Goal: Task Accomplishment & Management: Manage account settings

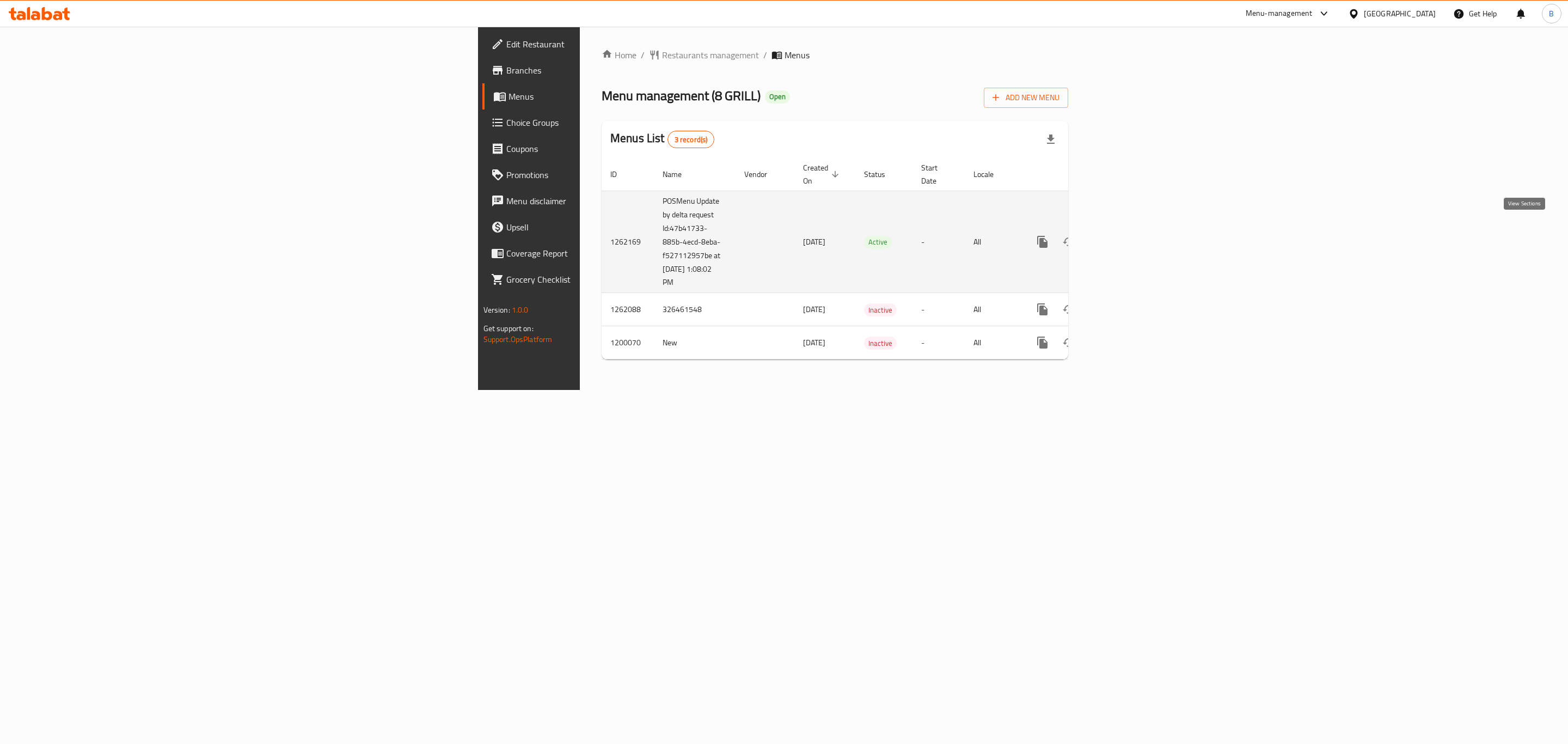
click at [1134, 237] on link "enhanced table" at bounding box center [1121, 241] width 26 height 26
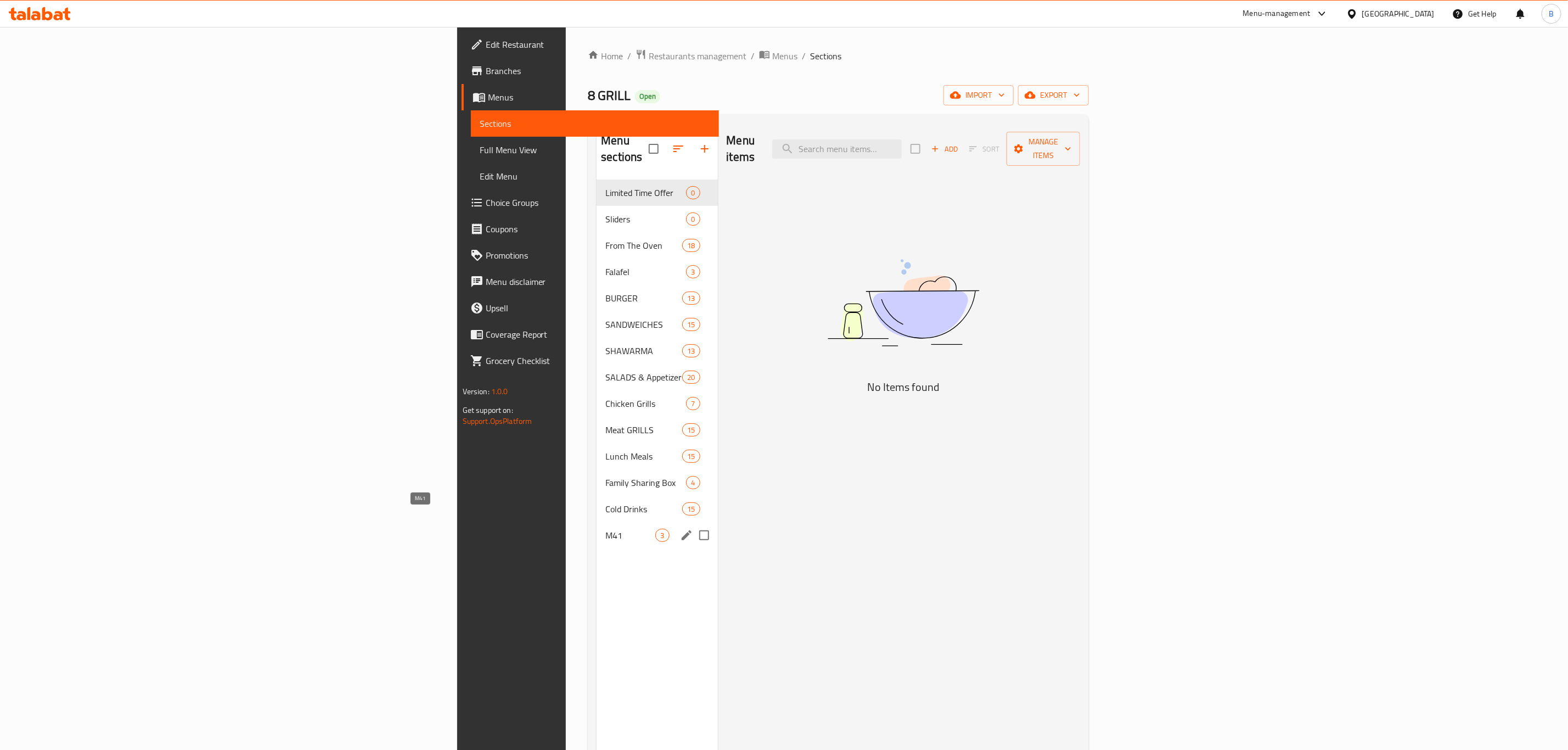
click at [606, 529] on span "M41" at bounding box center [630, 535] width 50 height 13
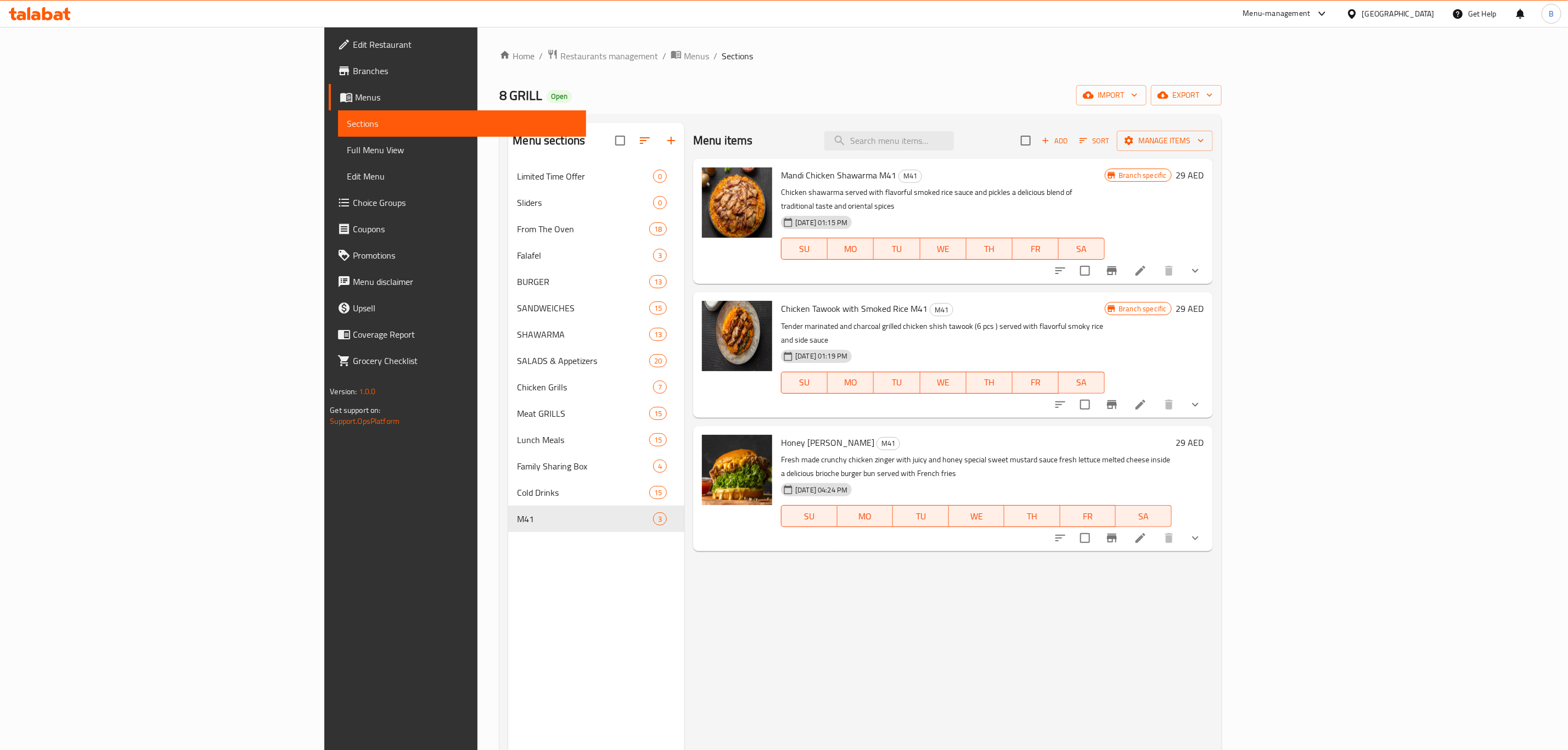
click at [868, 668] on div "Menu items Add Sort Manage items Mandi Chicken Shawarma M41 M41 Chicken shawarm…" at bounding box center [948, 498] width 528 height 750
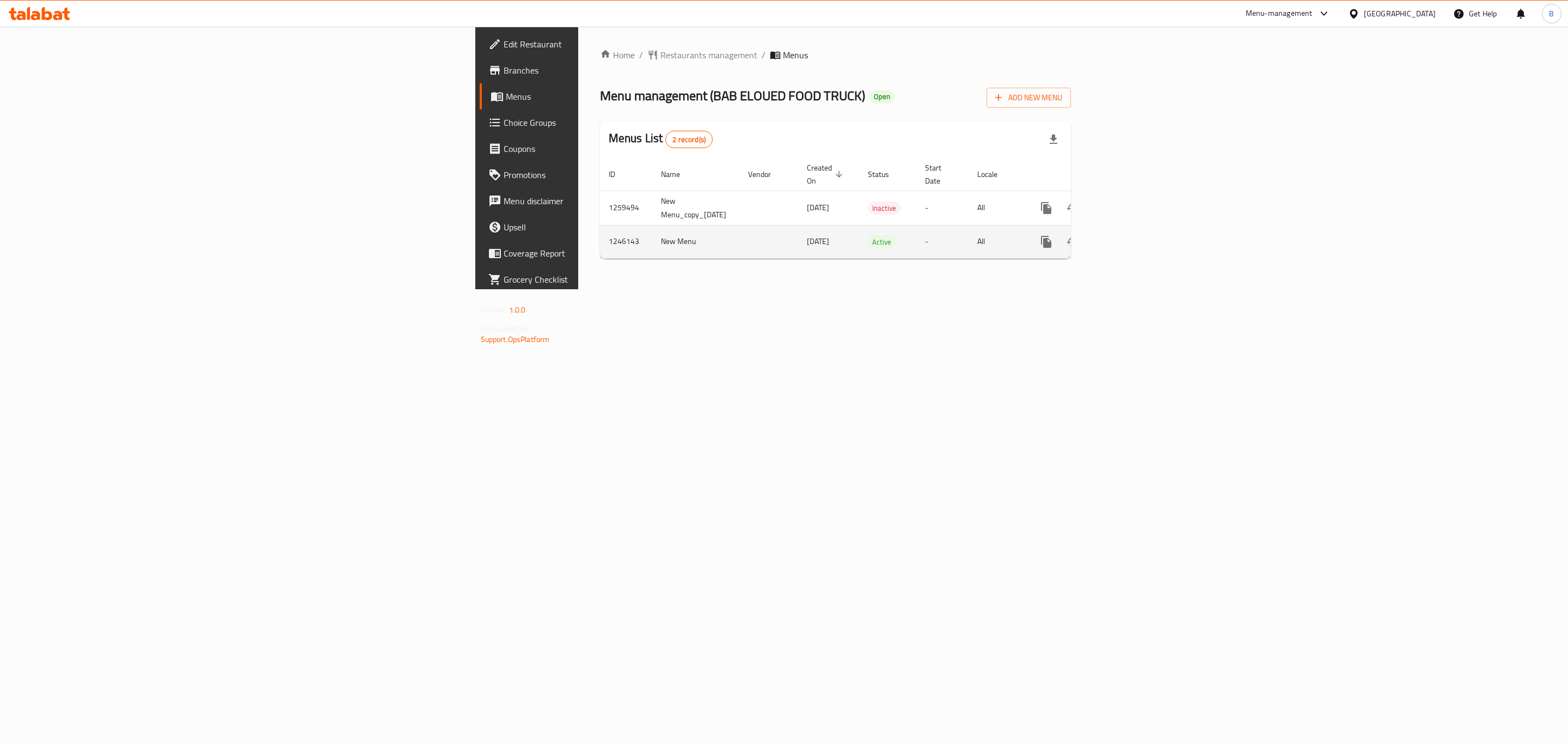
click at [1131, 235] on icon "enhanced table" at bounding box center [1125, 241] width 13 height 13
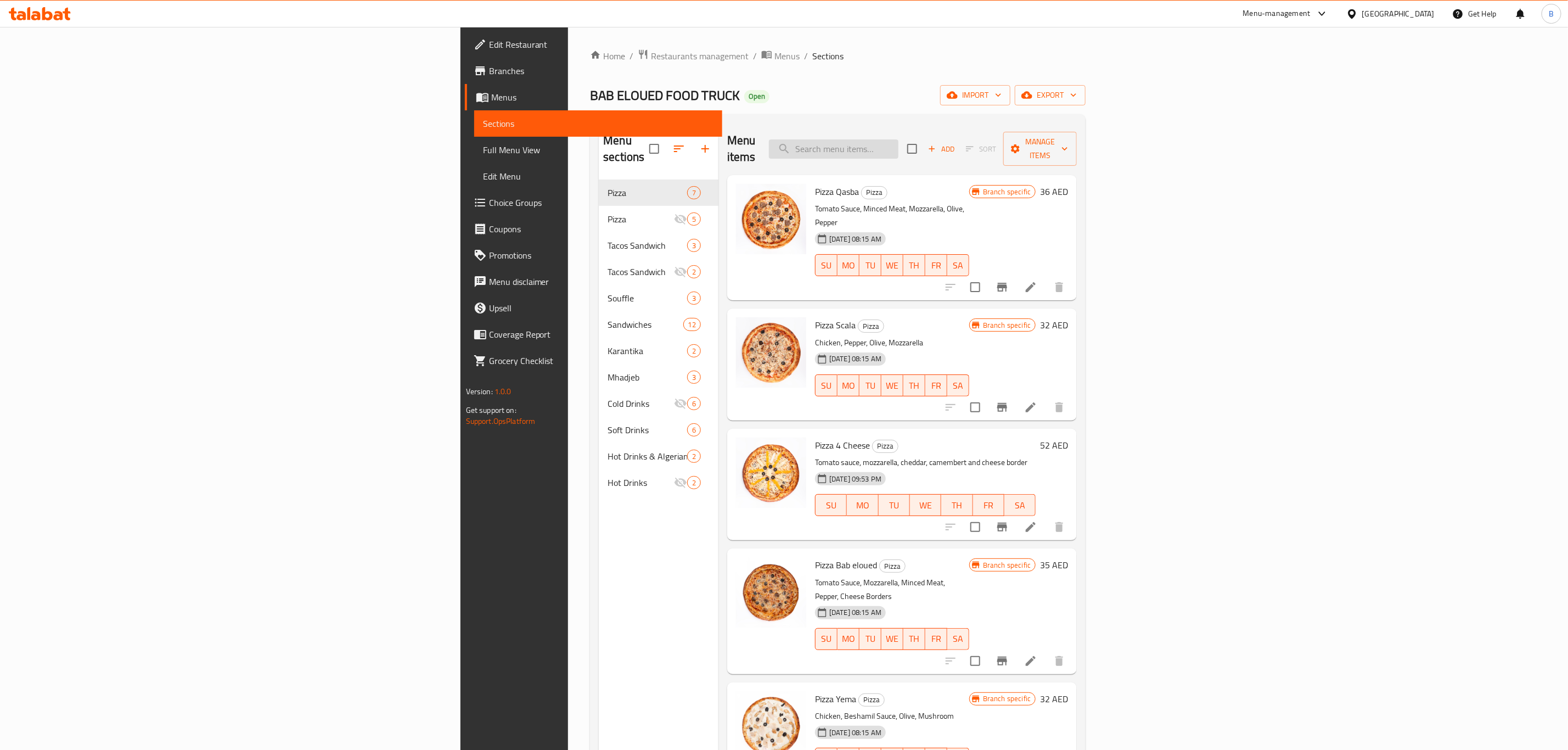
click at [899, 145] on input "search" at bounding box center [833, 148] width 129 height 19
type input "cre"
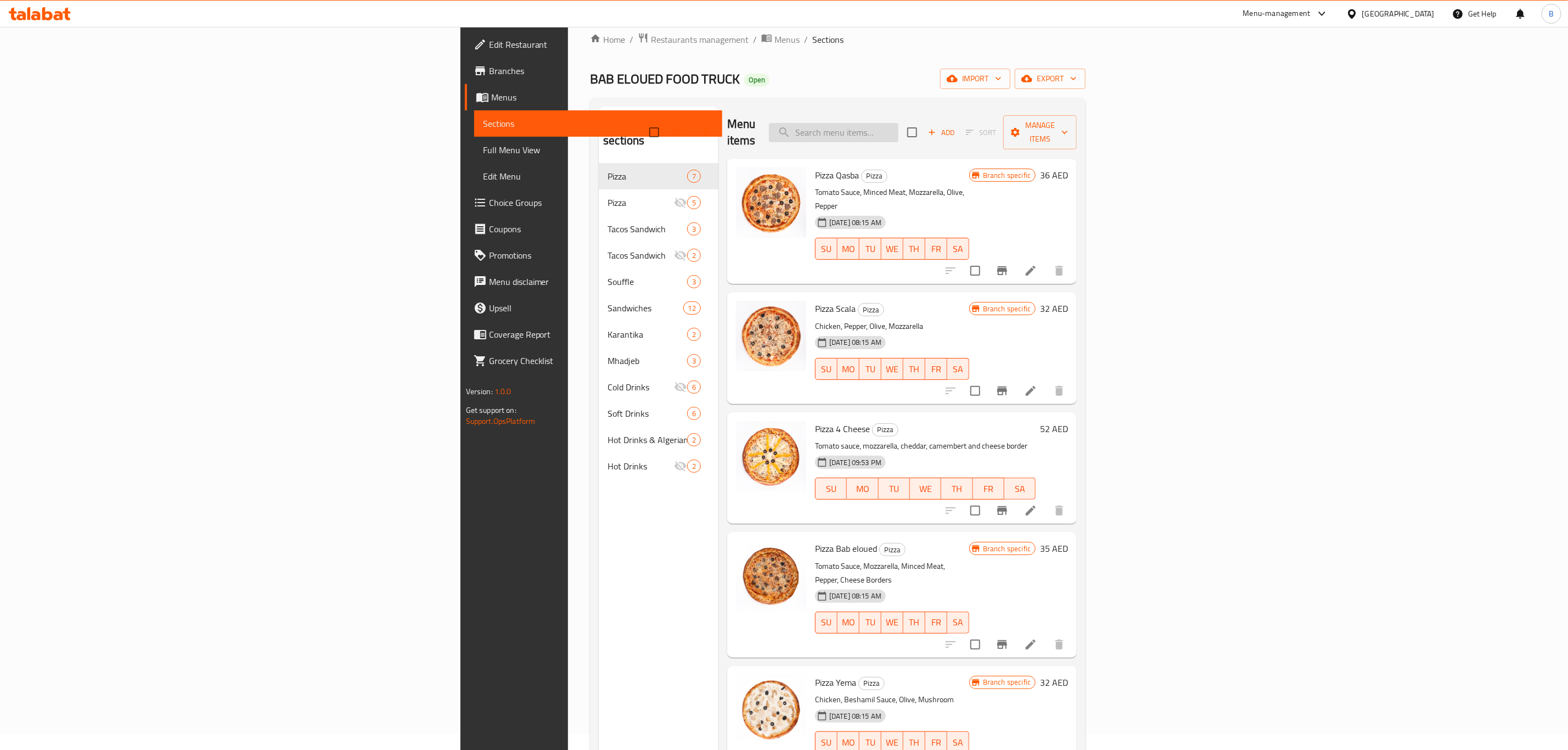
click at [899, 126] on input "search" at bounding box center [833, 132] width 129 height 19
type input "shaw"
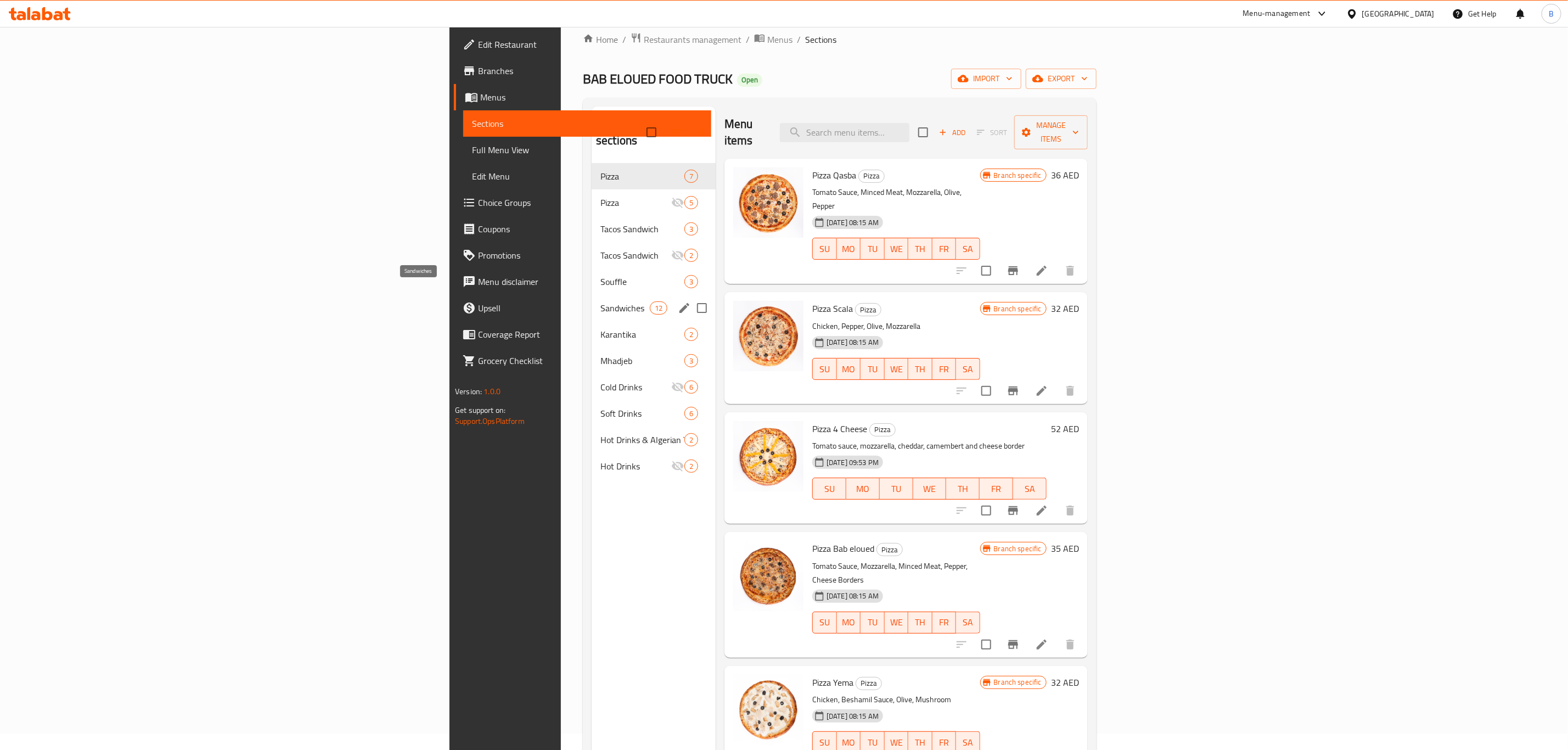
click at [601, 302] on span "Sandwiches" at bounding box center [625, 308] width 49 height 13
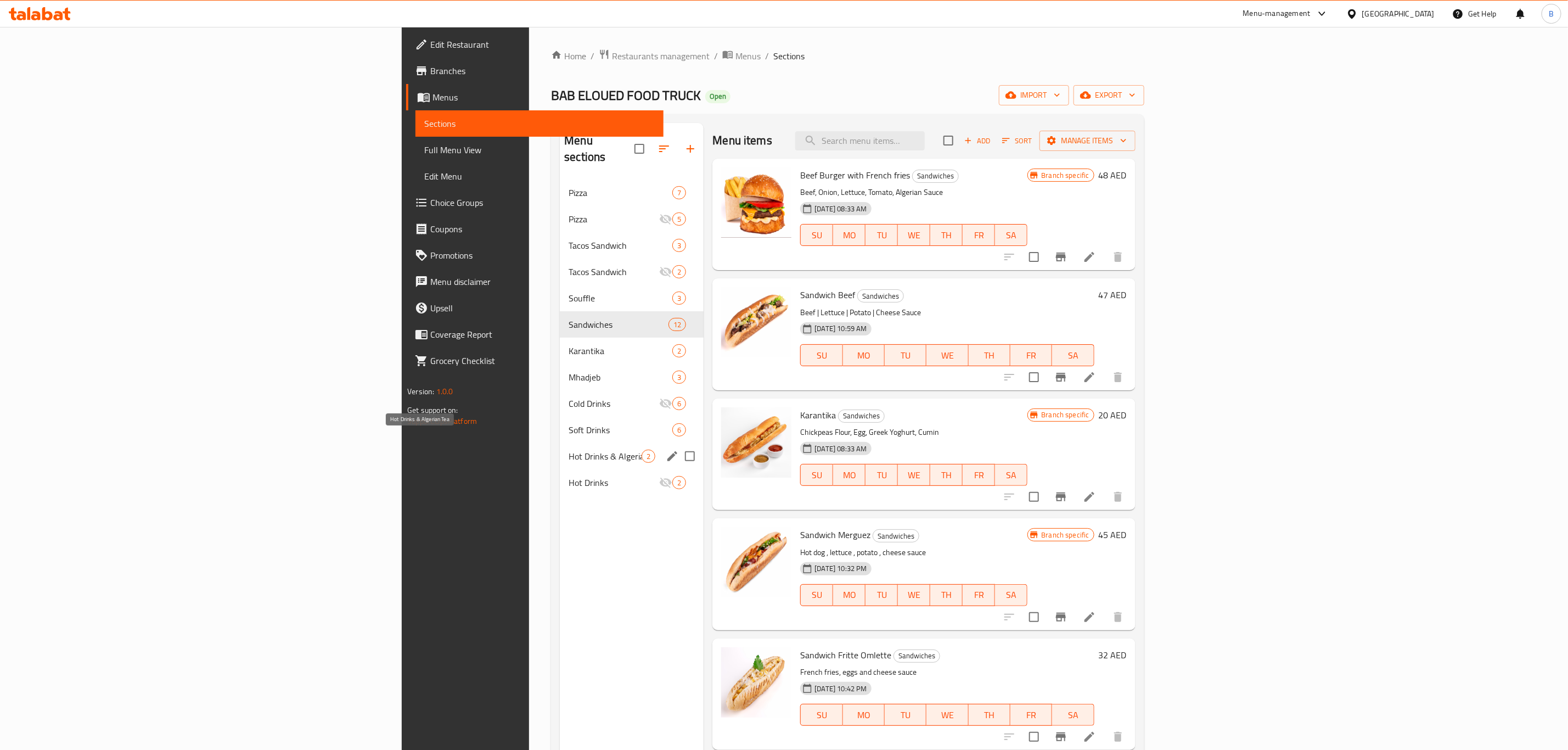
click at [568, 450] on span "Hot Drinks & Algerian Tea" at bounding box center [605, 456] width 73 height 13
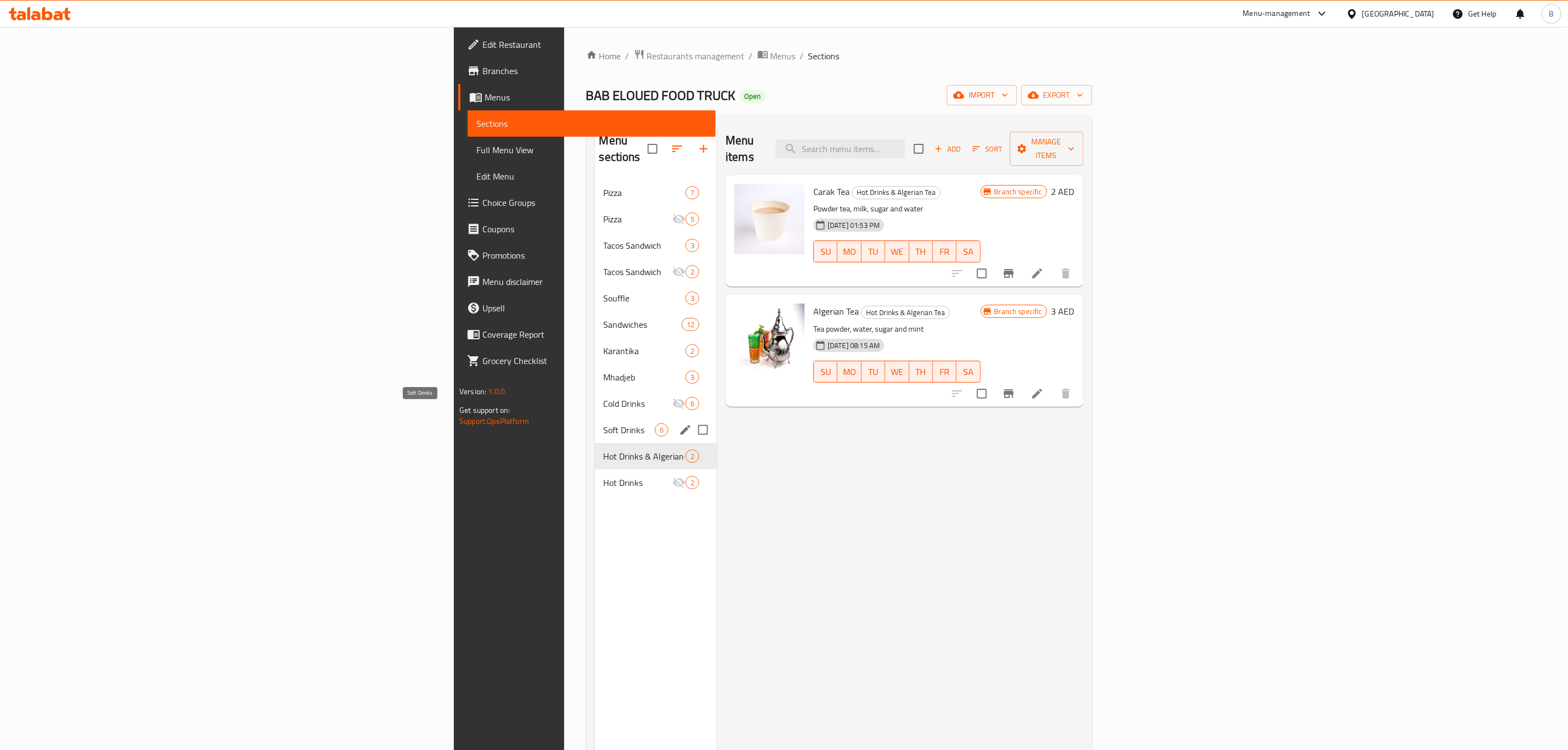
click at [603, 423] on span "Soft Drinks" at bounding box center [629, 429] width 51 height 13
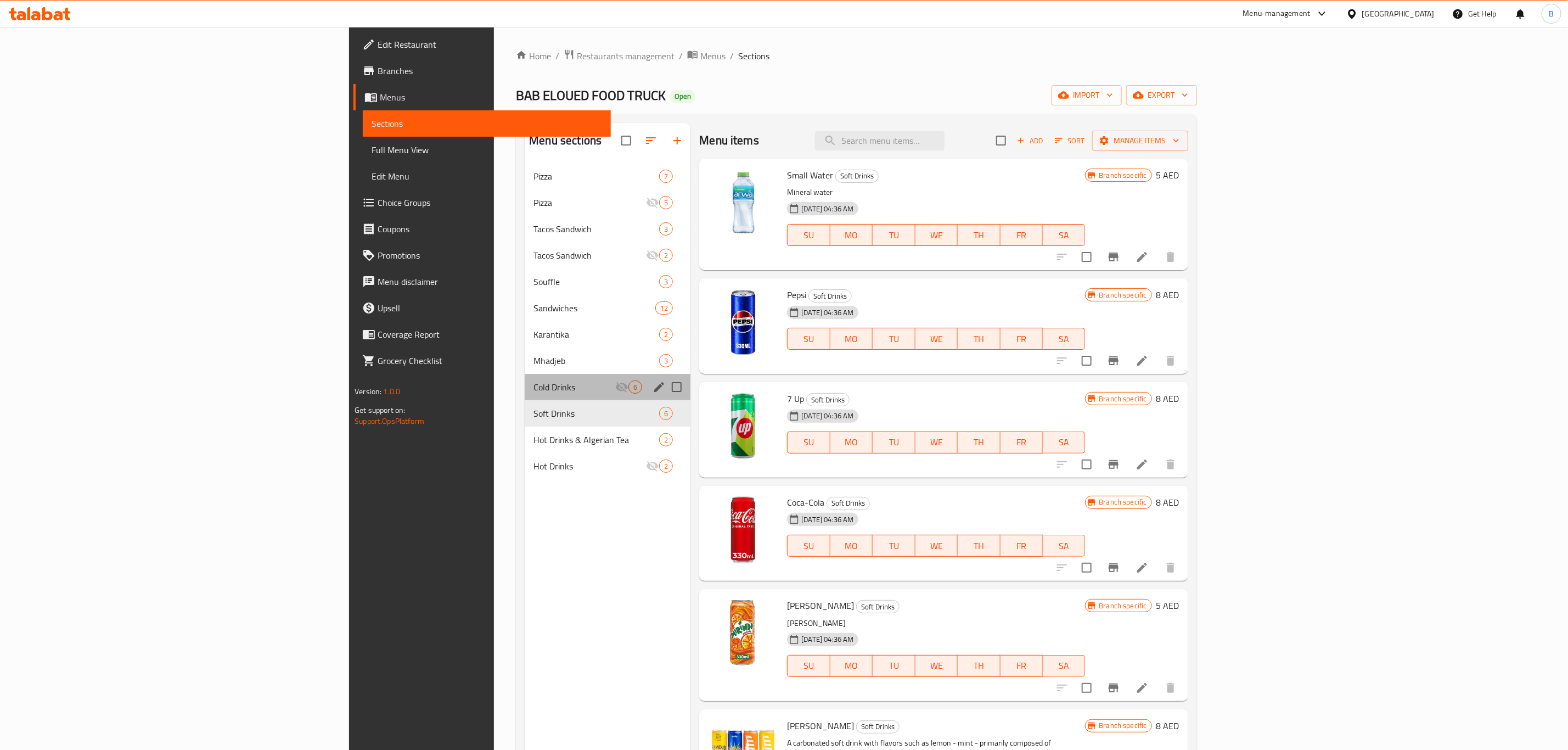
click at [525, 394] on div "Cold Drinks 6" at bounding box center [608, 387] width 166 height 26
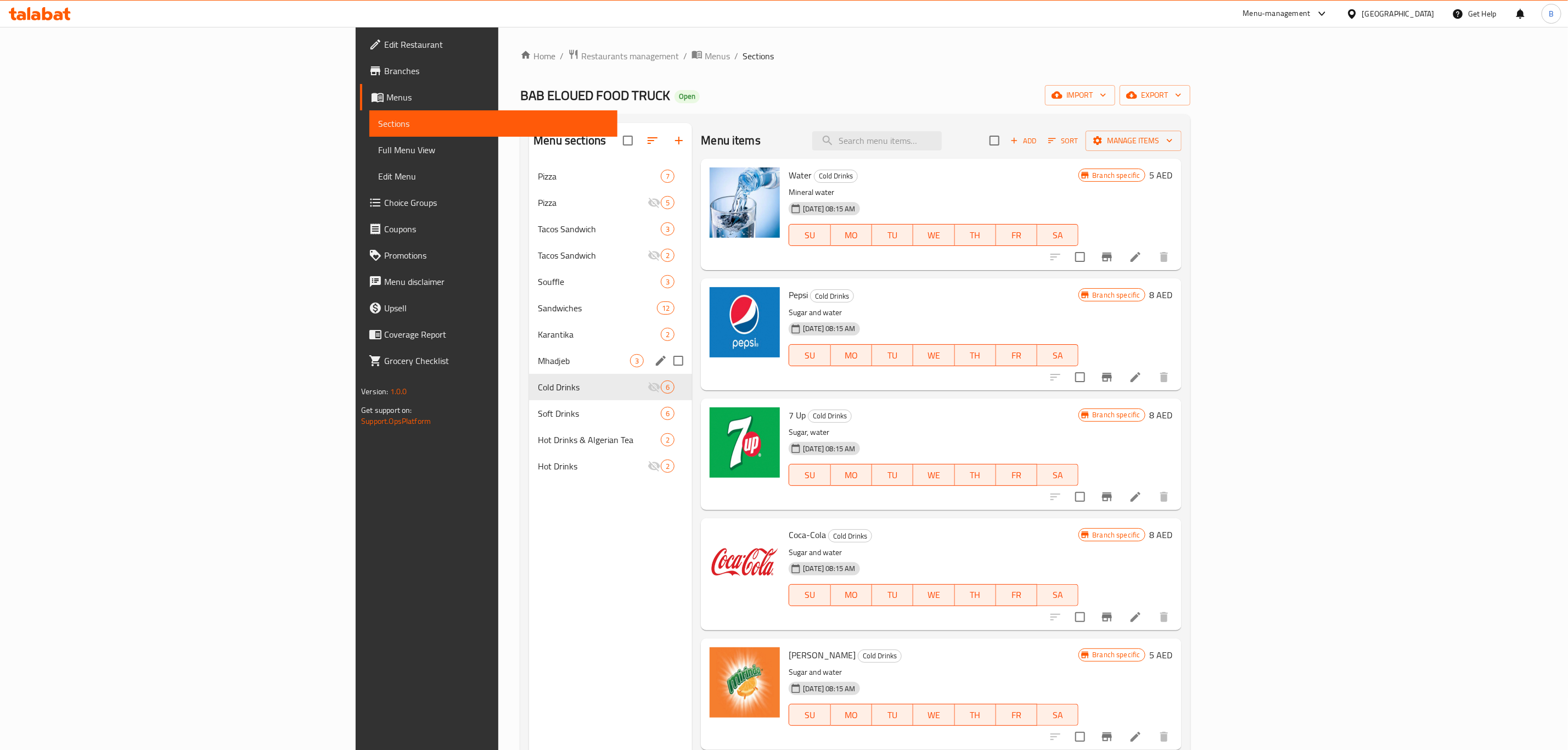
click at [529, 368] on div "Mhadjeb 3" at bounding box center [610, 360] width 163 height 26
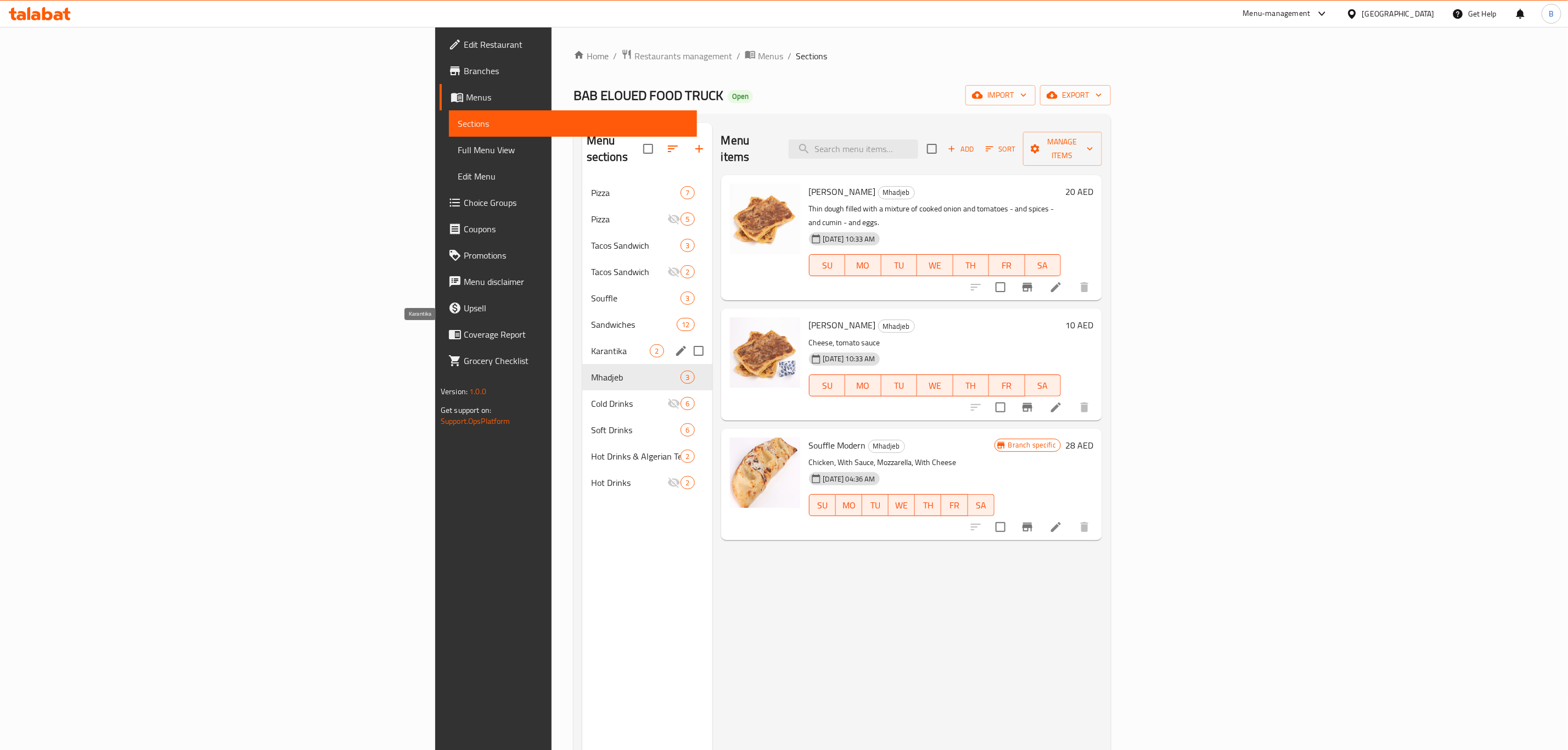
click at [591, 344] on span "Karantika" at bounding box center [620, 351] width 59 height 13
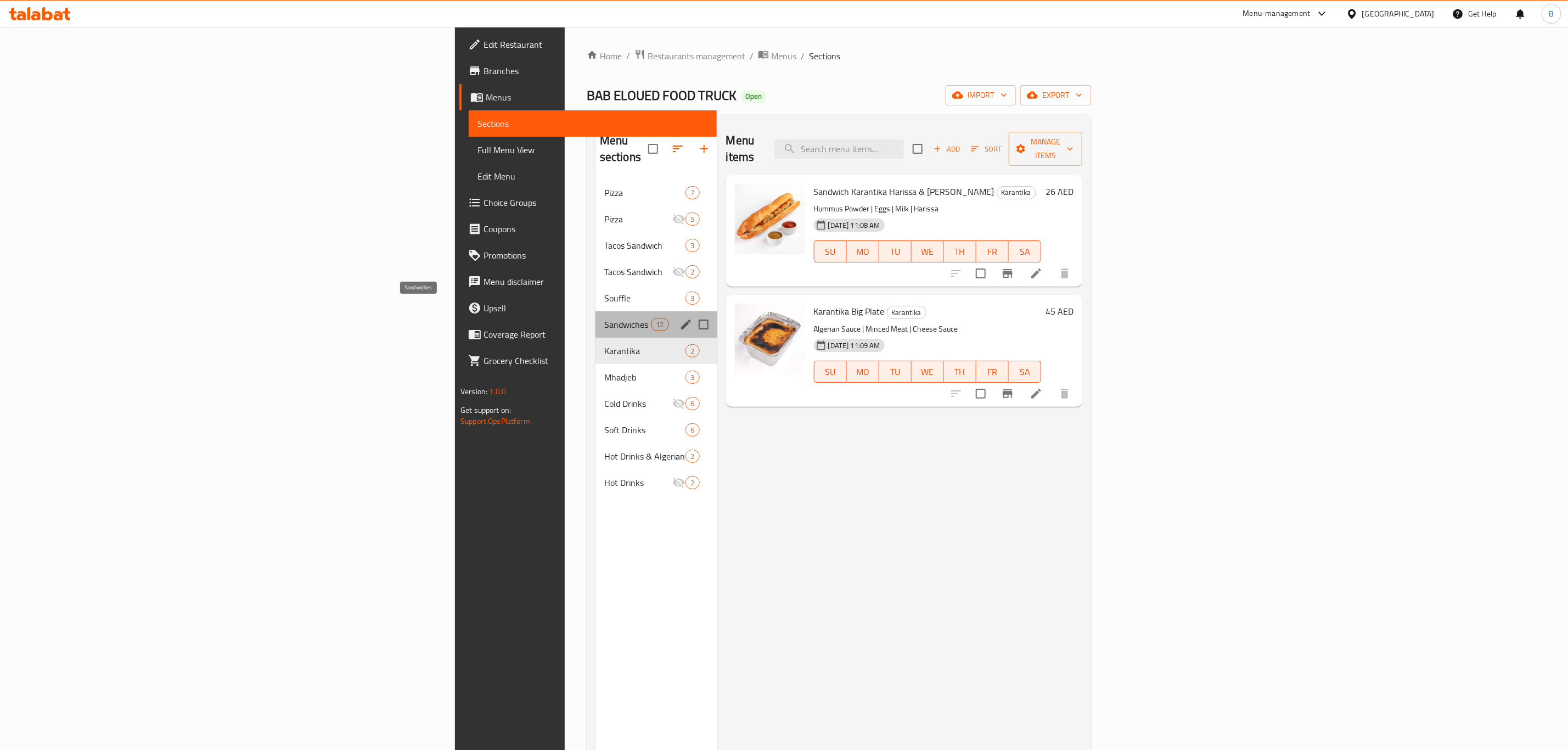
click at [604, 318] on span "Sandwiches" at bounding box center [627, 324] width 46 height 13
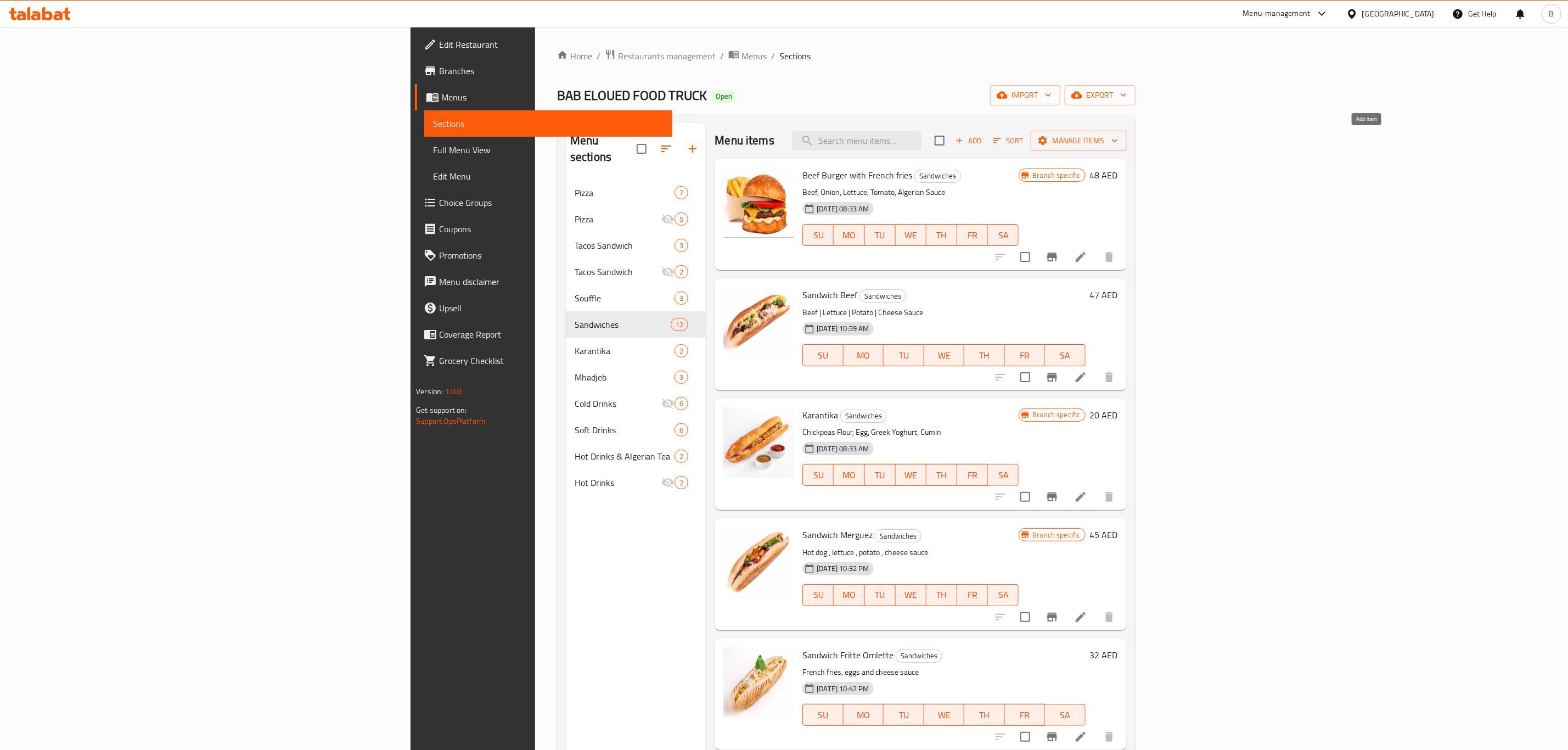
click at [984, 142] on span "Add" at bounding box center [969, 141] width 30 height 13
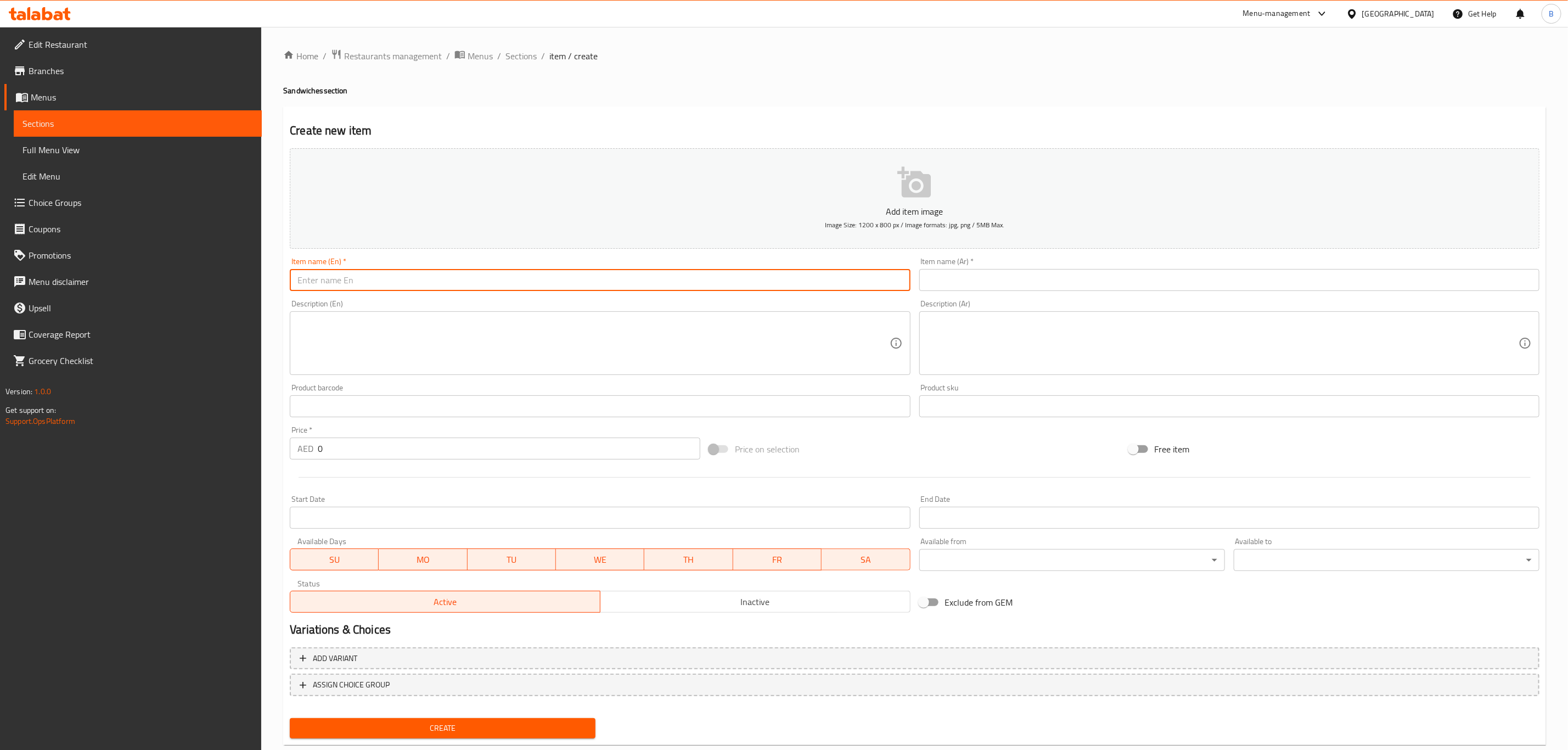
click at [593, 288] on input "text" at bounding box center [599, 280] width 620 height 22
type input "Shawarma chicken"
click at [1014, 277] on input "text" at bounding box center [1229, 280] width 620 height 22
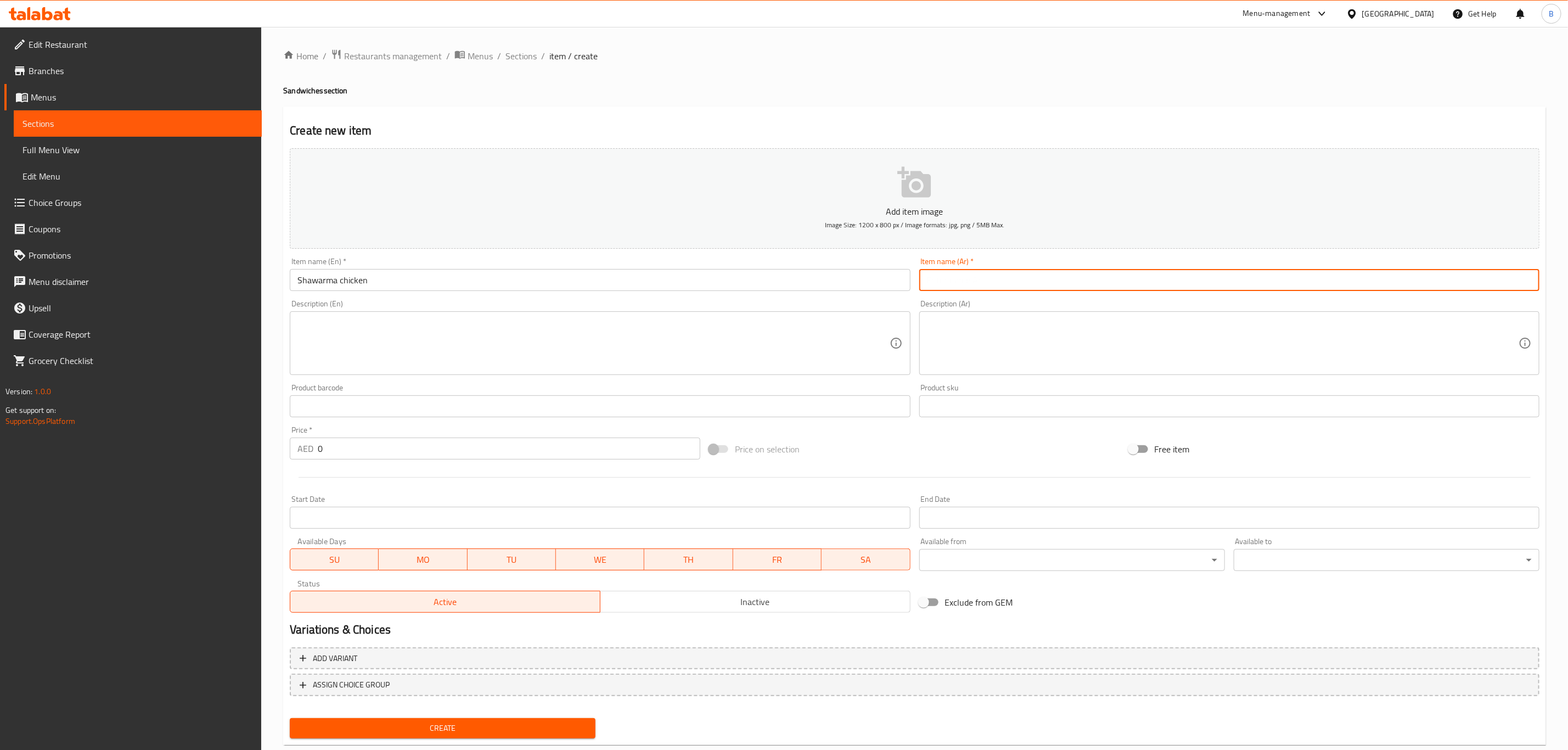
type input "q"
type input "شاورما دجاج"
click at [525, 328] on textarea at bounding box center [593, 344] width 592 height 52
paste textarea "Marinated grilled chicken wrapped in Arabic bread with fries, mayo, coleslaw, a…"
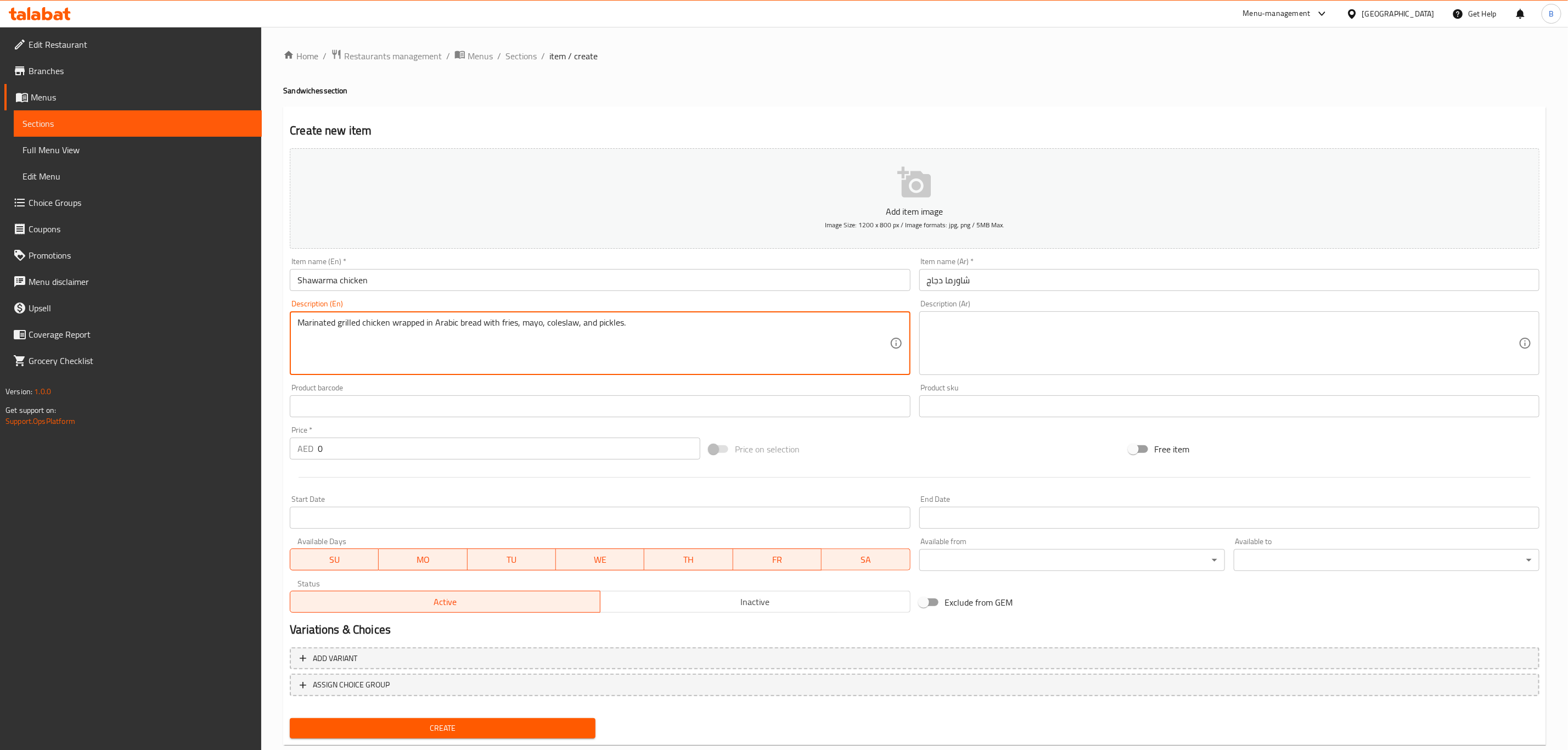
type textarea "Marinated grilled chicken wrapped in Arabic bread with fries, mayo, coleslaw, a…"
click at [1026, 361] on textarea at bounding box center [1222, 344] width 592 height 52
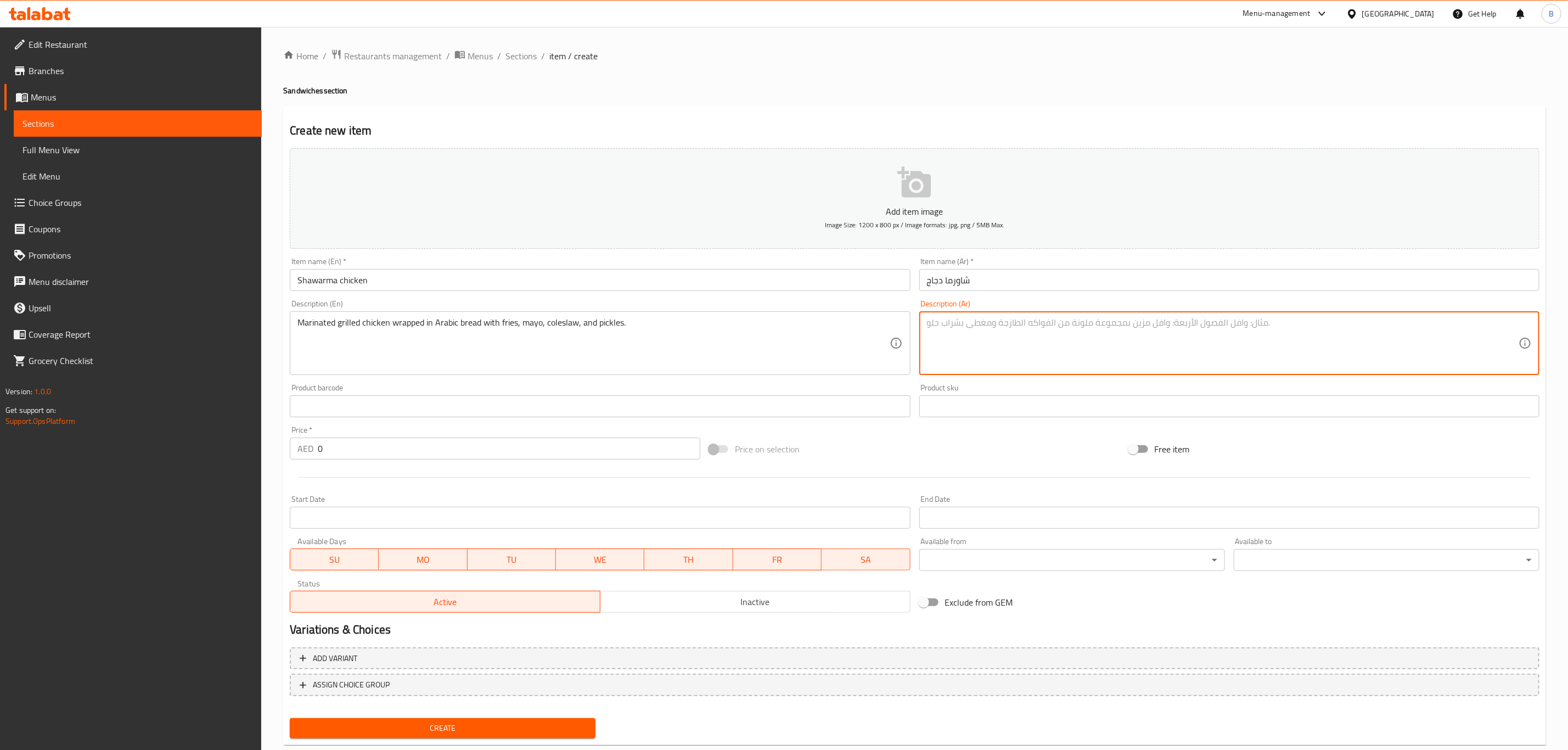
paste textarea "دجاج متبل ومشوي ملفوف بخبز عربي مع بطاطس مقلية، مايونيز، كولسلو، ومخلل."
type textarea "دجاج متبل ومشوي ملفوف بخبز عربي مع بطاطس مقلية، مايونيز، كولسلو، ومخلل."
click at [903, 164] on button "Add item image Image Size: 1200 x 800 px / Image formats: jpg, png / 5MB Max." at bounding box center [914, 198] width 1250 height 101
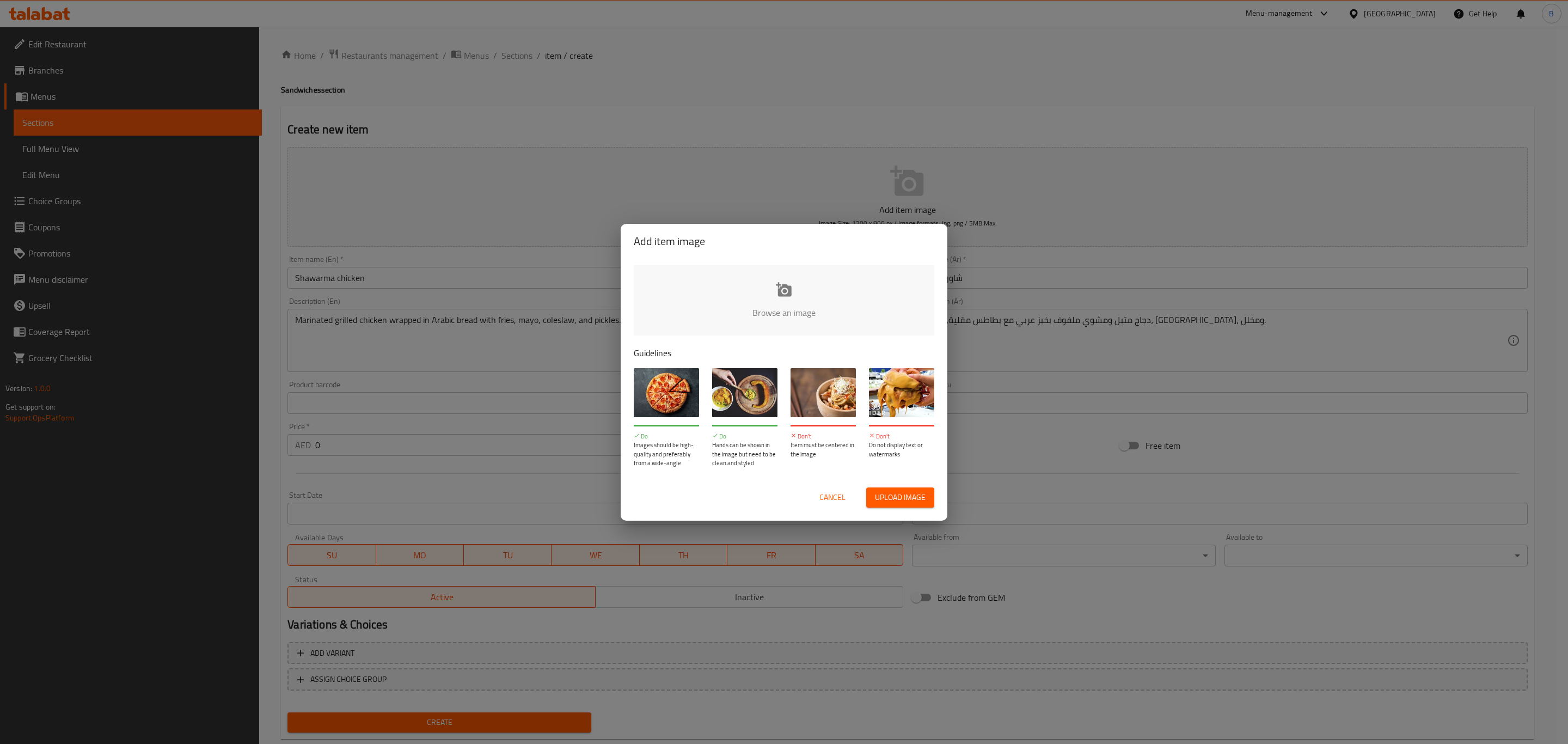
click at [781, 306] on input "file" at bounding box center [1151, 316] width 1036 height 102
type input "C:\fakepath\download.jpg"
click at [837, 495] on span "Cancel" at bounding box center [832, 498] width 26 height 14
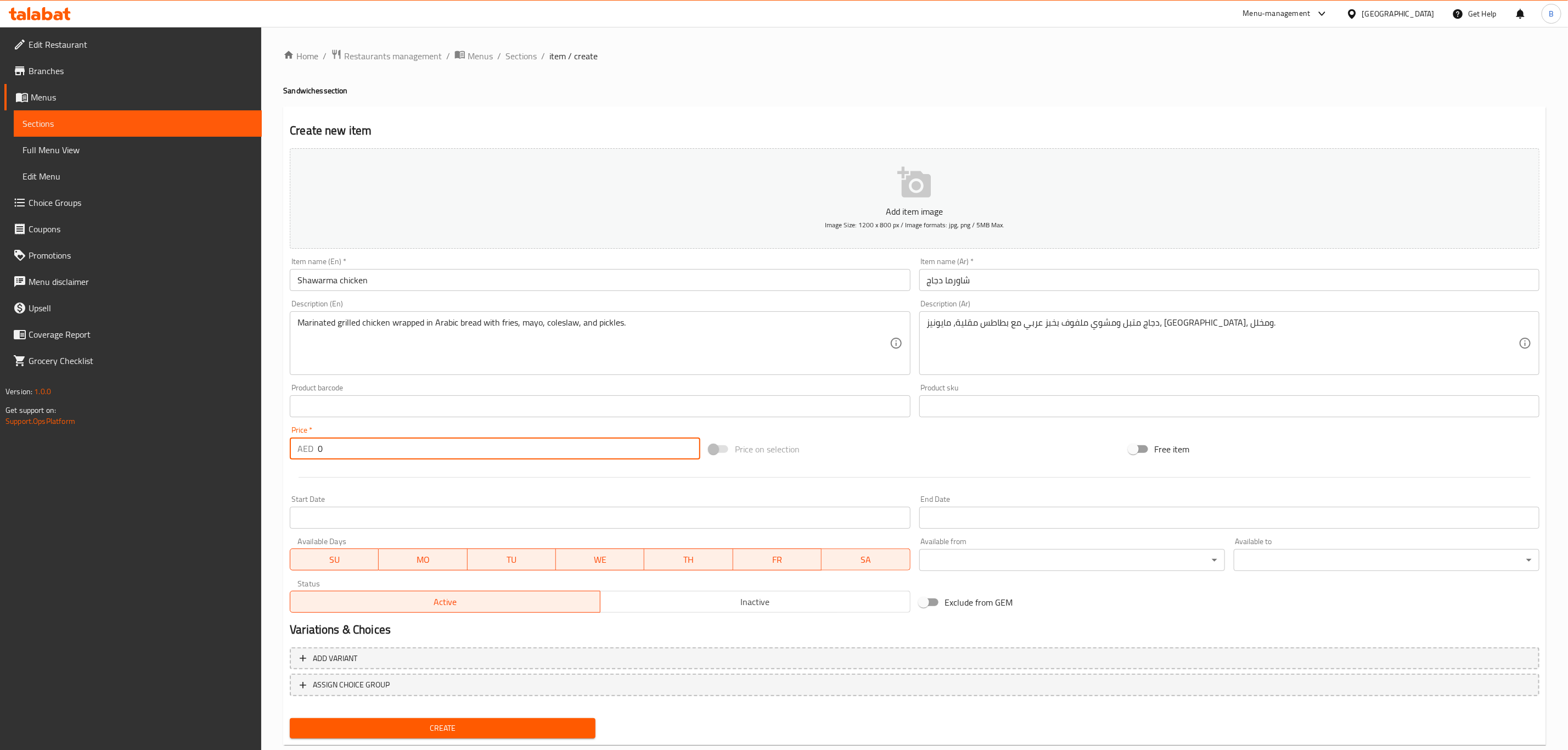
click at [358, 450] on input "0" at bounding box center [509, 448] width 382 height 22
type input "30"
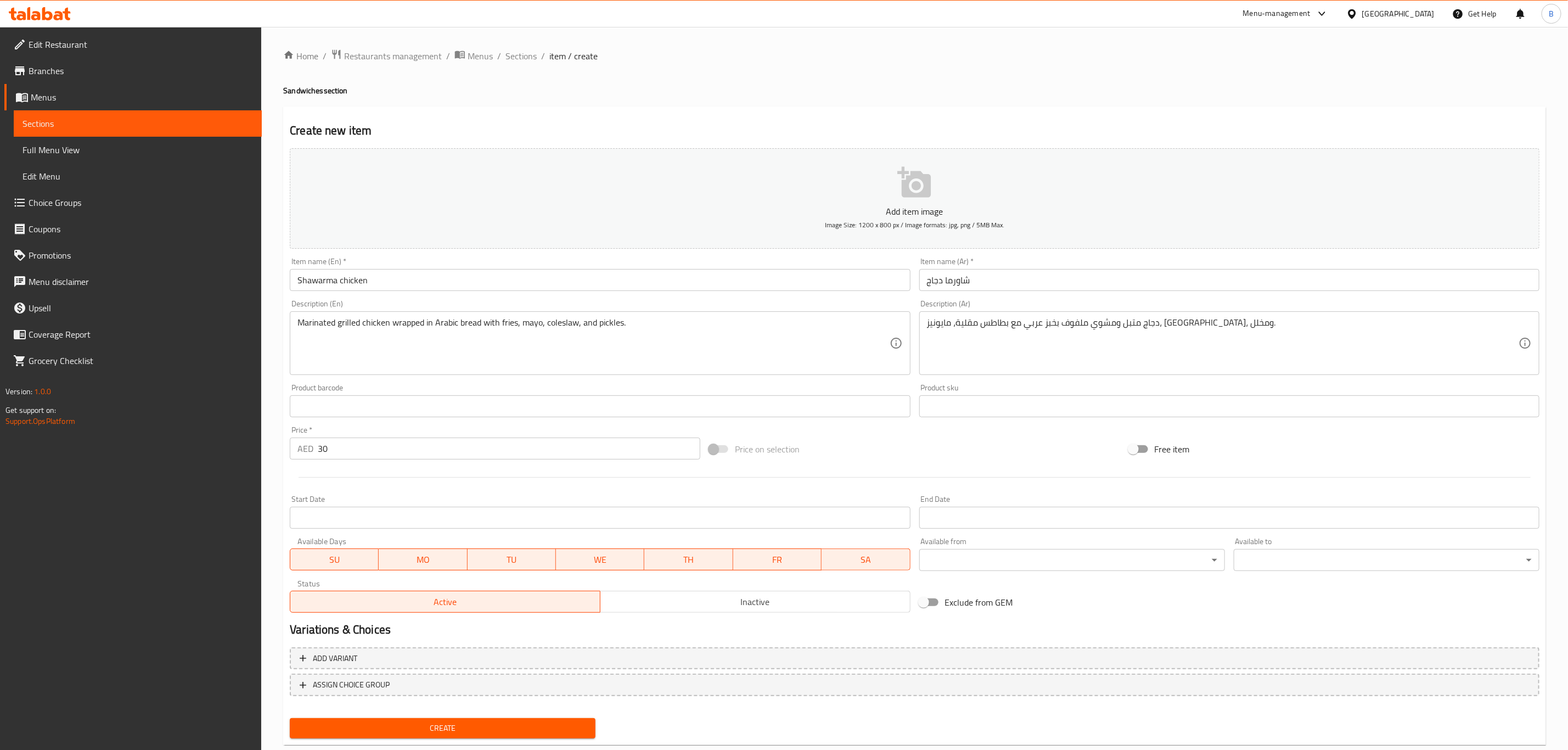
click at [780, 112] on div "Create new item Add item image Image Size: 1200 x 800 px / Image formats: jpg, …" at bounding box center [914, 426] width 1262 height 639
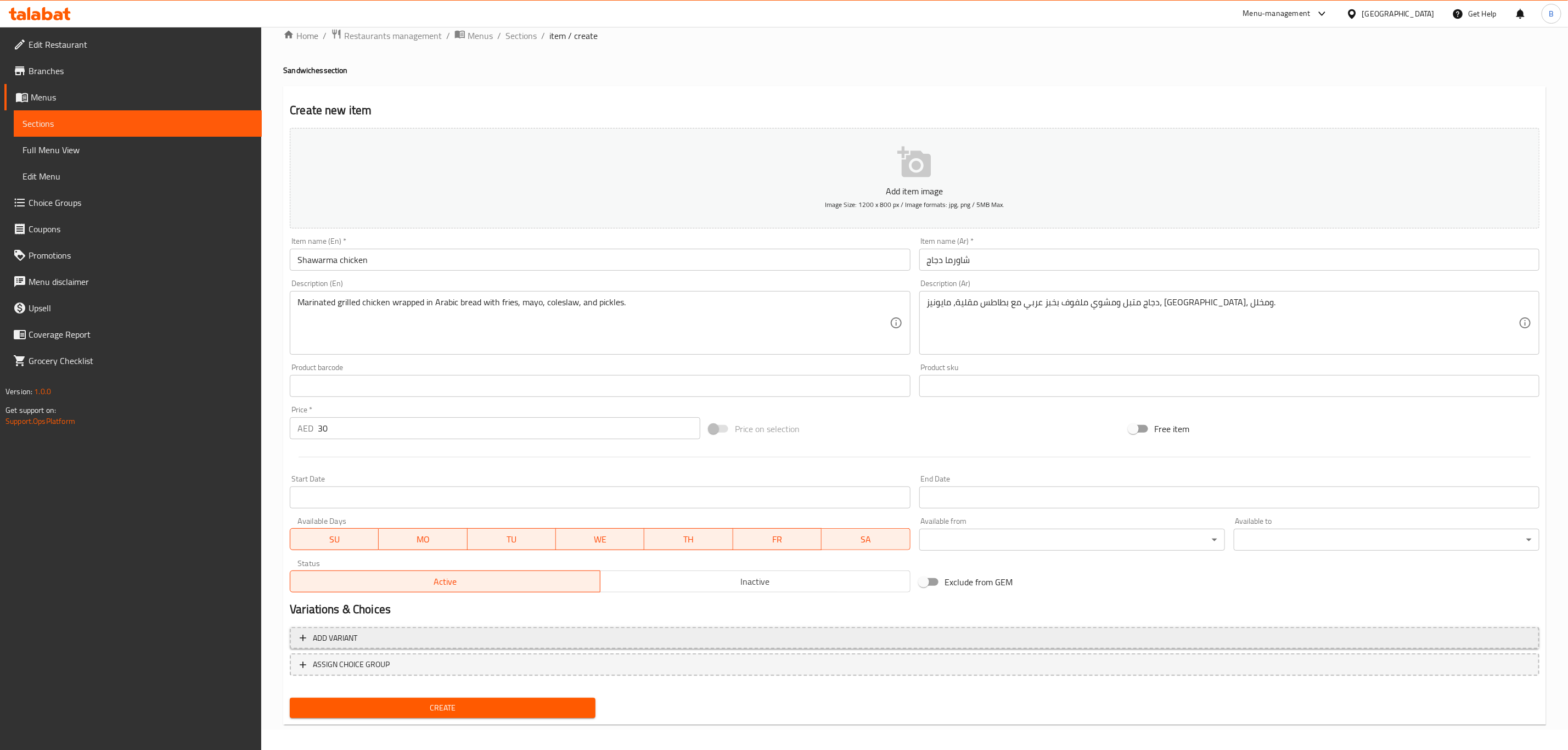
scroll to position [25, 0]
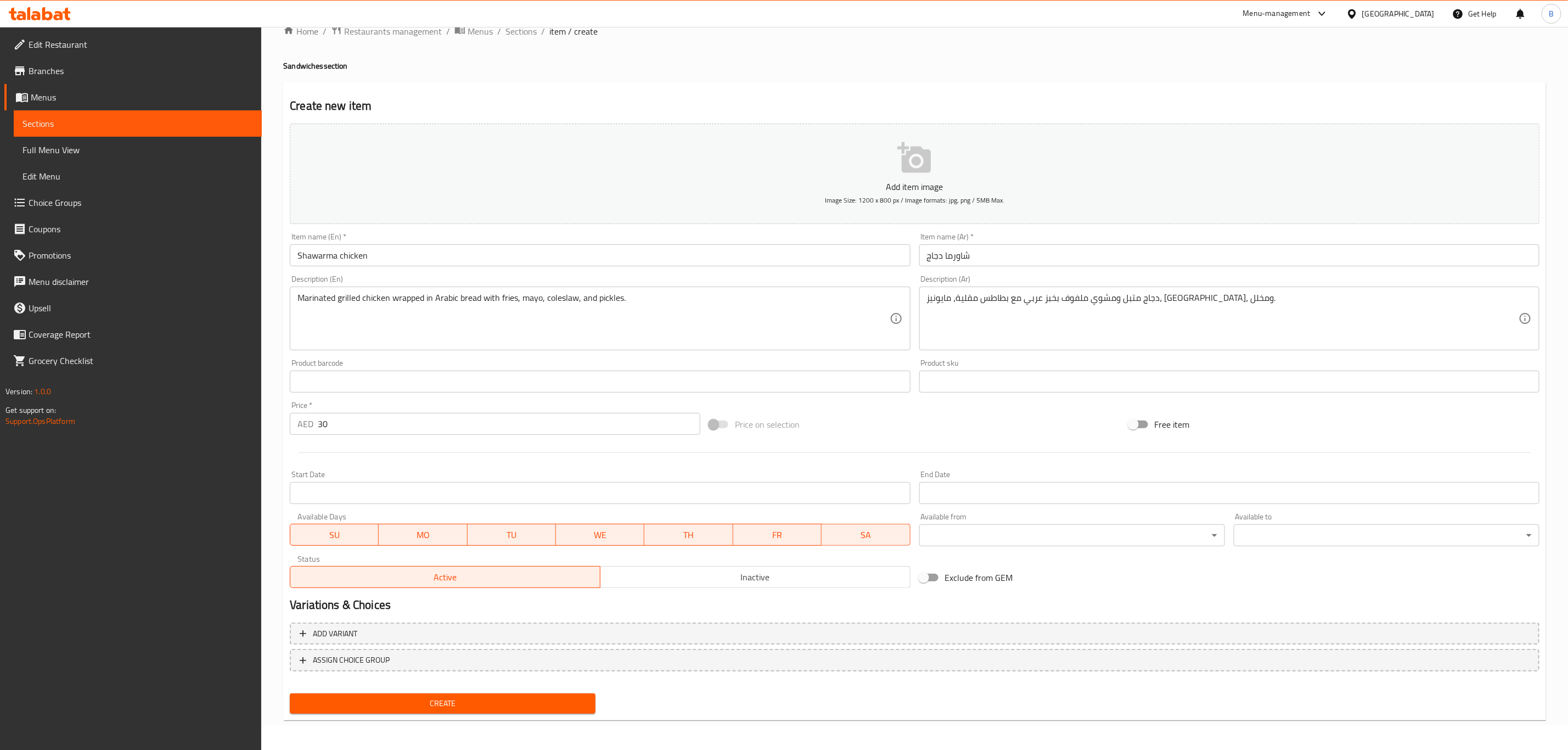
click at [542, 697] on span "Create" at bounding box center [443, 704] width 288 height 14
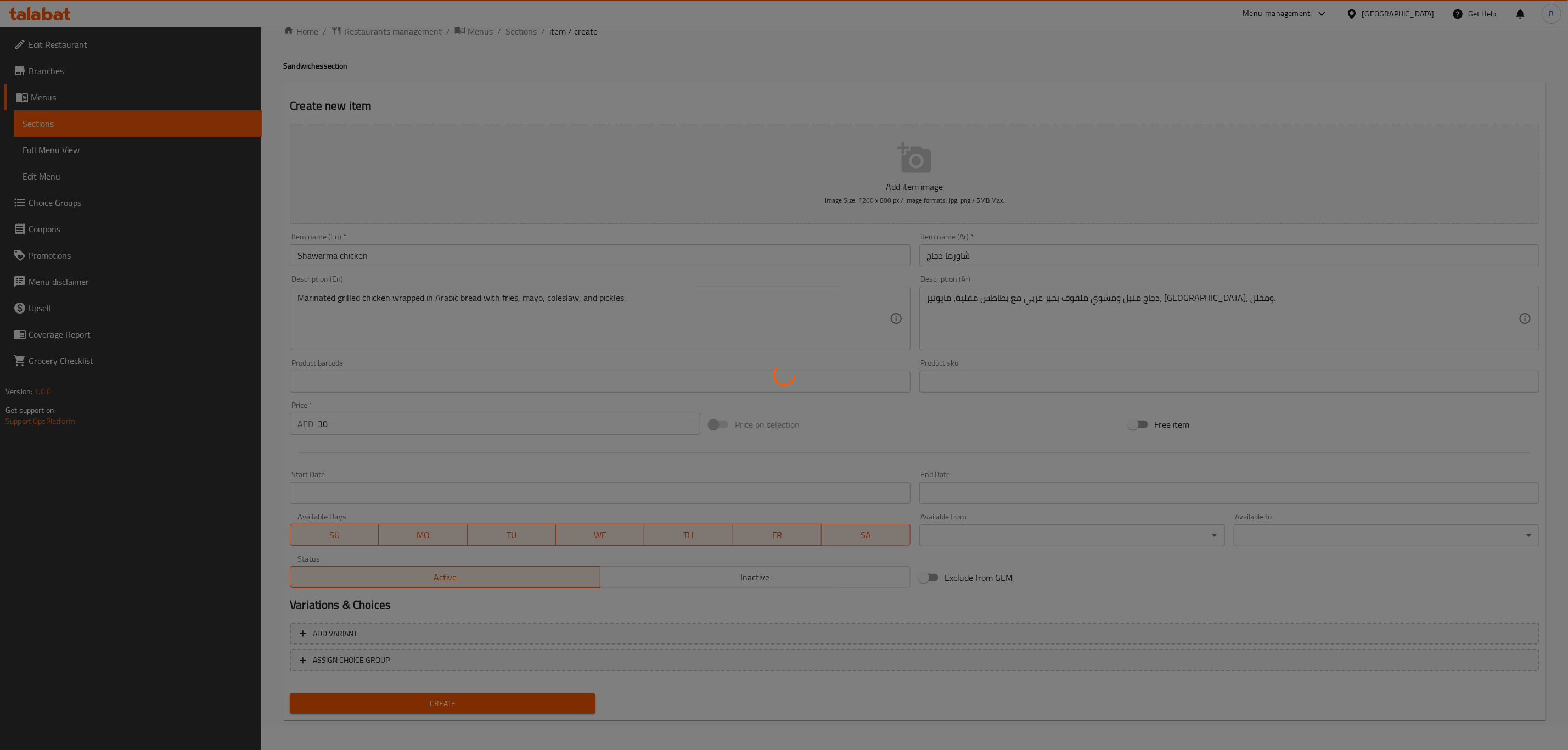
type input "0"
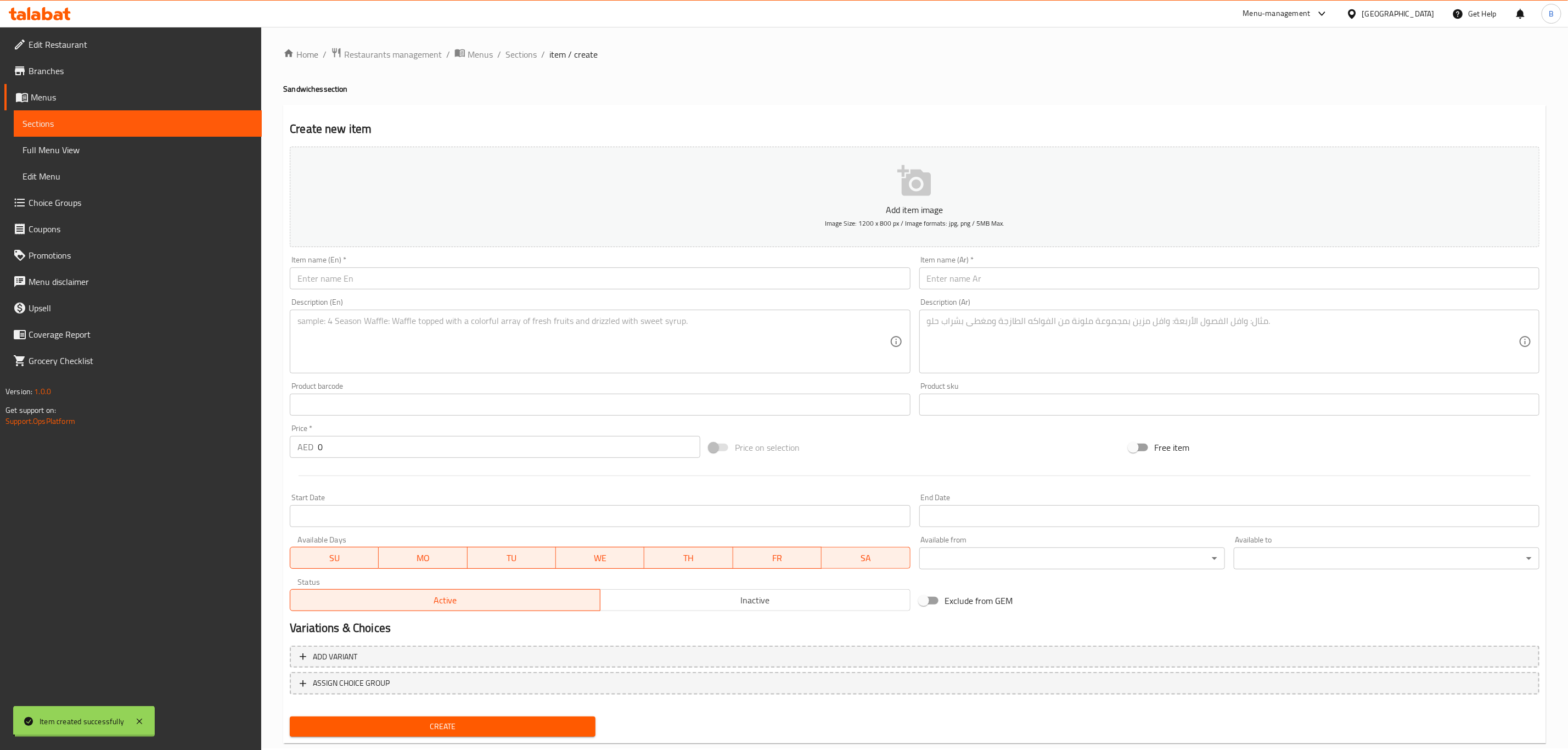
scroll to position [0, 0]
click at [518, 49] on span "Sections" at bounding box center [521, 56] width 32 height 13
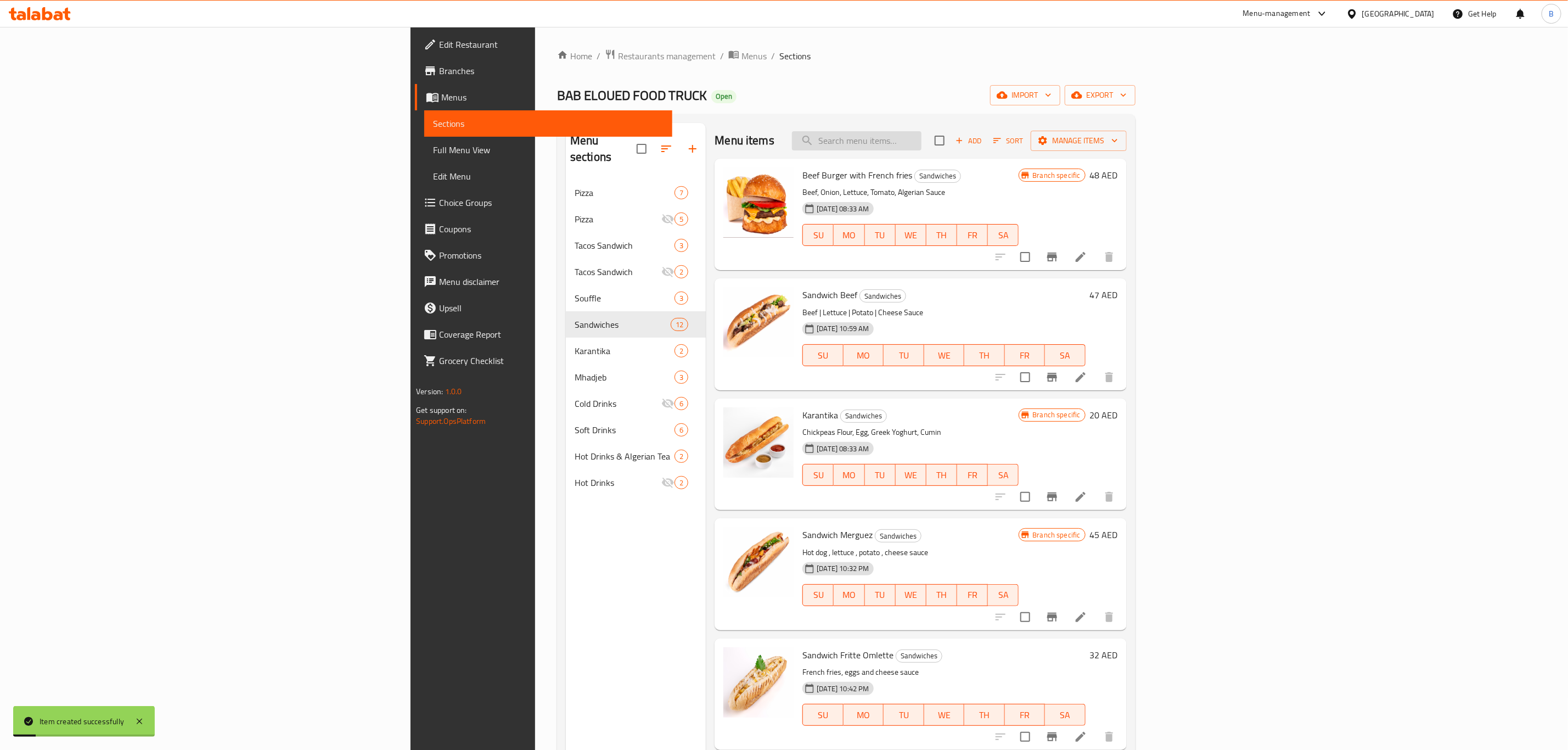
click at [922, 143] on input "search" at bounding box center [856, 141] width 129 height 19
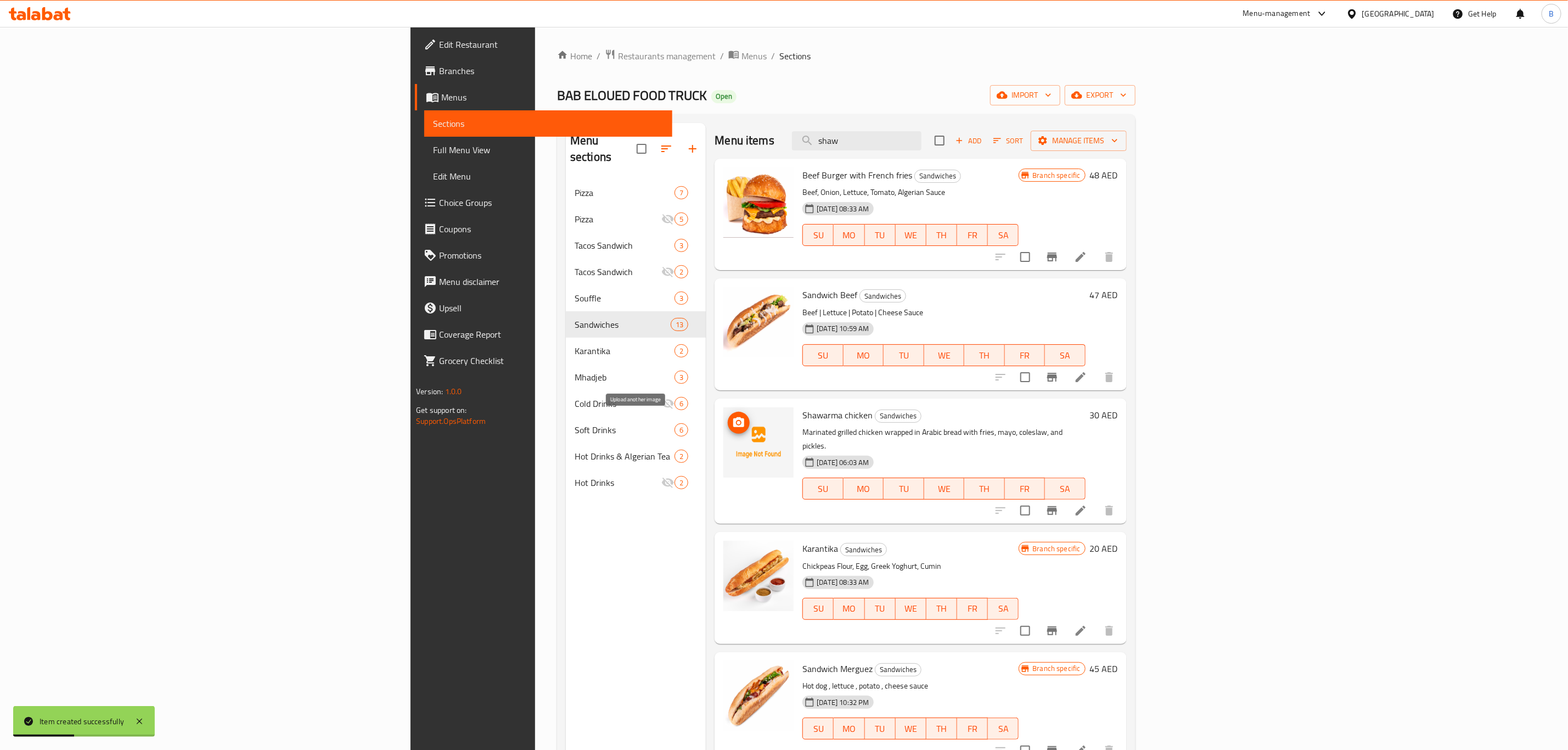
type input "shaw"
click at [733, 420] on icon "upload picture" at bounding box center [739, 422] width 11 height 10
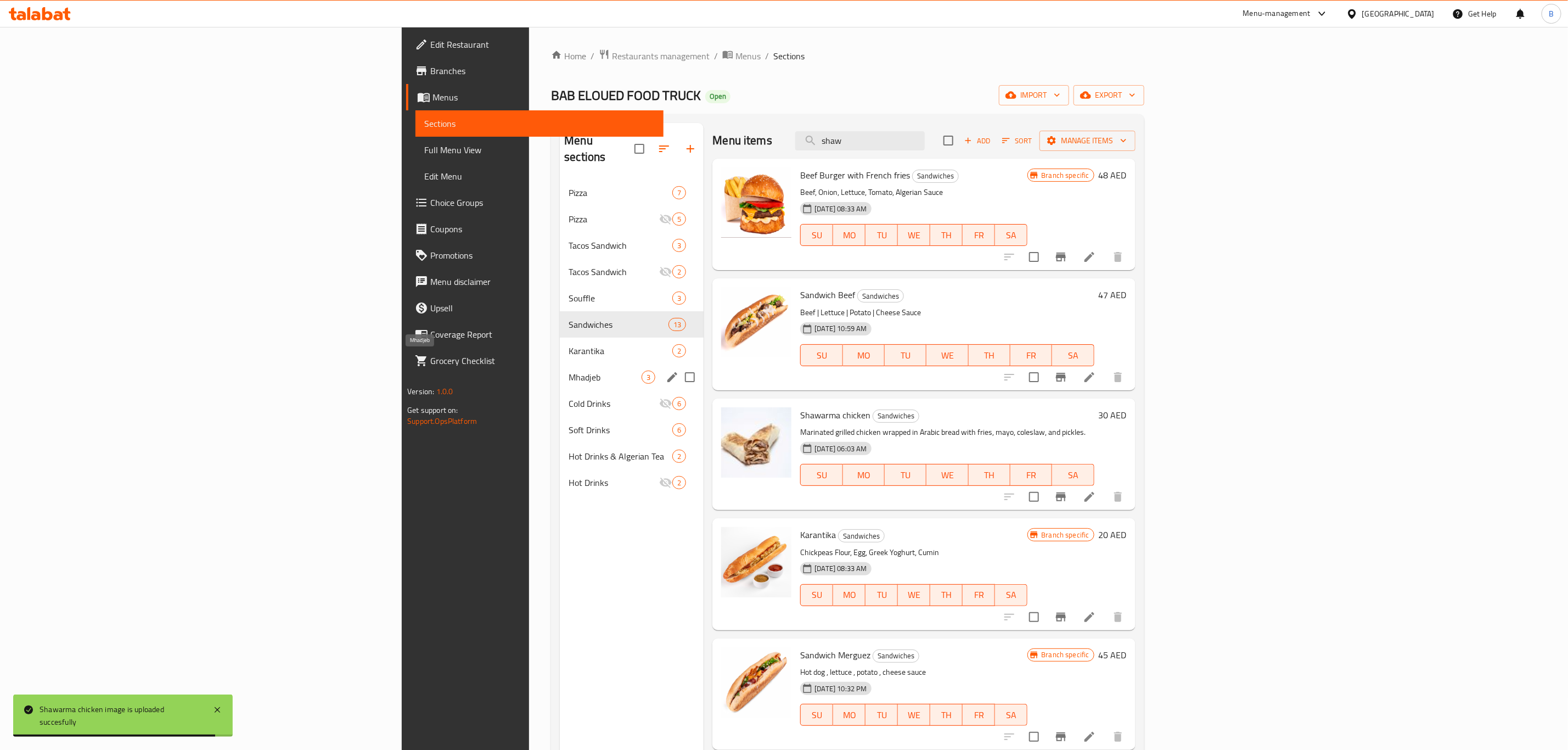
click at [568, 370] on span "Mhadjeb" at bounding box center [605, 377] width 73 height 13
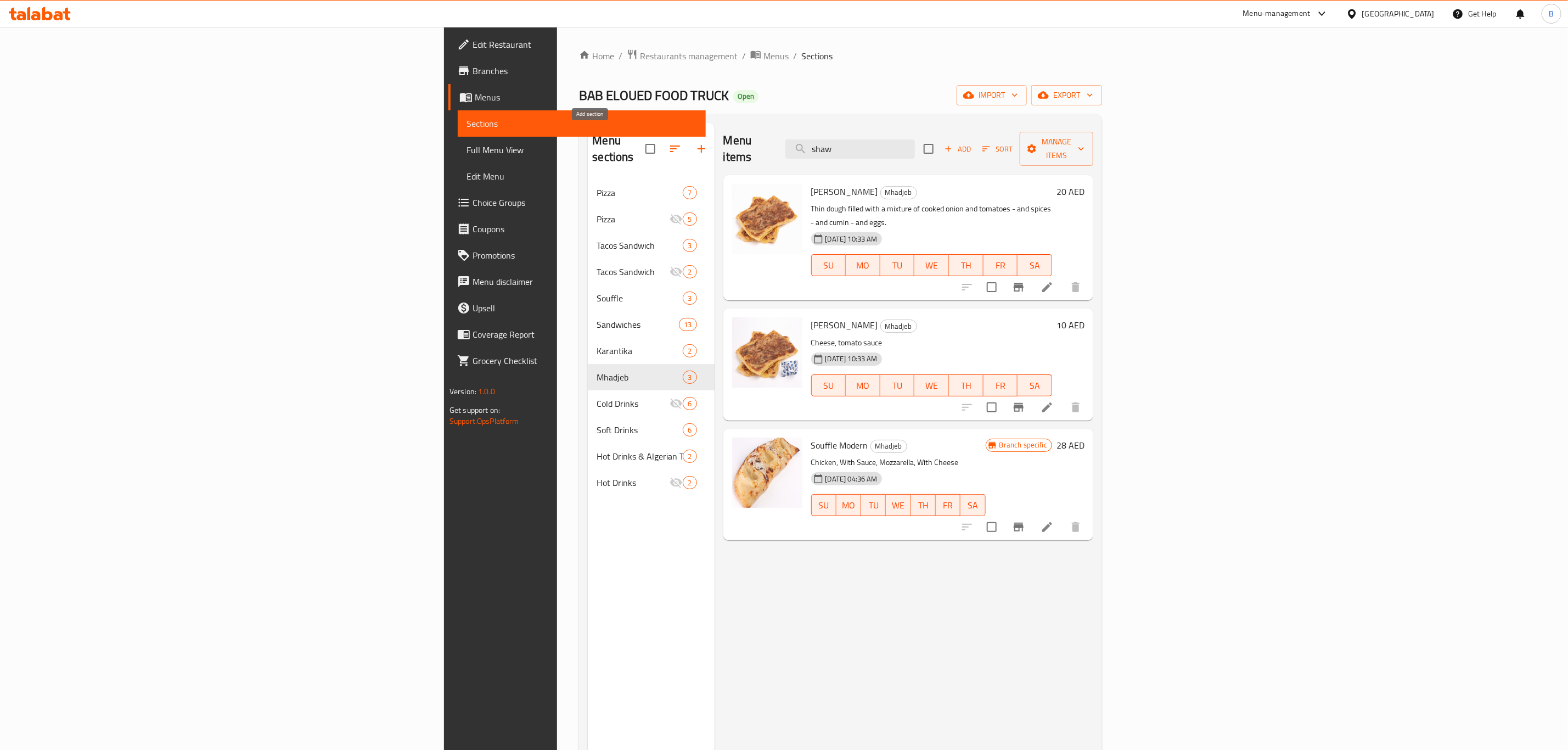
click at [695, 145] on icon "button" at bounding box center [701, 148] width 13 height 13
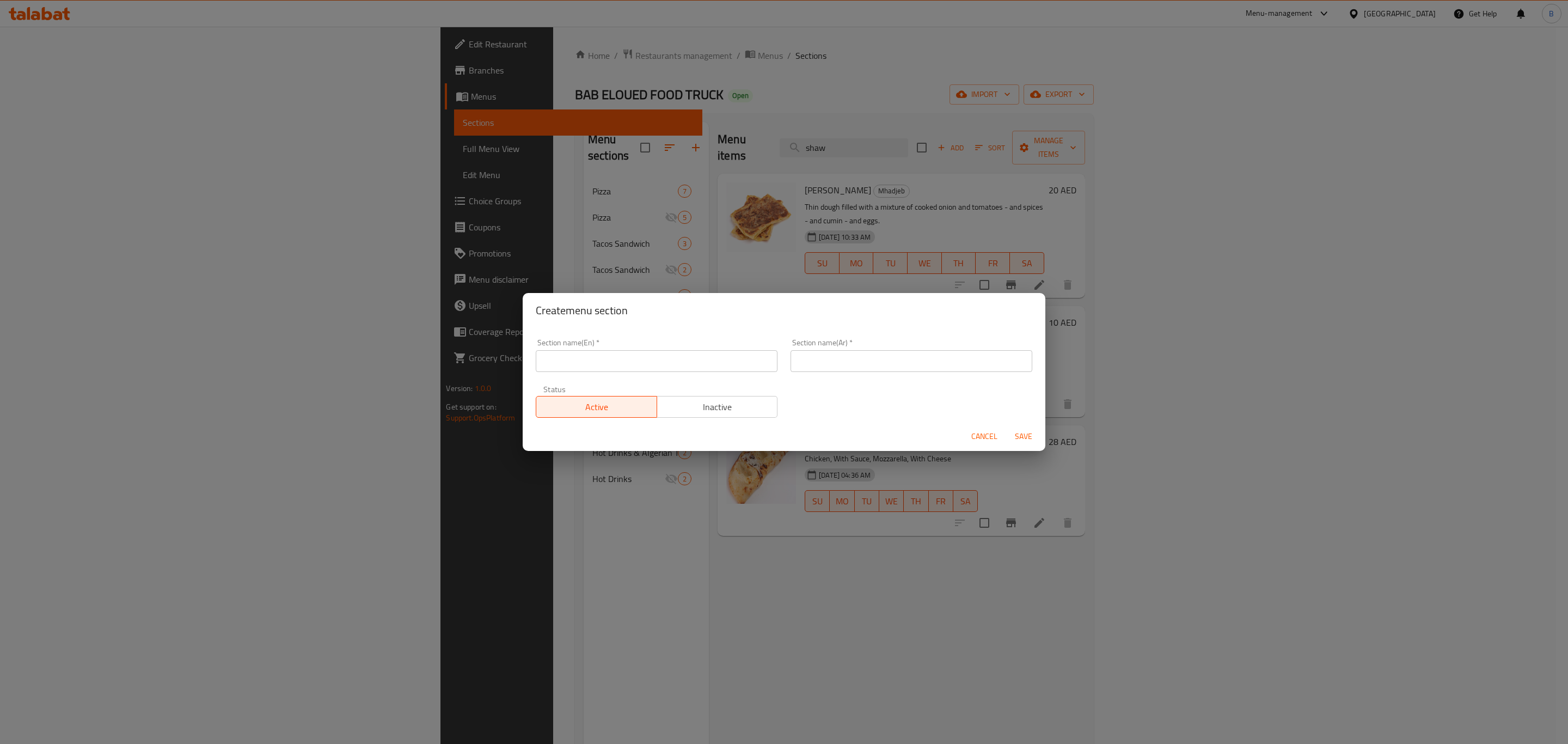
click at [659, 365] on input "text" at bounding box center [656, 360] width 242 height 22
type input "Desserts"
click at [893, 361] on input "text" at bounding box center [911, 360] width 242 height 22
paste input "الحلويات"
type input "الحلويات"
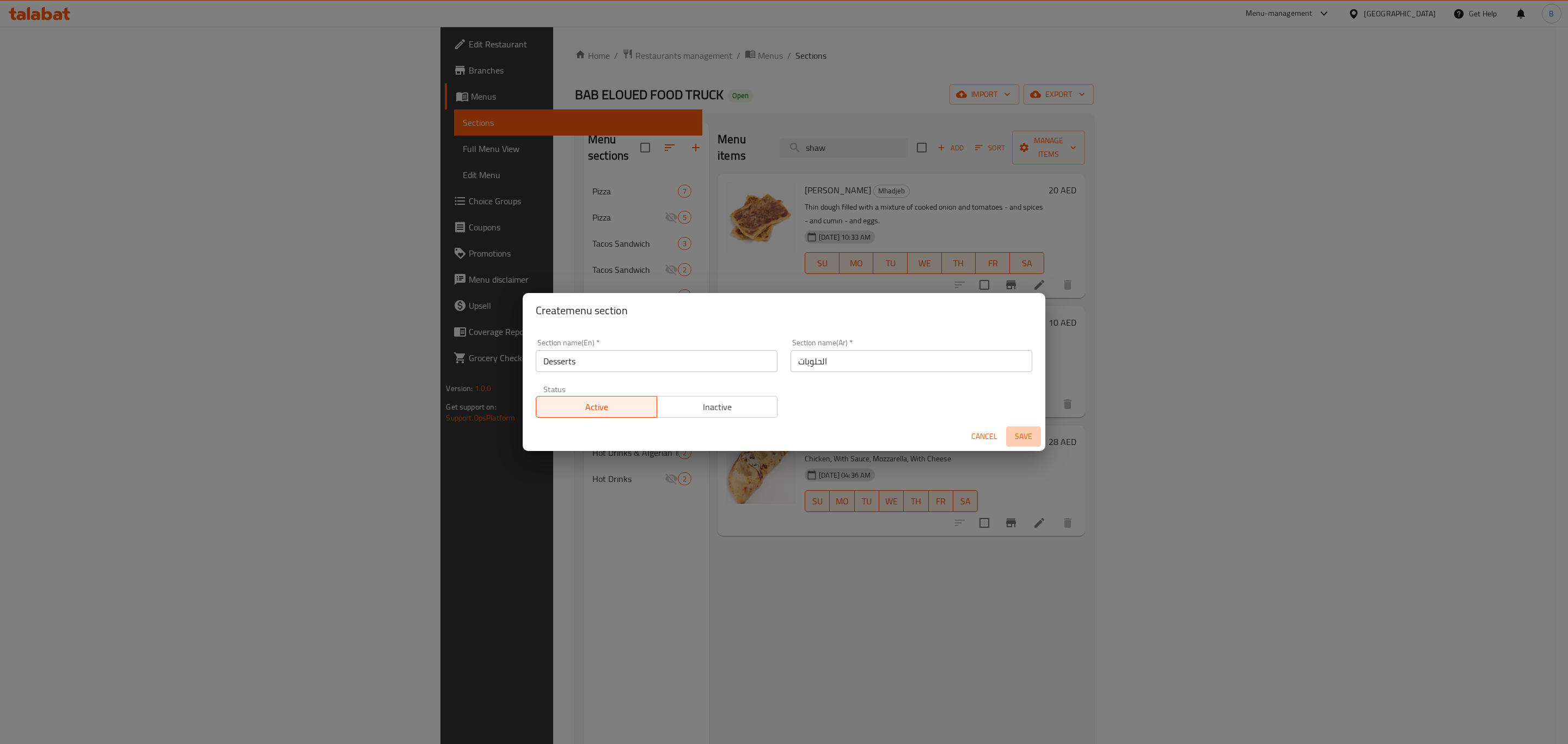
click at [1033, 435] on span "Save" at bounding box center [1023, 436] width 26 height 14
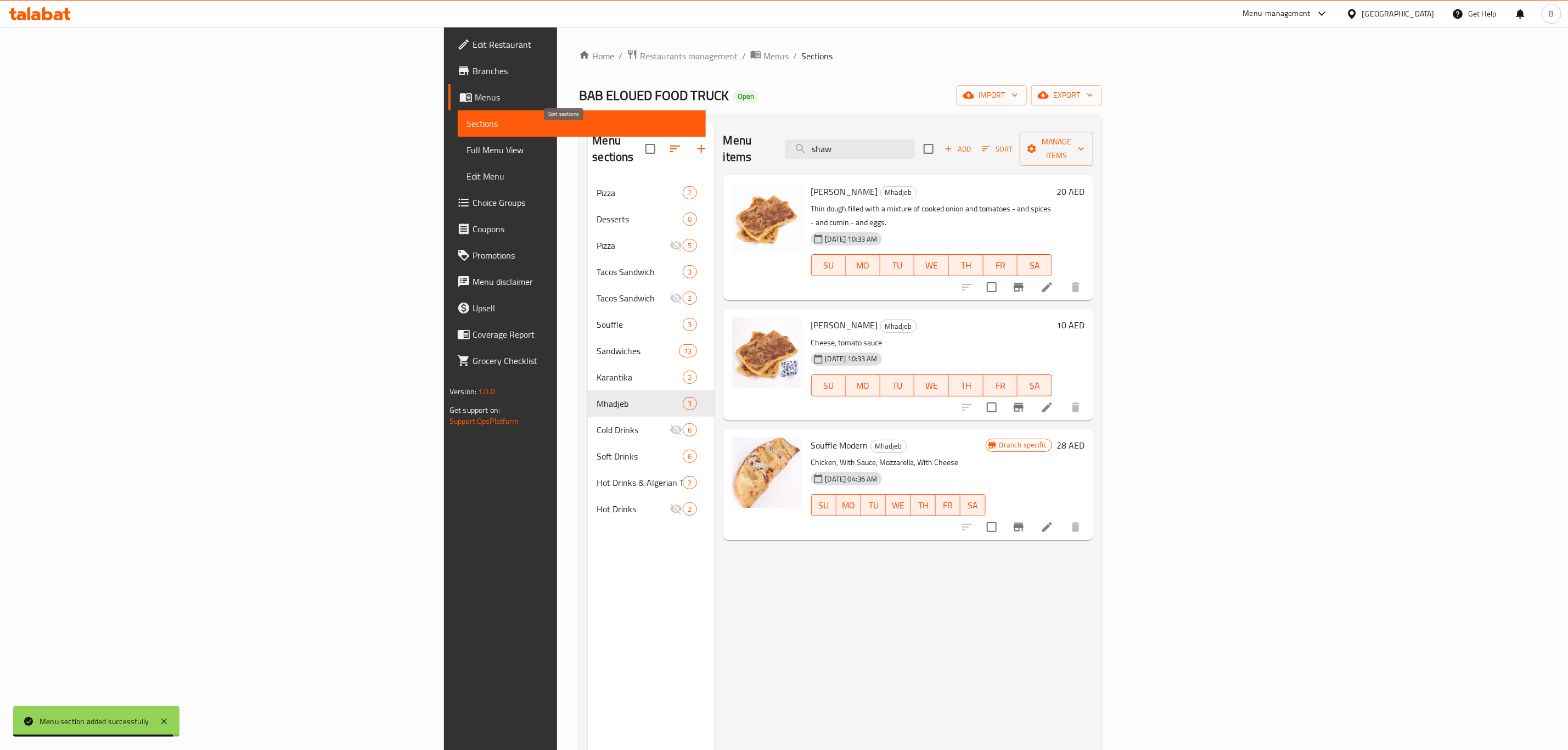
click at [668, 142] on icon "button" at bounding box center [674, 148] width 13 height 13
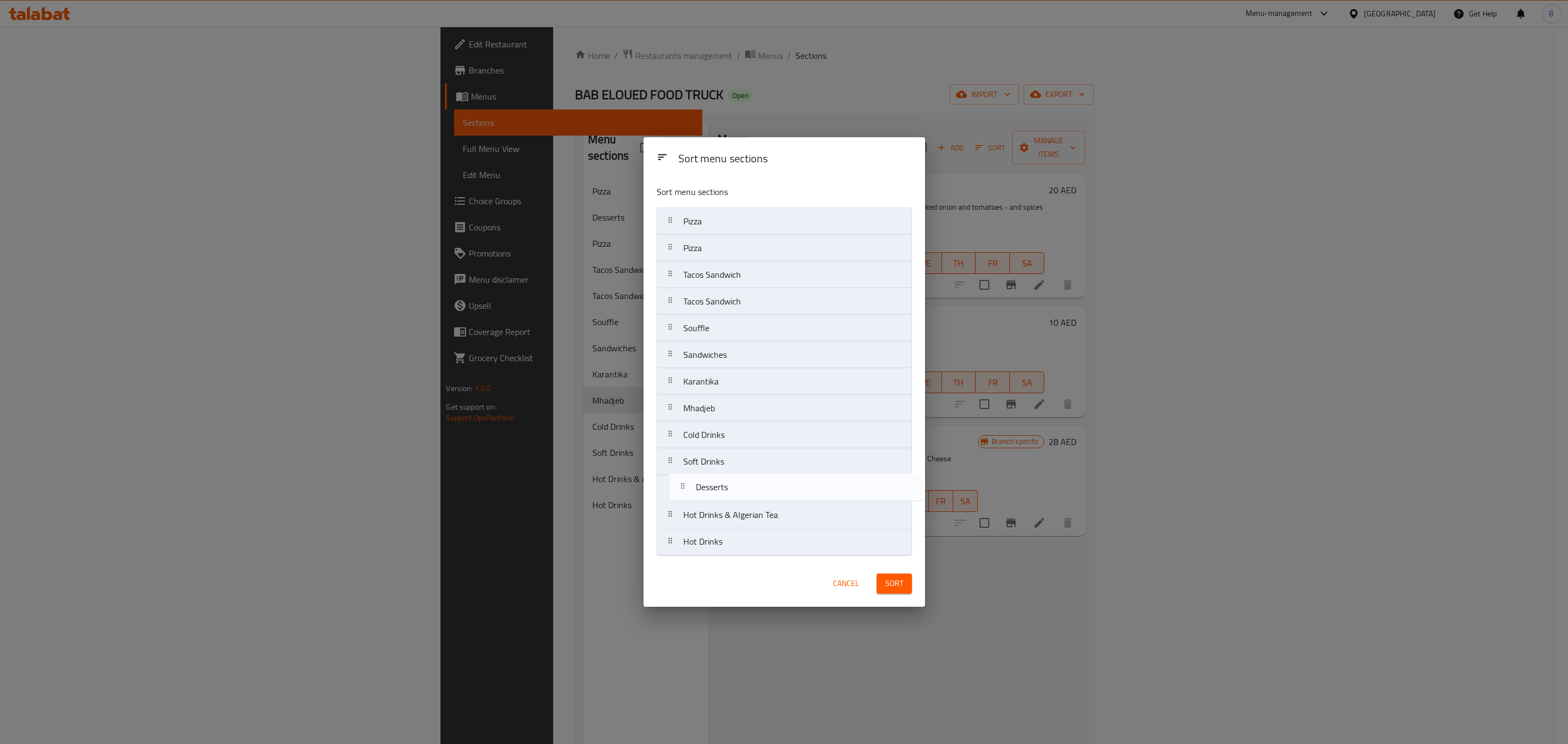
drag, startPoint x: 742, startPoint y: 253, endPoint x: 755, endPoint y: 503, distance: 250.3
click at [755, 503] on nav "Pizza Desserts Pizza Tacos Sandwich Tacos Sandwich Souffle Sandwiches Karantika…" at bounding box center [784, 381] width 255 height 348
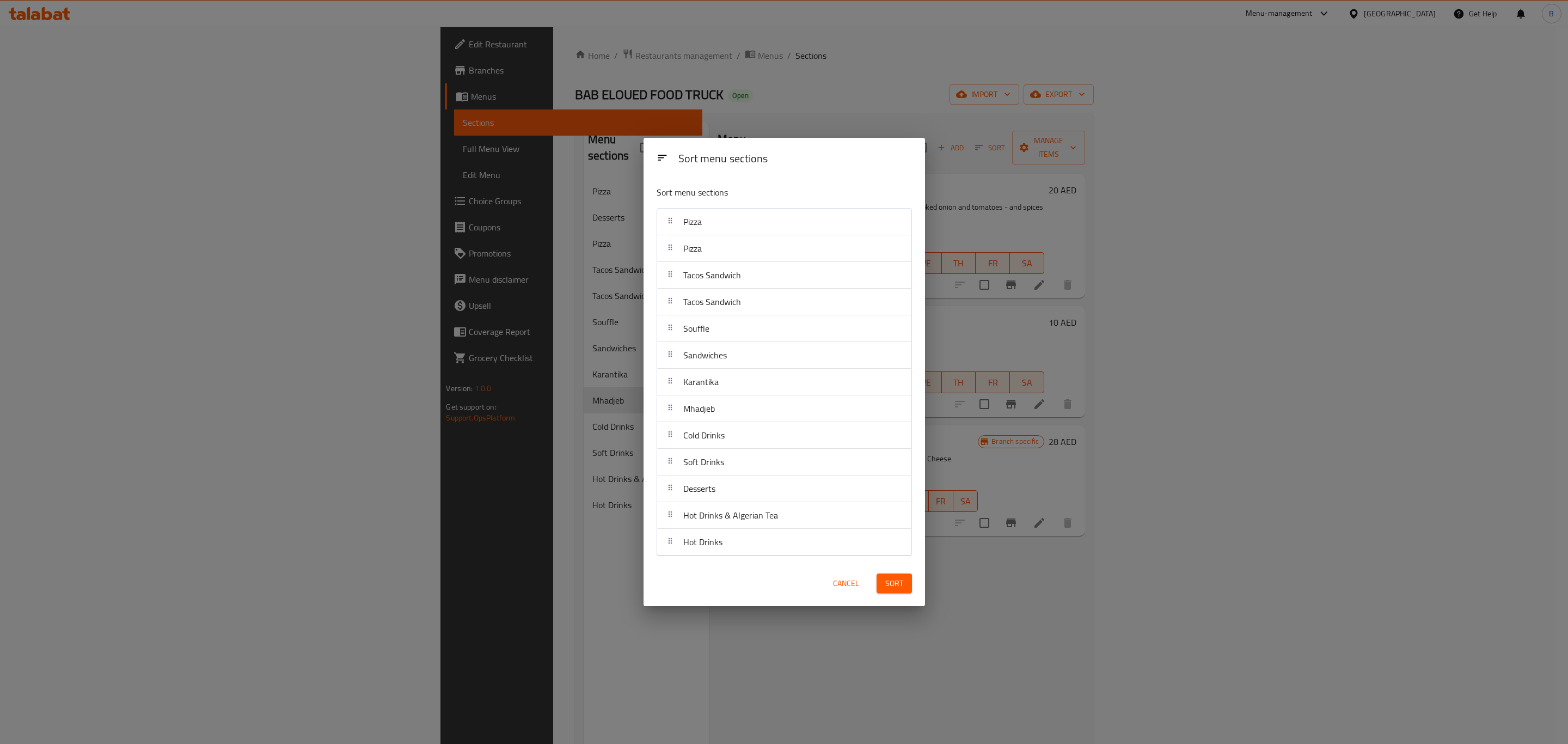
click at [889, 584] on span "Sort" at bounding box center [894, 584] width 18 height 14
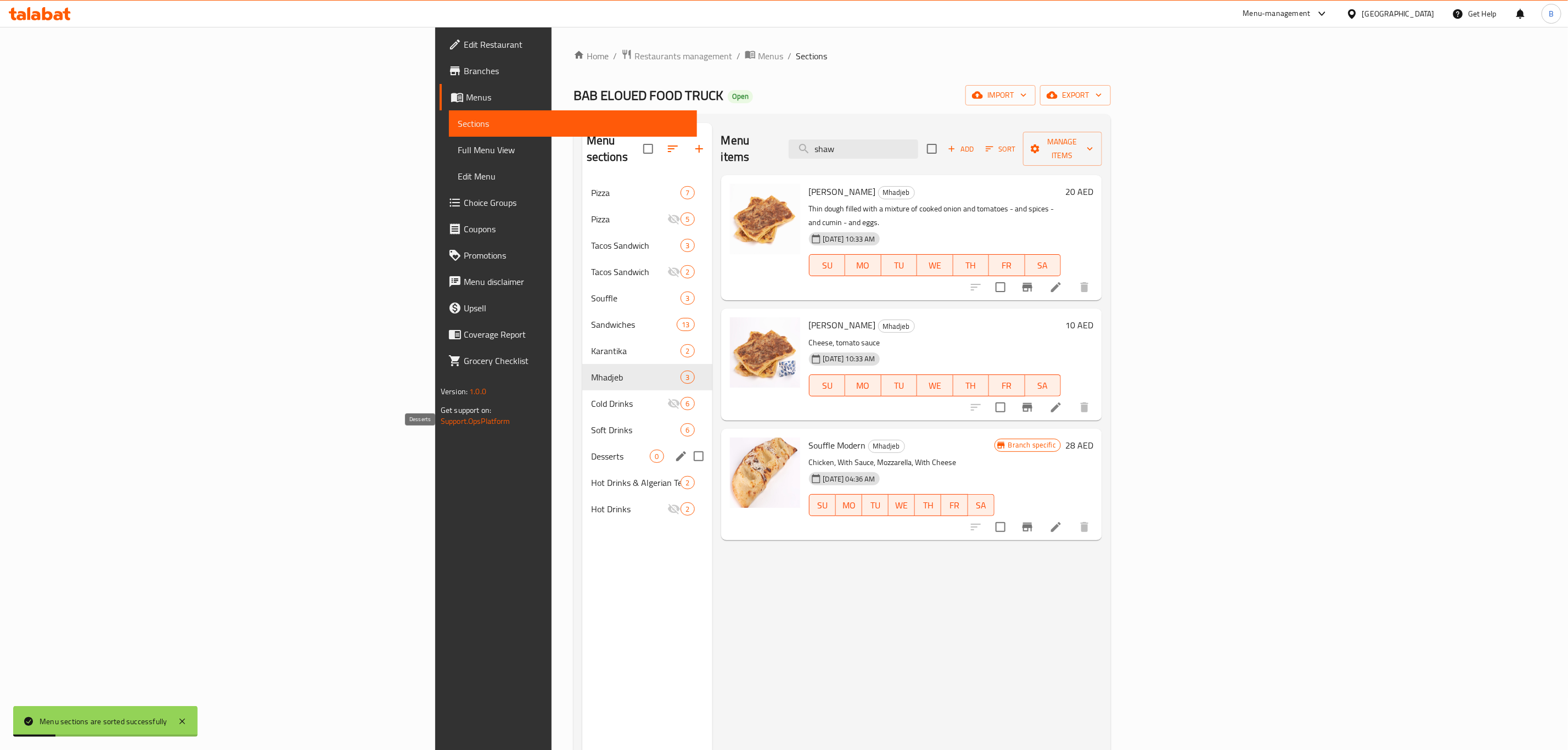
click at [591, 450] on span "Desserts" at bounding box center [620, 456] width 59 height 13
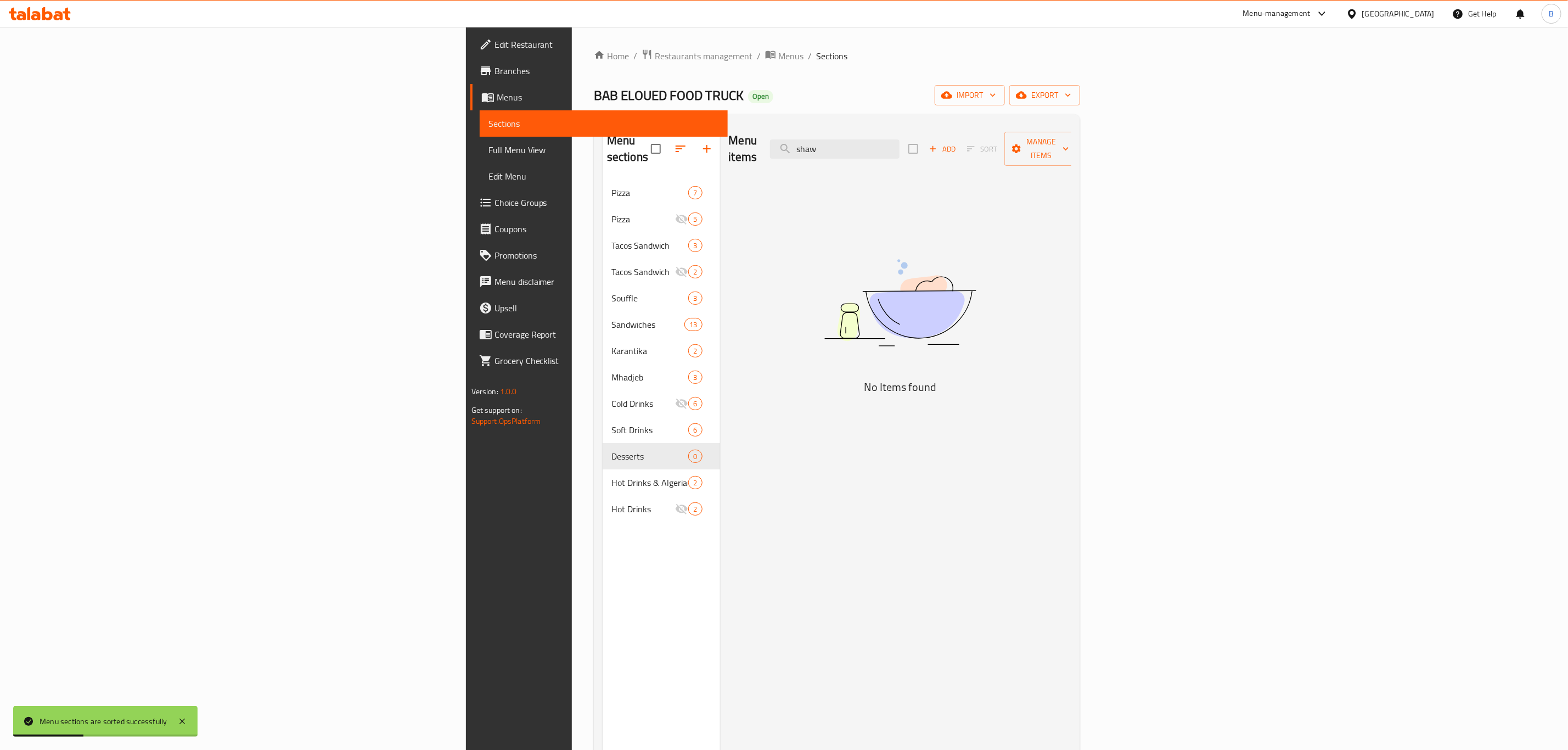
click at [957, 143] on span "Add" at bounding box center [942, 149] width 30 height 13
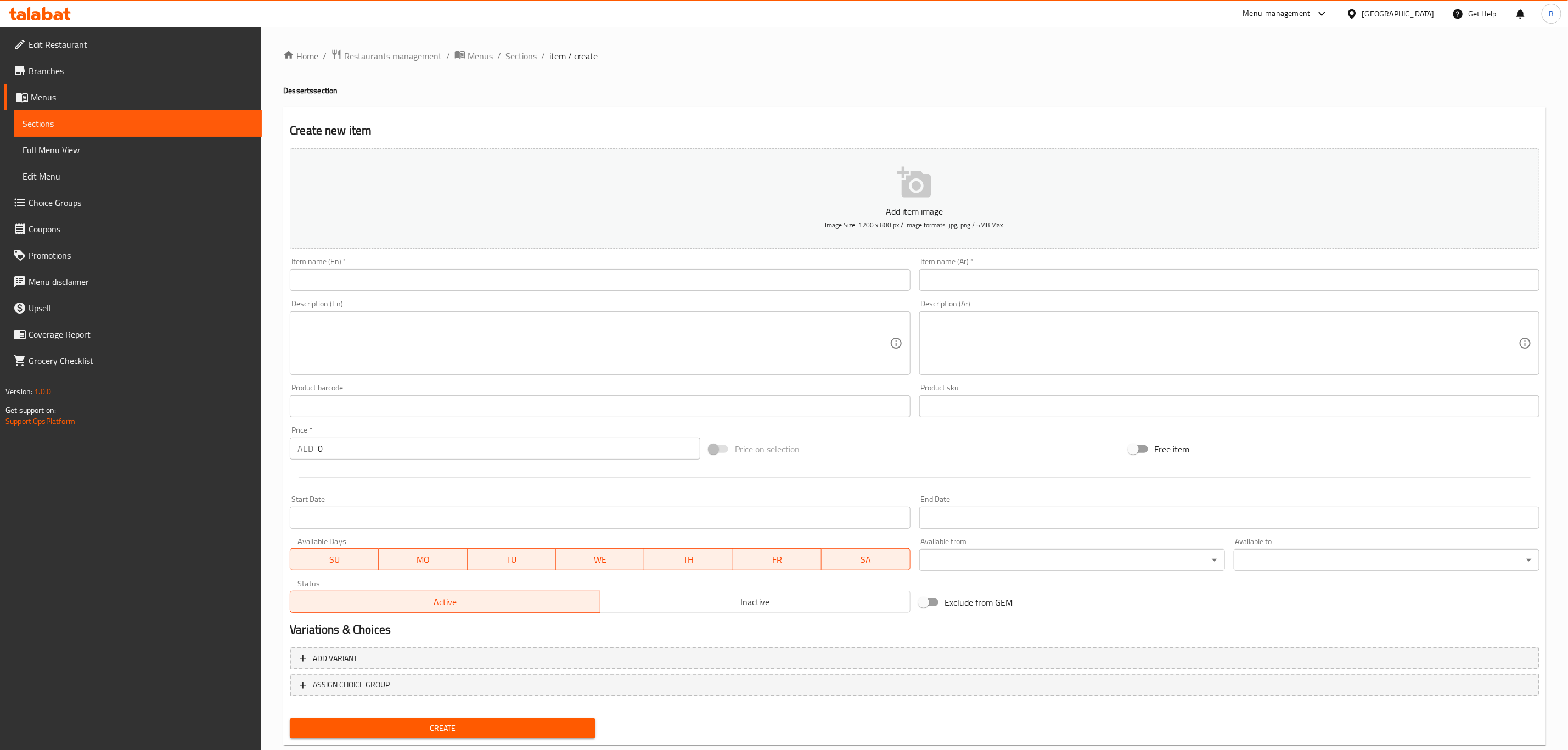
click at [475, 350] on textarea at bounding box center [593, 344] width 592 height 52
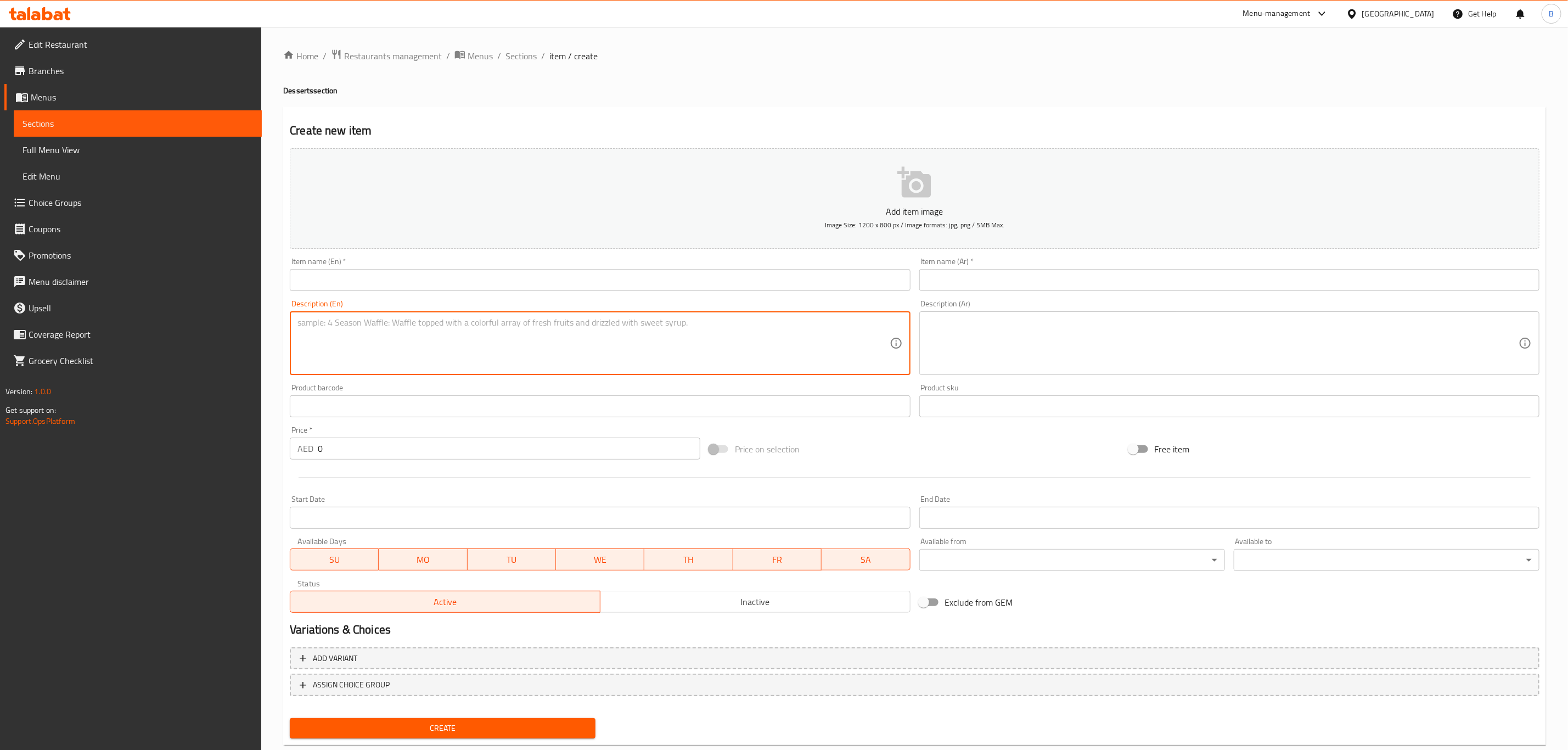
paste textarea "Soft crepe filled with a mix of fresh seasonal fruits, topped with chocolate or…"
type textarea "Soft crepe filled with a mix of fresh seasonal fruits, topped with chocolate or…"
click at [988, 347] on textarea at bounding box center [1222, 344] width 592 height 52
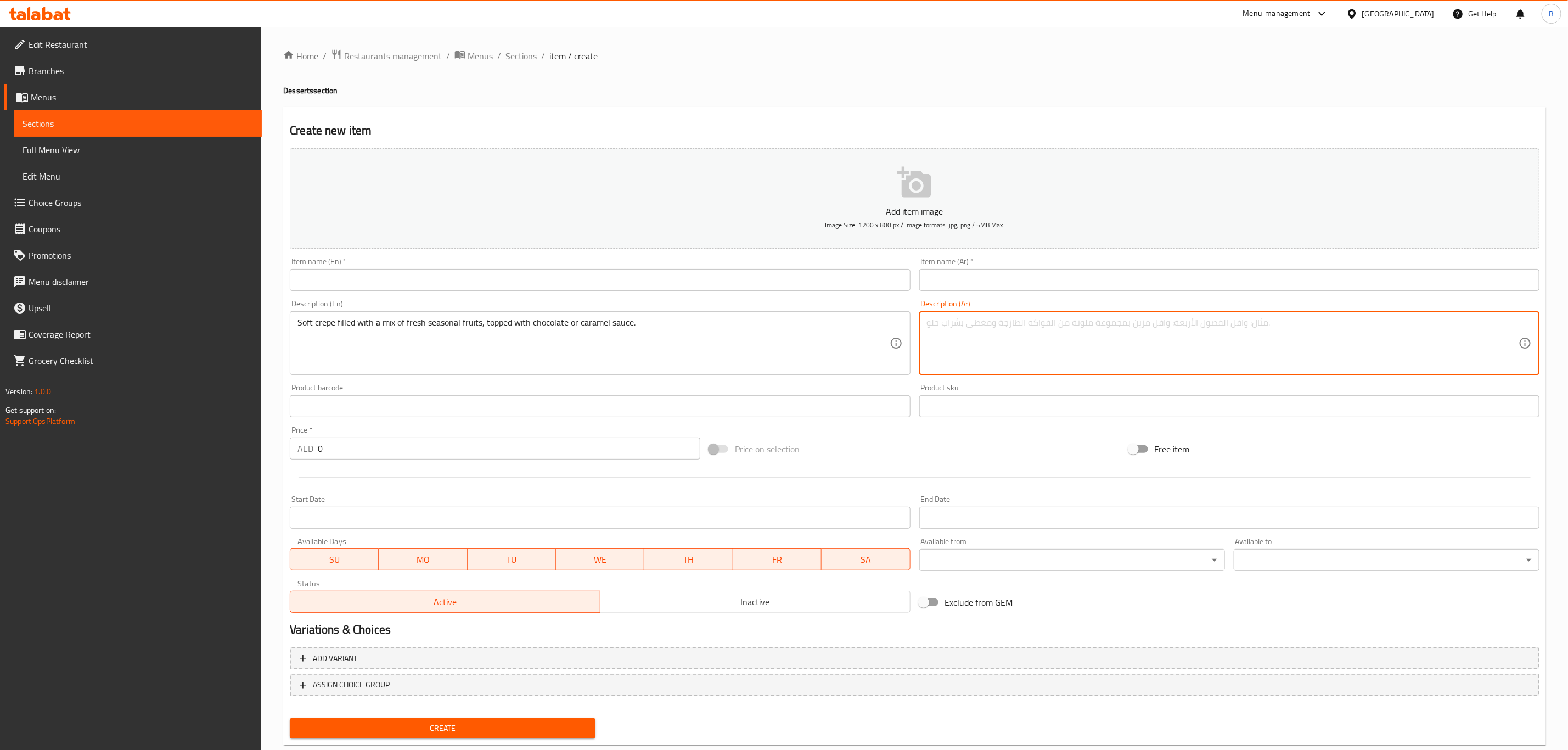
paste textarea "كريب طري محشو بخليط من الفواكه الموسمية الطازجة، ومغطى بصوص الشوكولاتة أو الكرا…"
type textarea "كريب طري محشو بخليط من الفواكه الموسمية الطازجة، ومغطى بصوص الشوكولاتة أو الكرا…"
click at [455, 285] on input "text" at bounding box center [599, 280] width 620 height 22
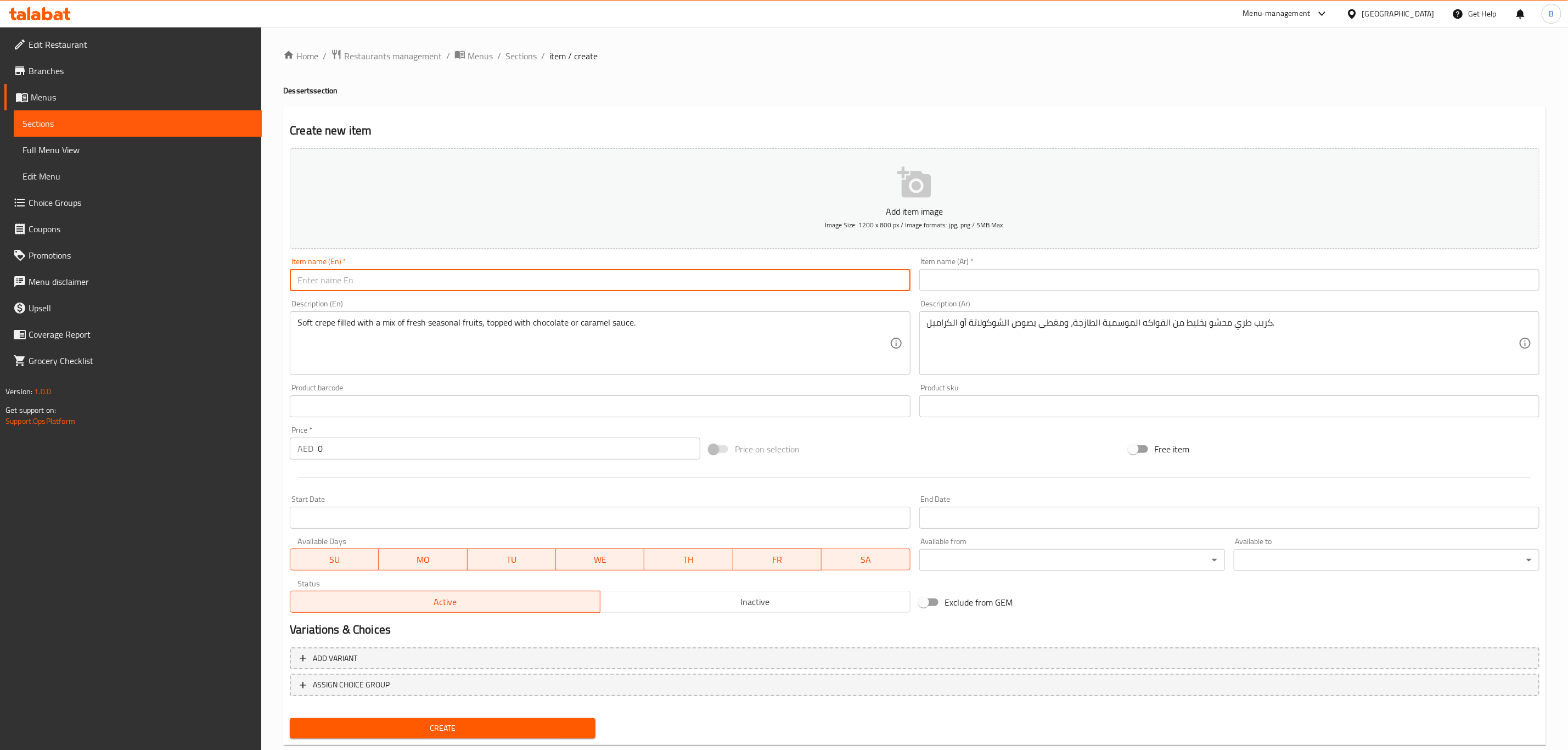
paste input "Crepe with Fruits"
type input "Crepe with Fruits"
click at [962, 276] on input "text" at bounding box center [1229, 280] width 620 height 22
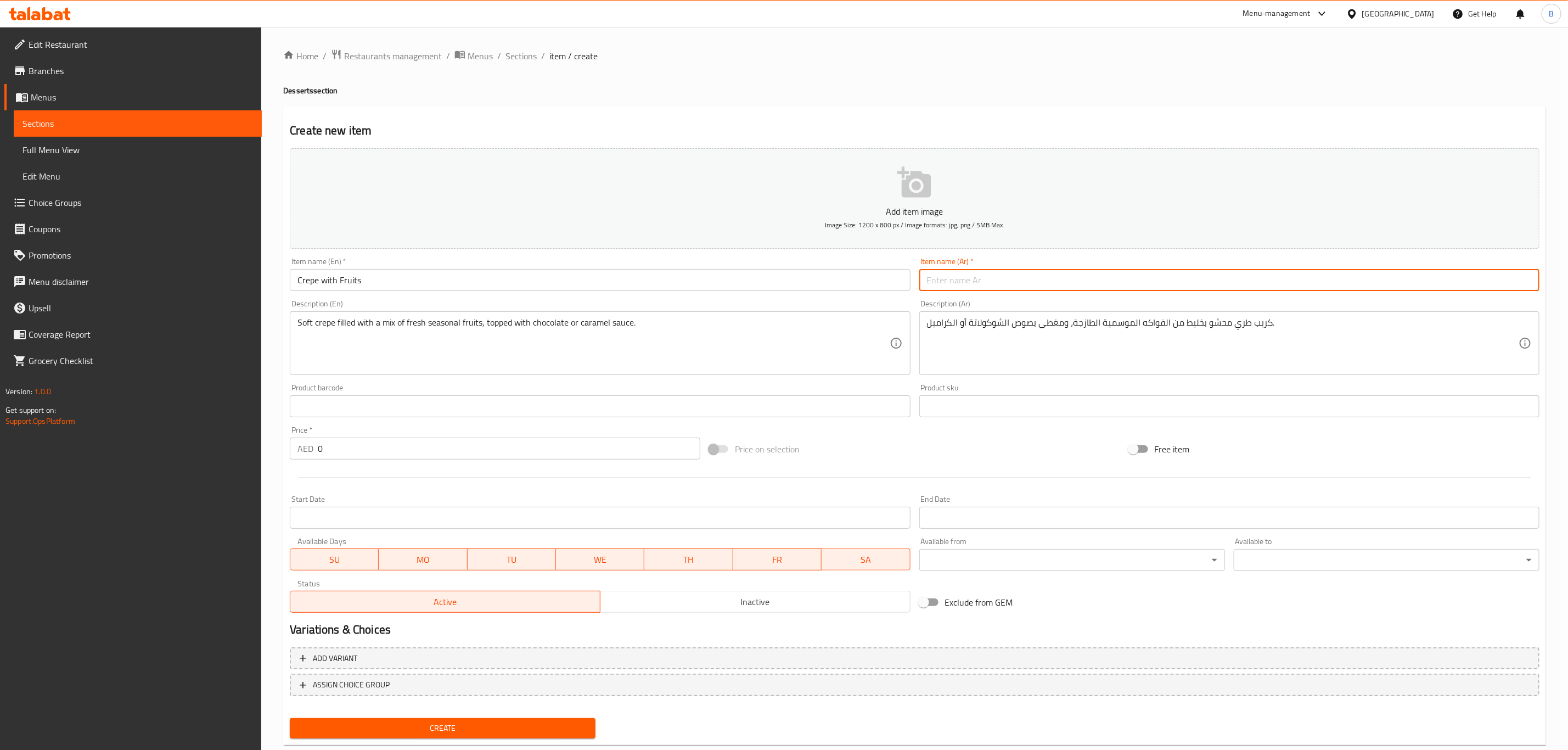
paste input "كريب بالفواكه"
type input "كريب بالفواكه"
click at [1123, 93] on h4 "Desserts section" at bounding box center [914, 91] width 1262 height 11
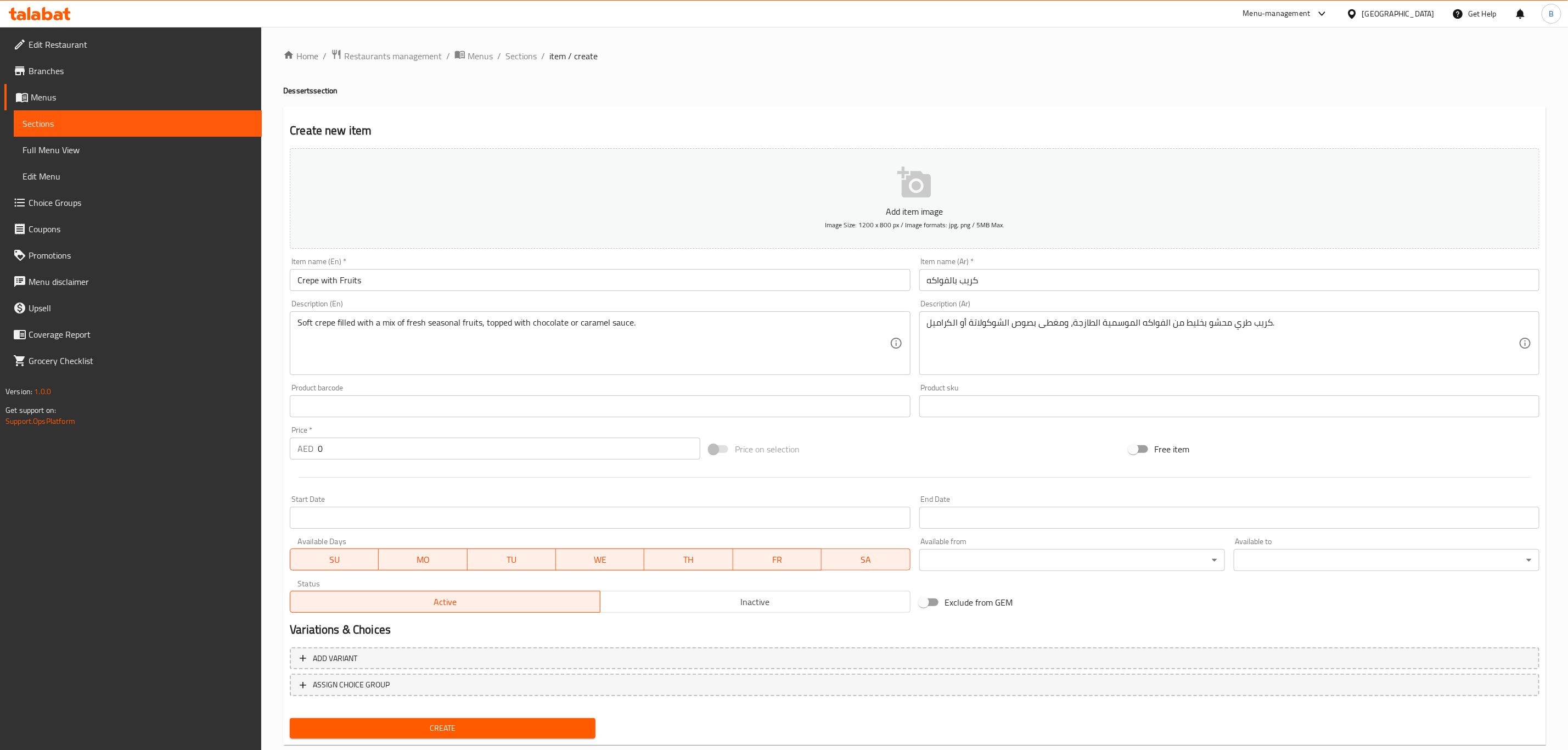
click at [350, 439] on input "0" at bounding box center [509, 448] width 382 height 22
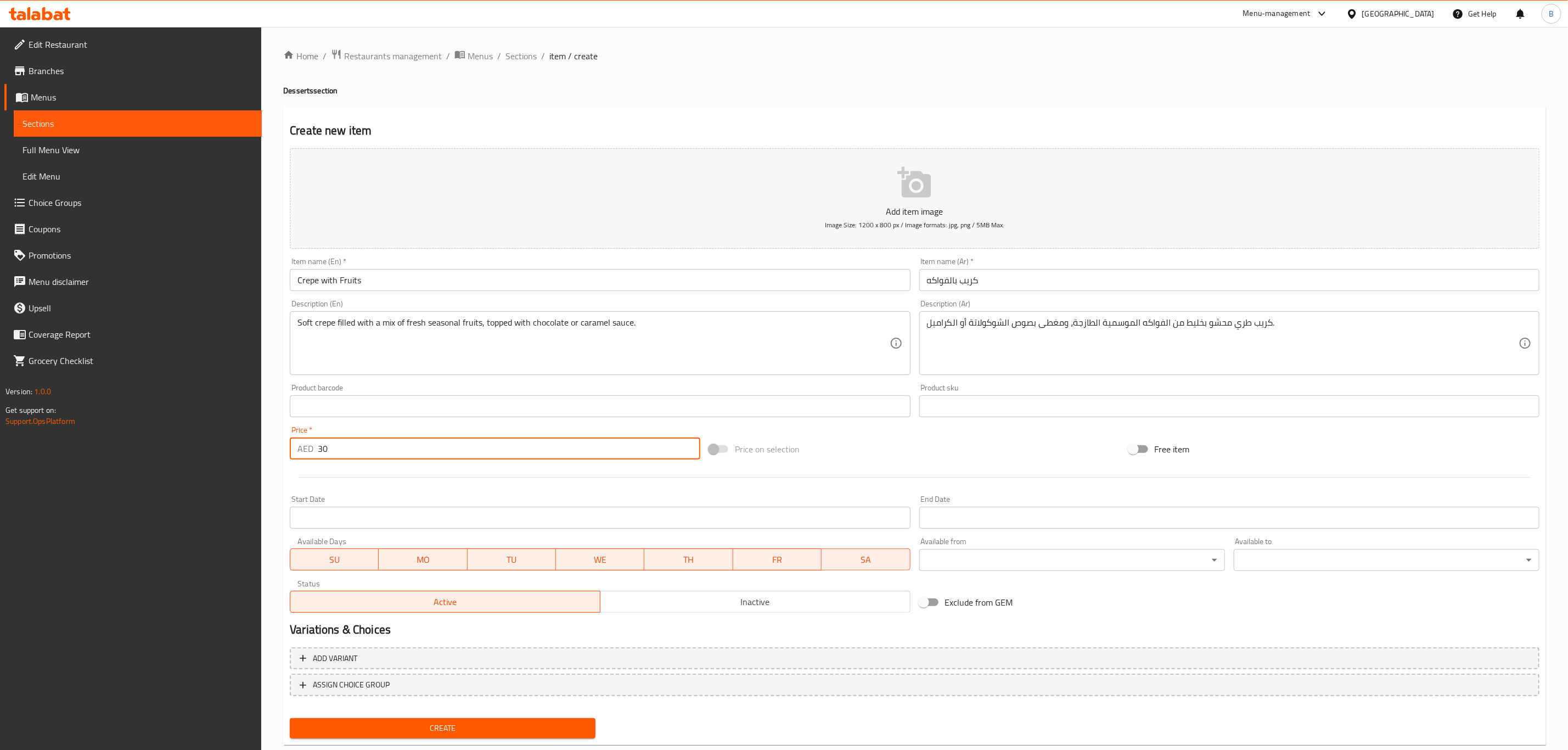
type input "30"
click at [551, 720] on button "Create" at bounding box center [442, 728] width 306 height 20
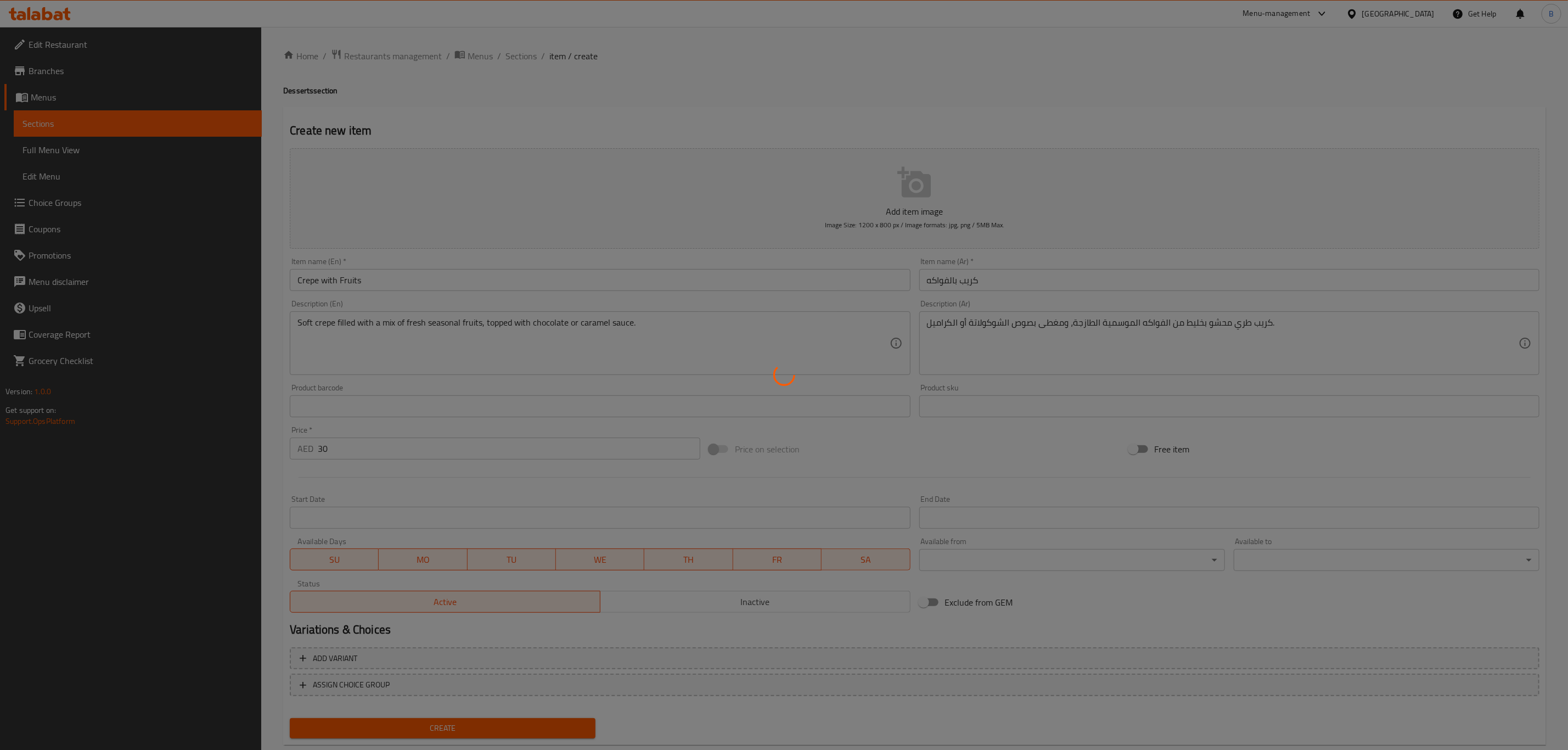
type input "0"
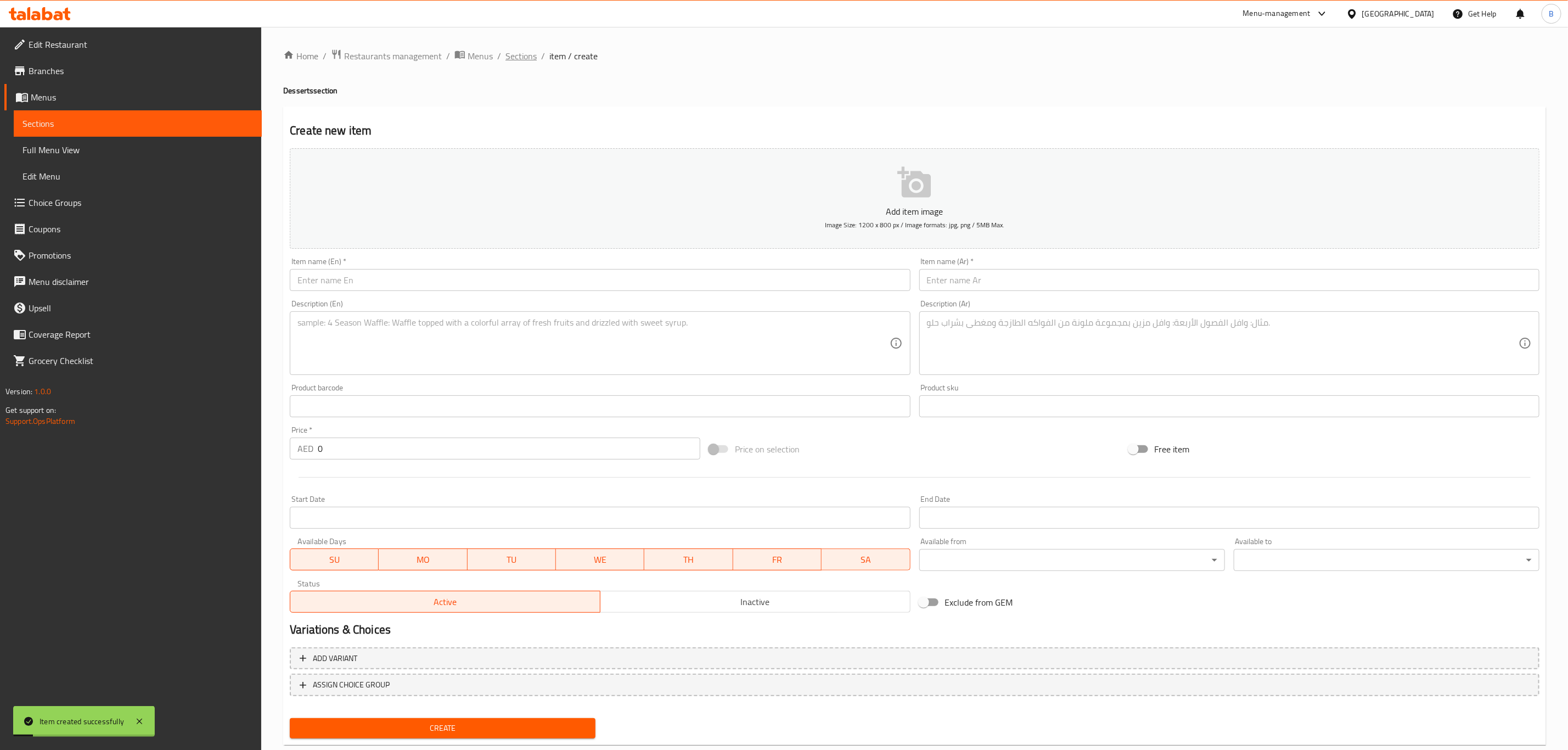
click at [518, 56] on span "Sections" at bounding box center [521, 56] width 32 height 13
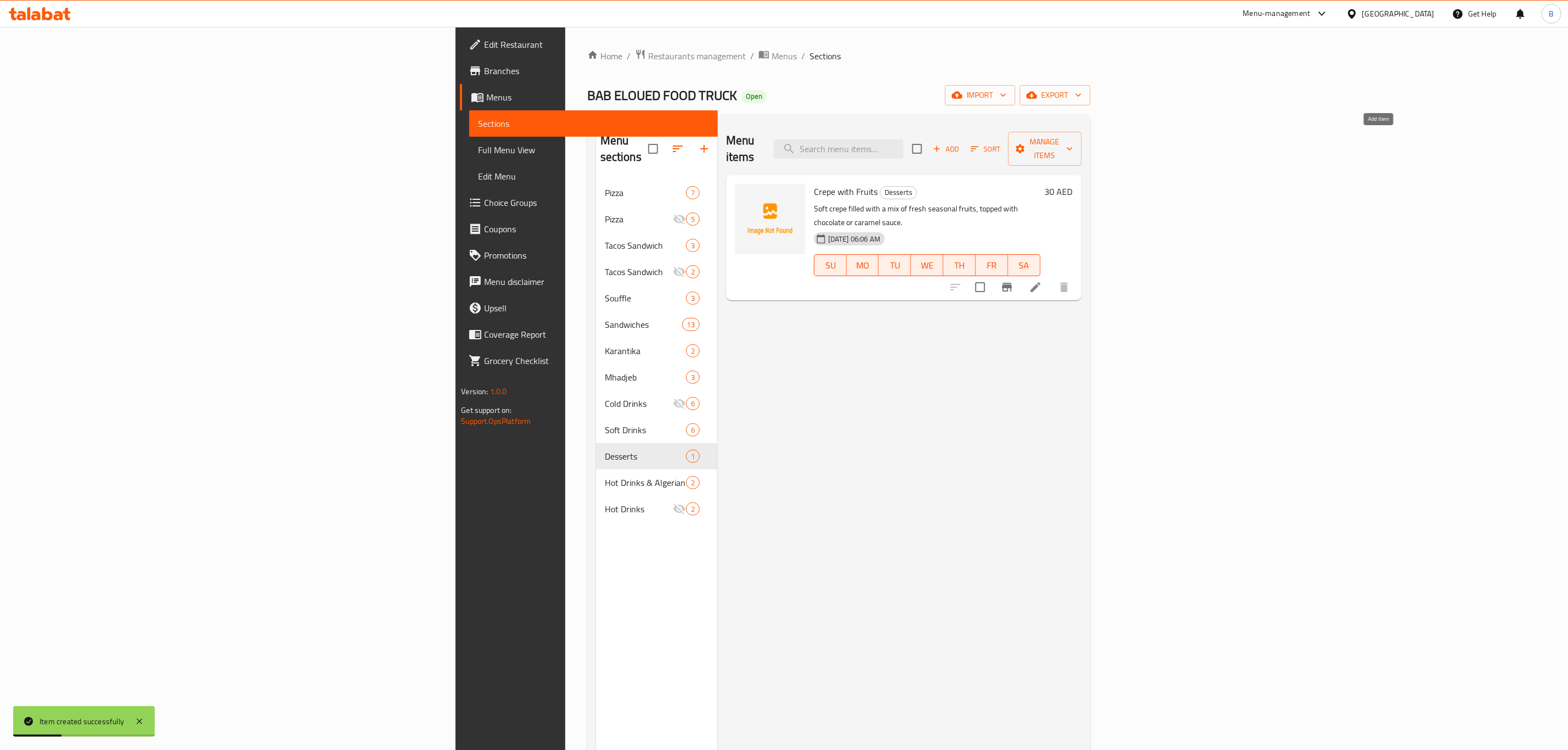
click at [961, 147] on span "Add" at bounding box center [946, 149] width 30 height 13
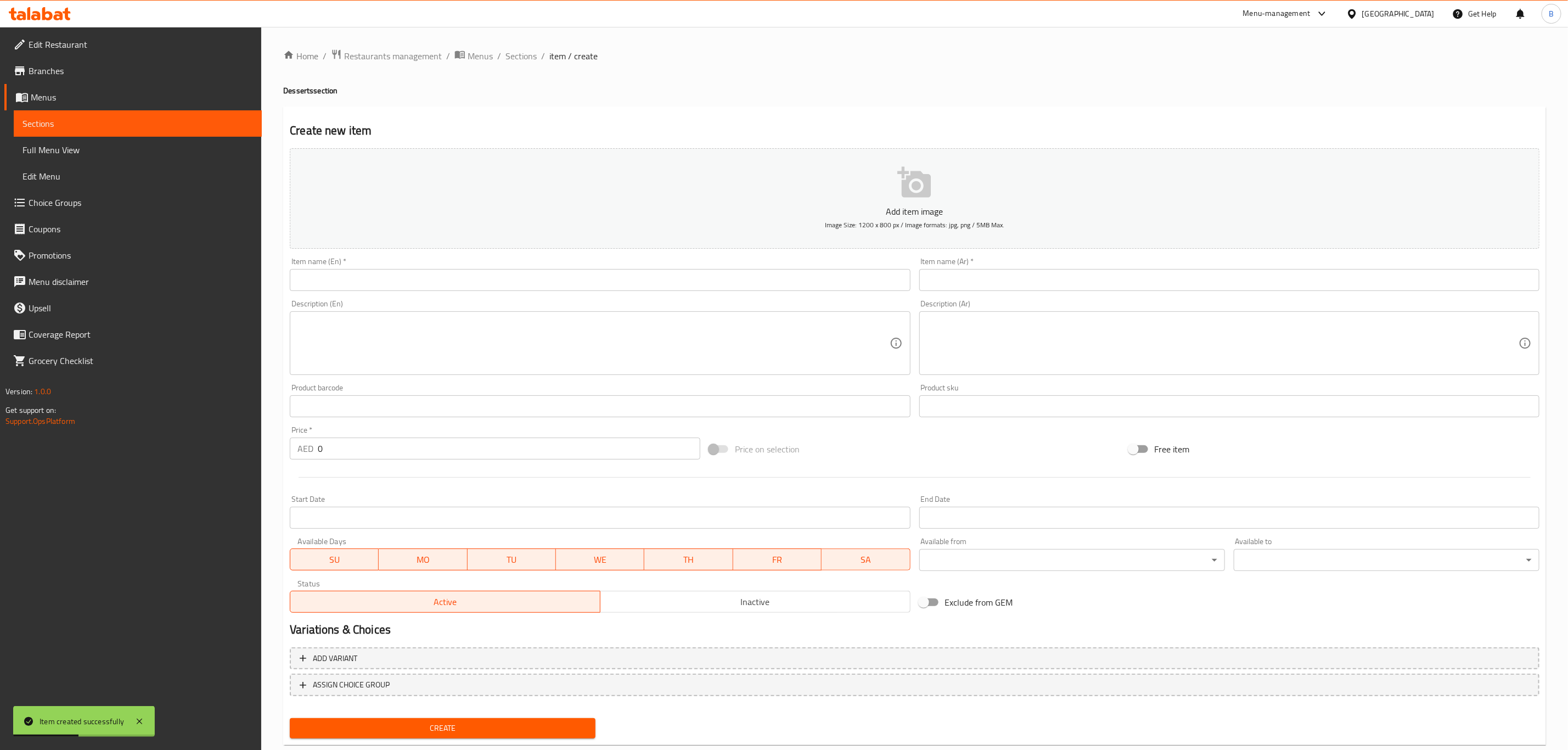
click at [530, 300] on div "Description (En) Description (En)" at bounding box center [599, 337] width 620 height 75
click at [549, 279] on input "text" at bounding box center [599, 280] width 620 height 22
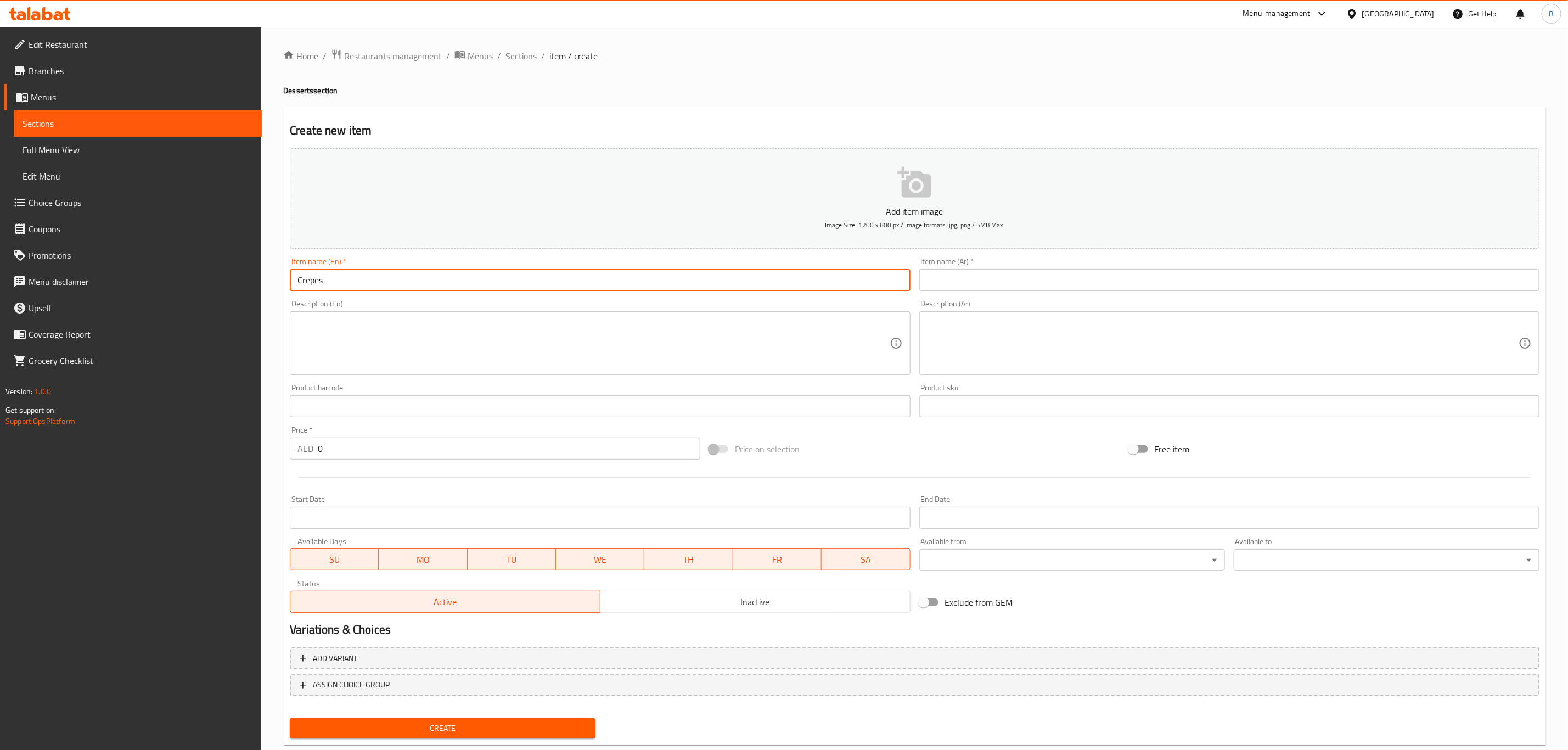
paste input "Plain Crepe"
type input "Crepe Simple"
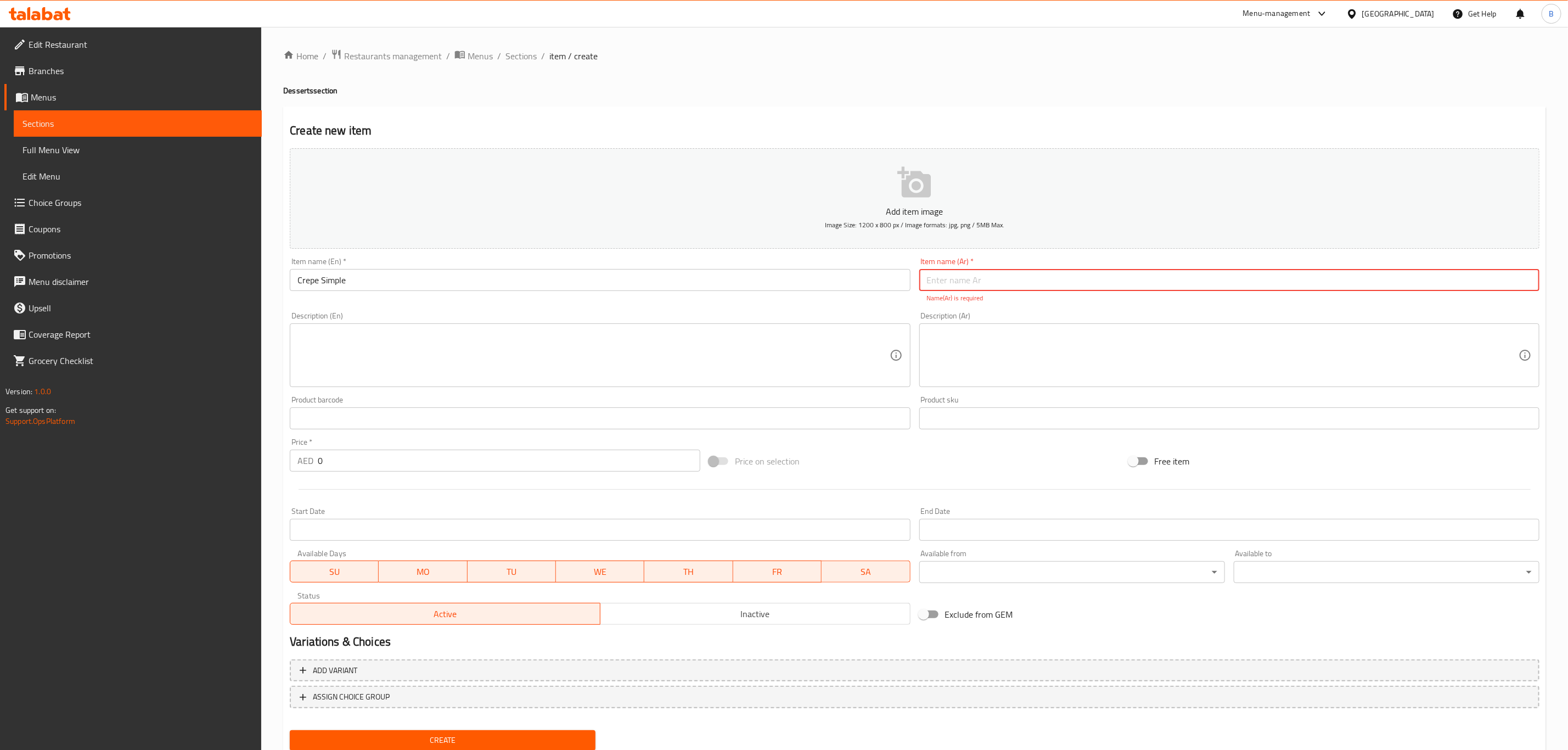
paste input "كريب سادة"
click at [926, 280] on input "كريب سادة" at bounding box center [1229, 280] width 620 height 22
click at [939, 282] on input "كريب سادة" at bounding box center [1229, 280] width 620 height 22
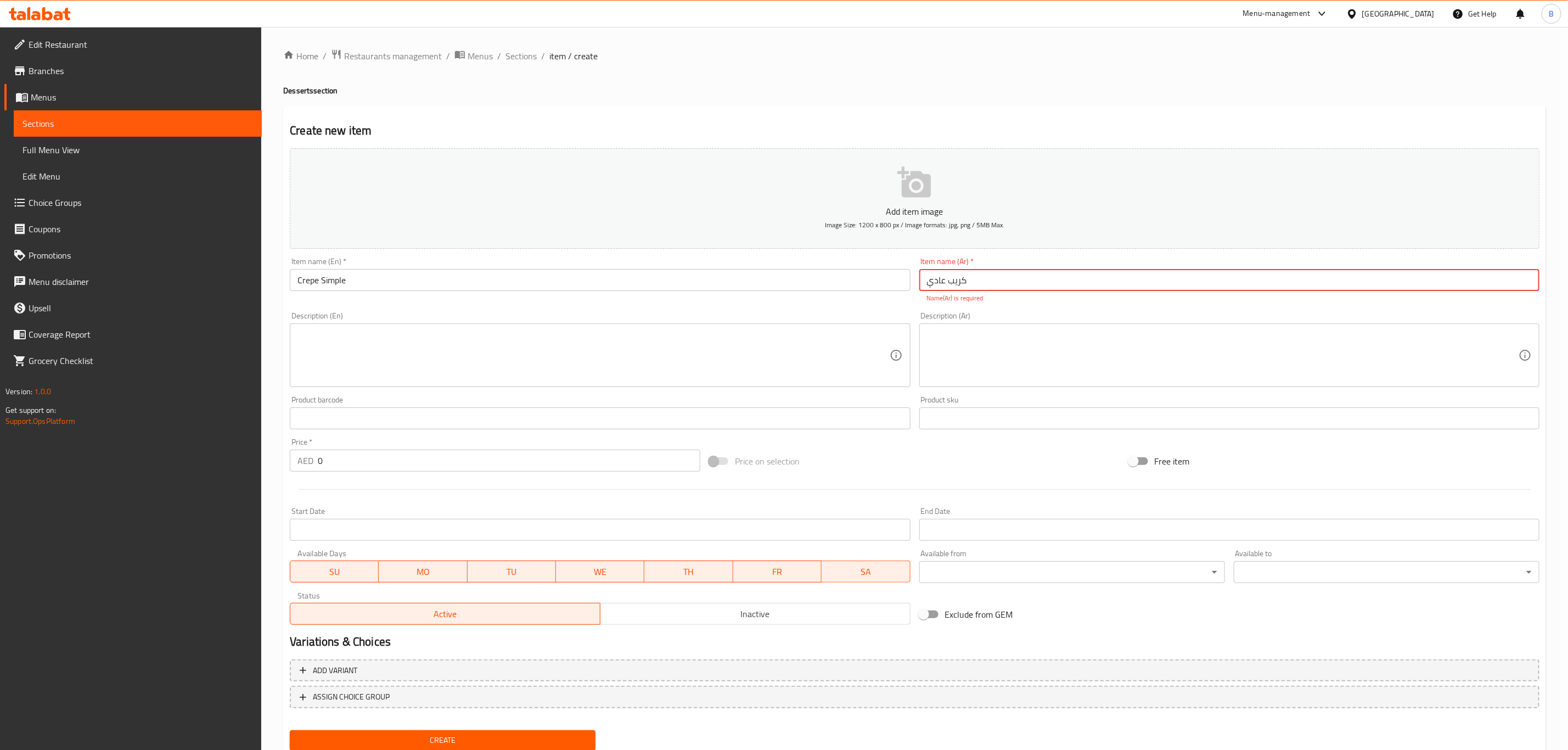
type input "كريب عادي"
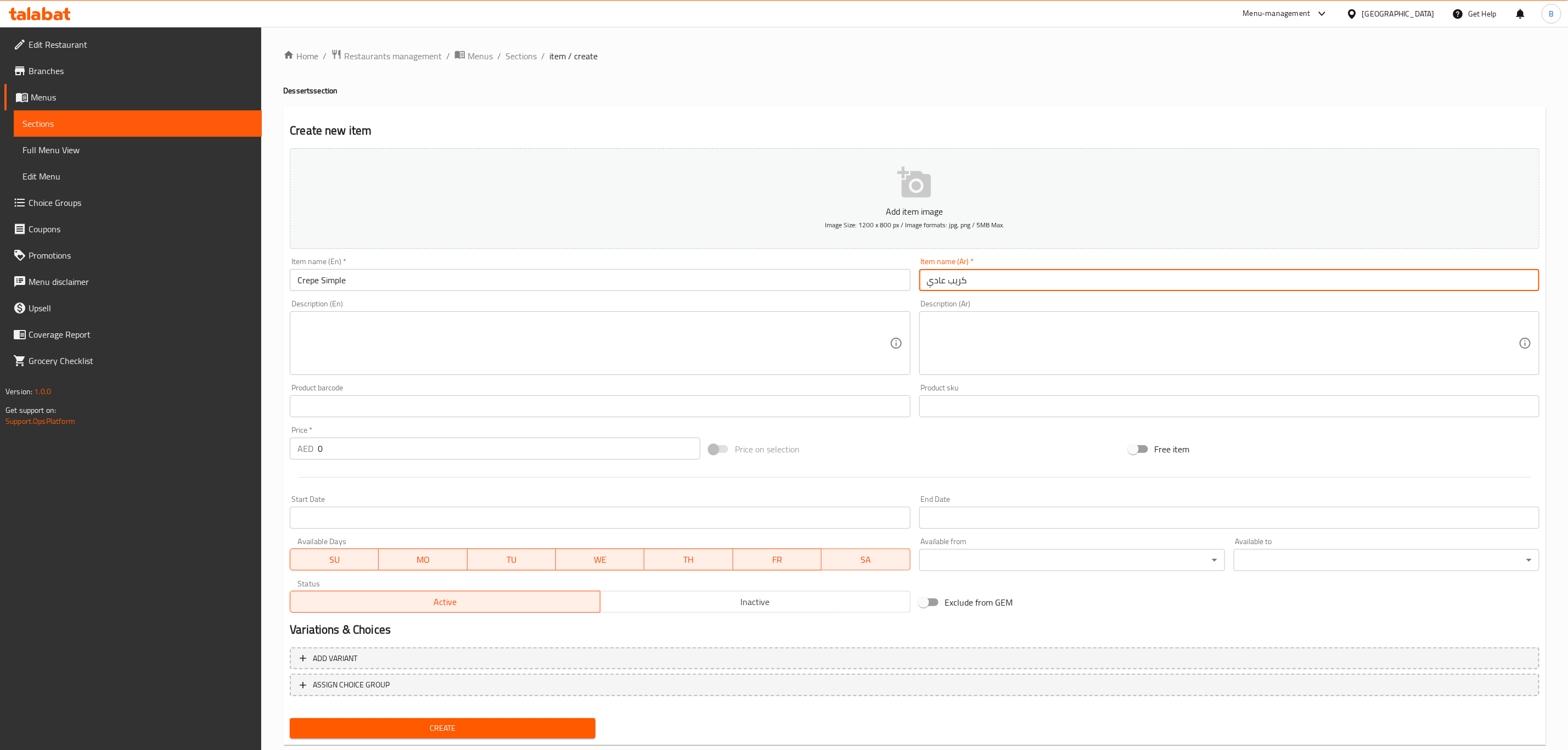
click at [510, 358] on textarea at bounding box center [593, 344] width 592 height 52
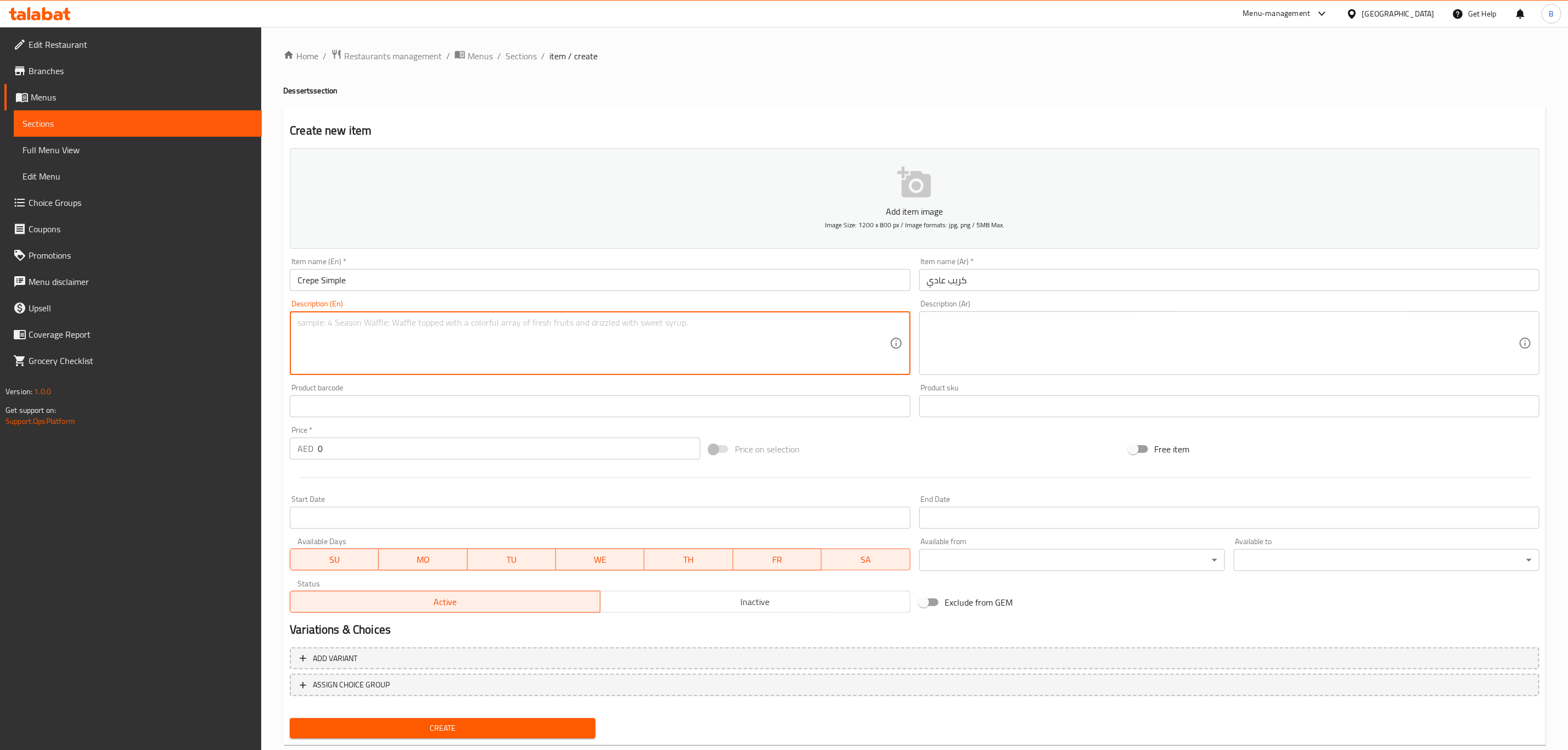
paste textarea "Soft and thin crepe served with your choice of chocolate, caramel, or honey."
type textarea "Soft and thin crepe served with your choice of chocolate, caramel, or honey."
click at [1021, 328] on textarea at bounding box center [1222, 344] width 592 height 52
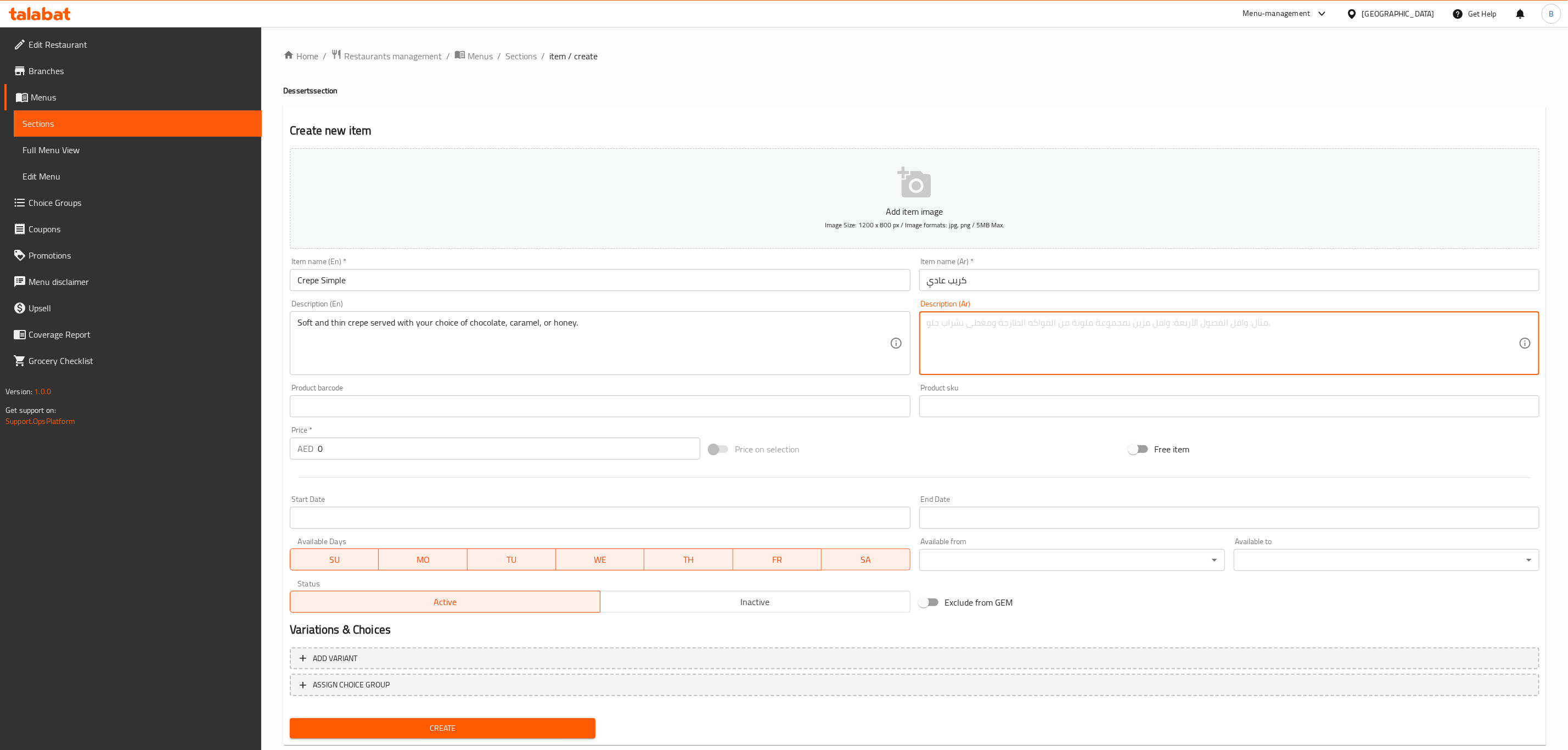
paste textarea "كريب طري ورقيق يُقدَّم مع اختيارك من صوص الشوكولاتة أو الكراميل أو العسل."
type textarea "كريب طري ورقيق يُقدَّم مع اختيارك من صوص الشوكولاتة أو الكراميل أو العسل."
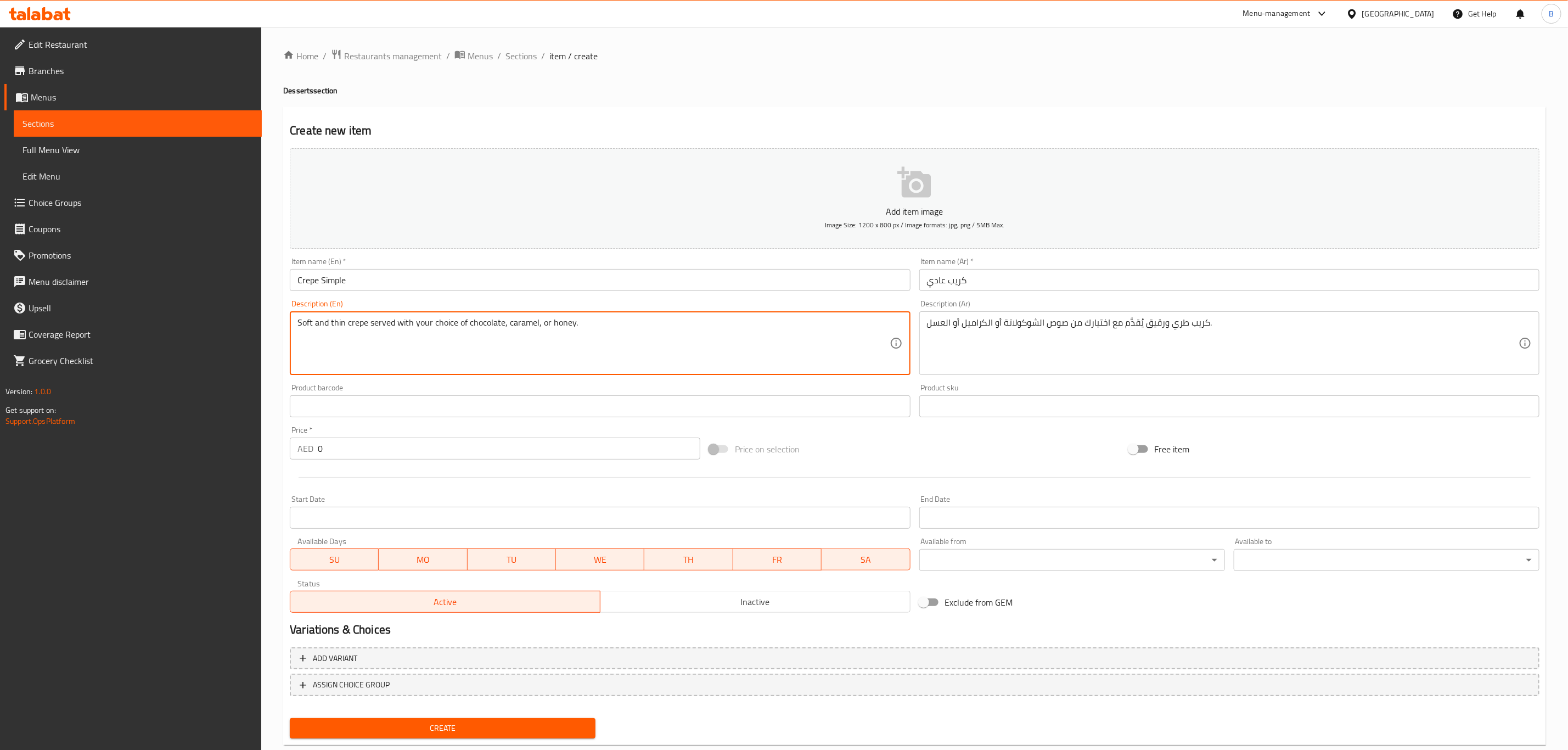
click at [446, 325] on textarea "Soft and thin crepe served with your choice of chocolate, caramel, or honey." at bounding box center [593, 344] width 592 height 52
click at [435, 322] on textarea "Soft and thin crepe served with your choice of chocolate, caramel, or honey." at bounding box center [593, 344] width 592 height 52
type textarea "Soft and thin crepe served with your chocolate"
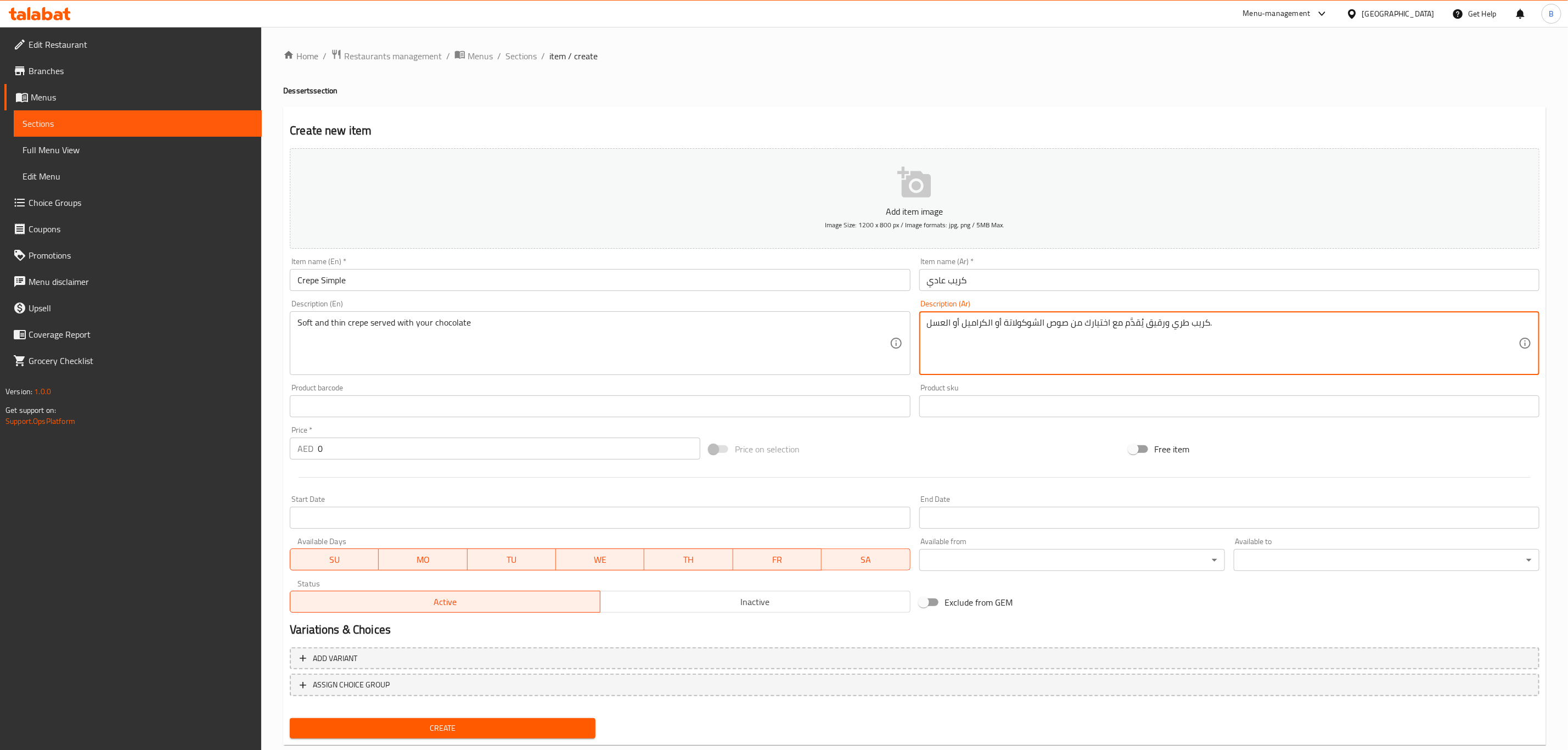
drag, startPoint x: 1105, startPoint y: 322, endPoint x: 1070, endPoint y: 326, distance: 35.2
drag, startPoint x: 1003, startPoint y: 325, endPoint x: 708, endPoint y: 326, distance: 295.0
click at [708, 326] on div "Add item image Image Size: 1200 x 800 px / Image formats: jpg, png / 5MB Max. I…" at bounding box center [914, 380] width 1258 height 473
type textarea "كريب طري ورقيق يُقدَّم مع ا صوص الشوكولاتة."
click at [337, 450] on input "0" at bounding box center [509, 448] width 382 height 22
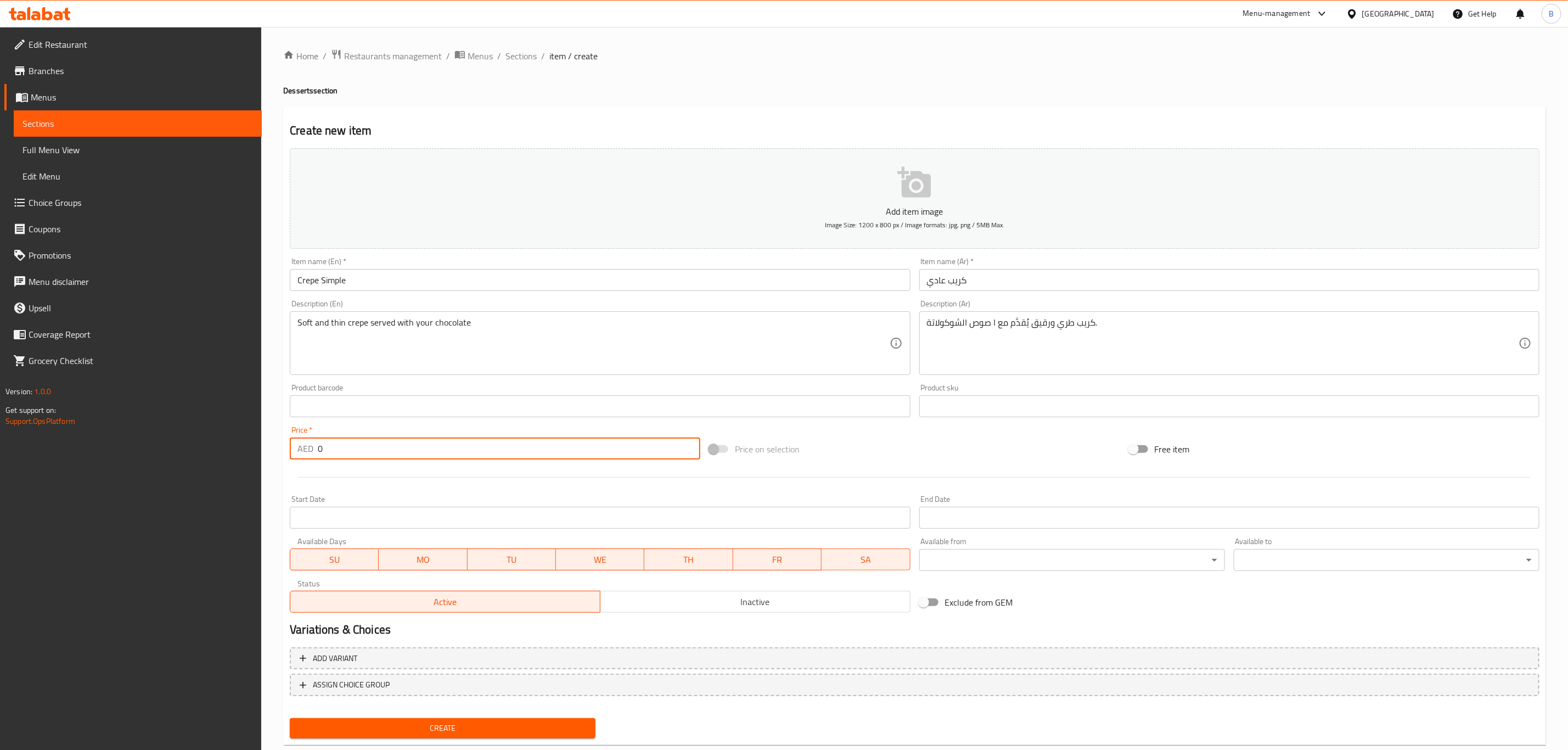
click at [337, 450] on input "0" at bounding box center [509, 448] width 382 height 22
type input "25"
click at [525, 195] on button "Add item image Image Size: 1200 x 800 px / Image formats: jpg, png / 5MB Max." at bounding box center [914, 198] width 1250 height 101
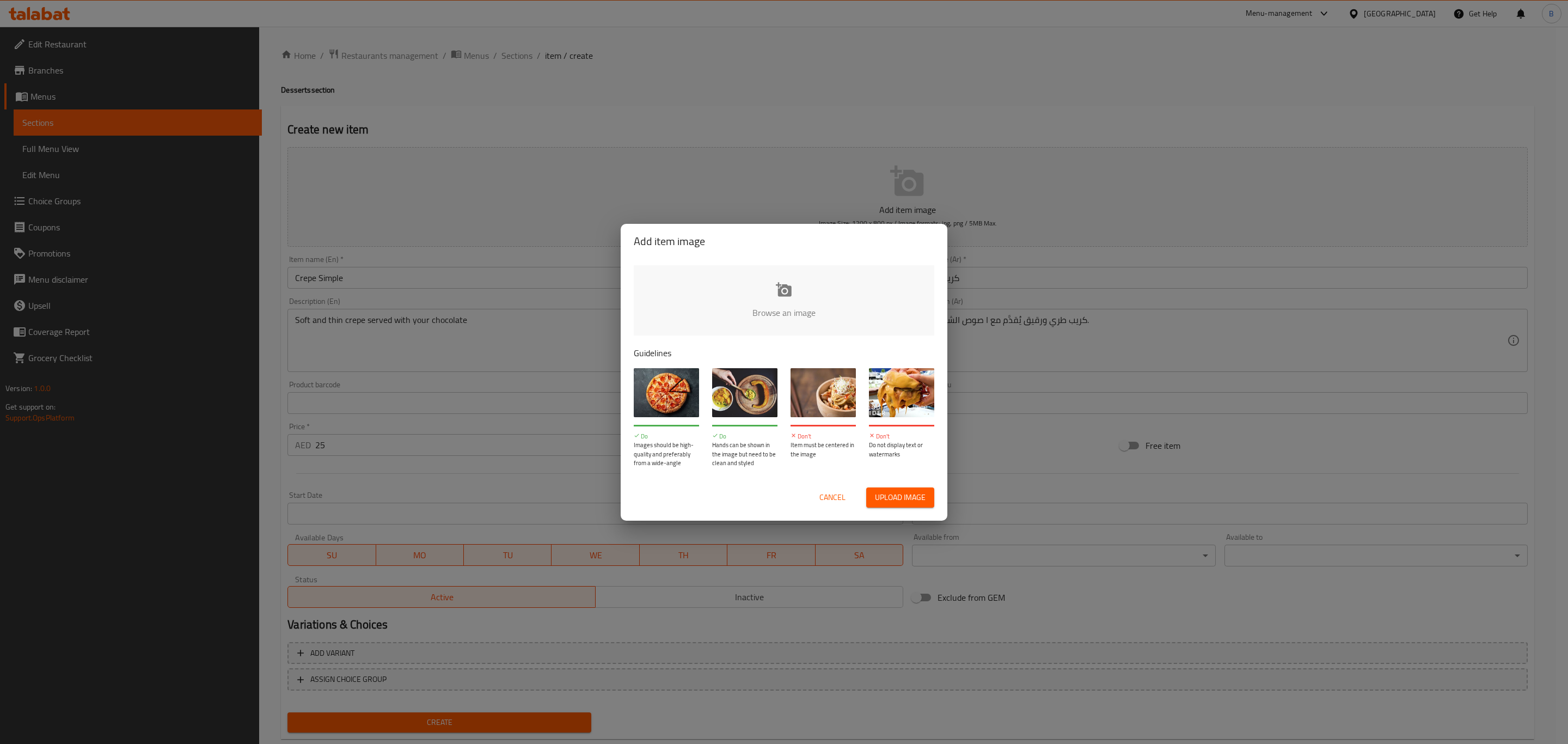
click at [827, 491] on span "Cancel" at bounding box center [832, 498] width 26 height 14
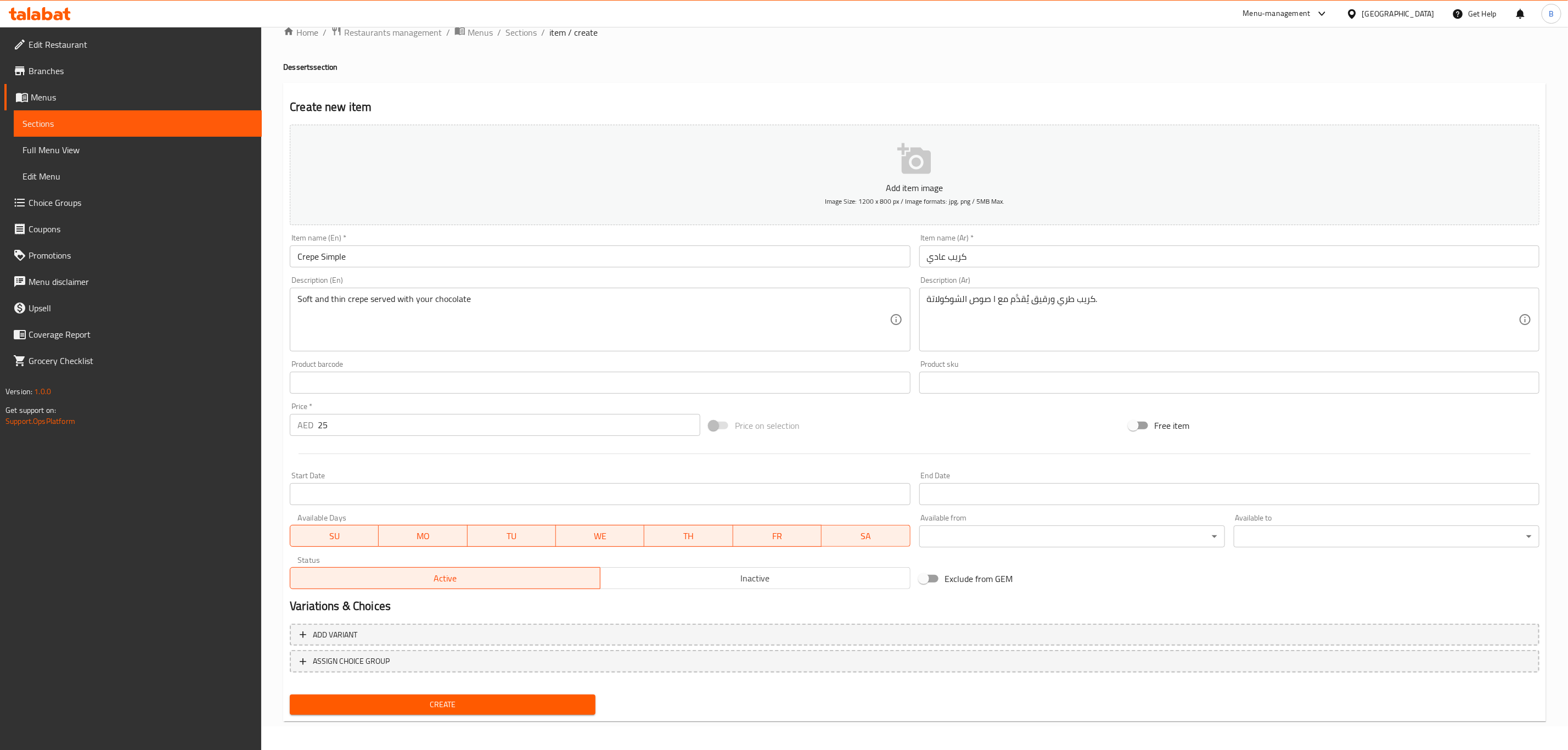
scroll to position [25, 0]
click at [458, 706] on span "Create" at bounding box center [443, 704] width 288 height 14
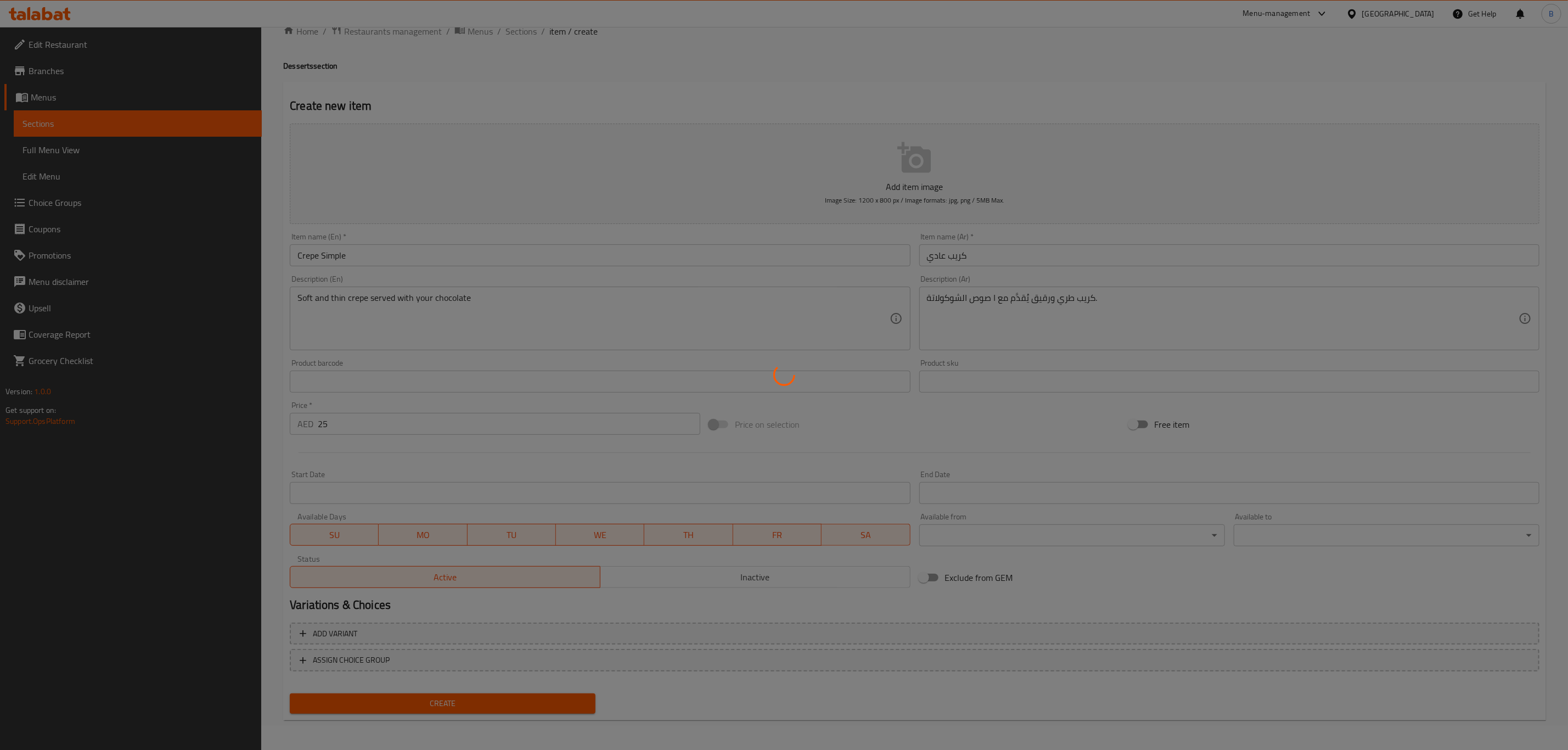
scroll to position [0, 0]
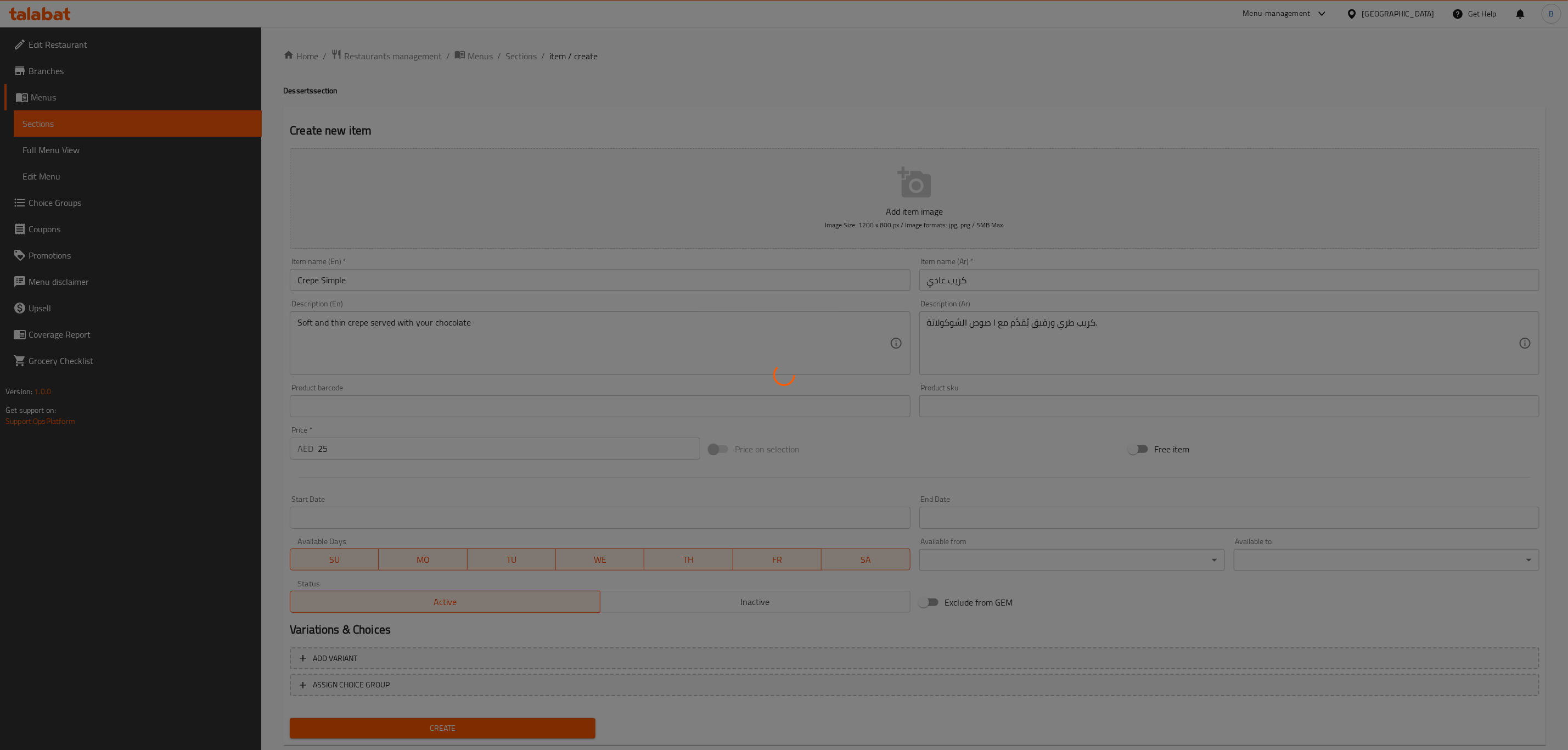
type input "0"
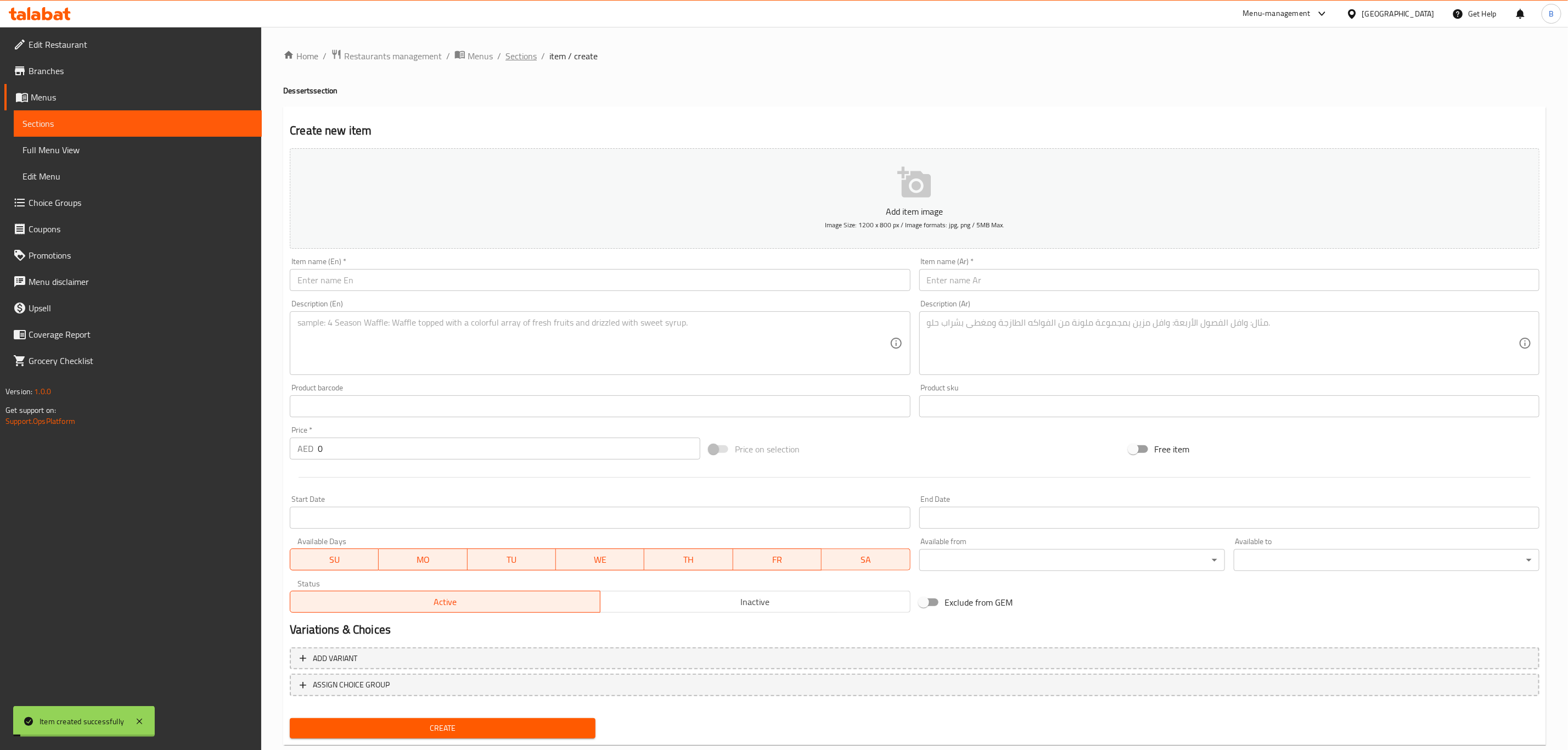
click at [529, 61] on span "Sections" at bounding box center [521, 56] width 32 height 13
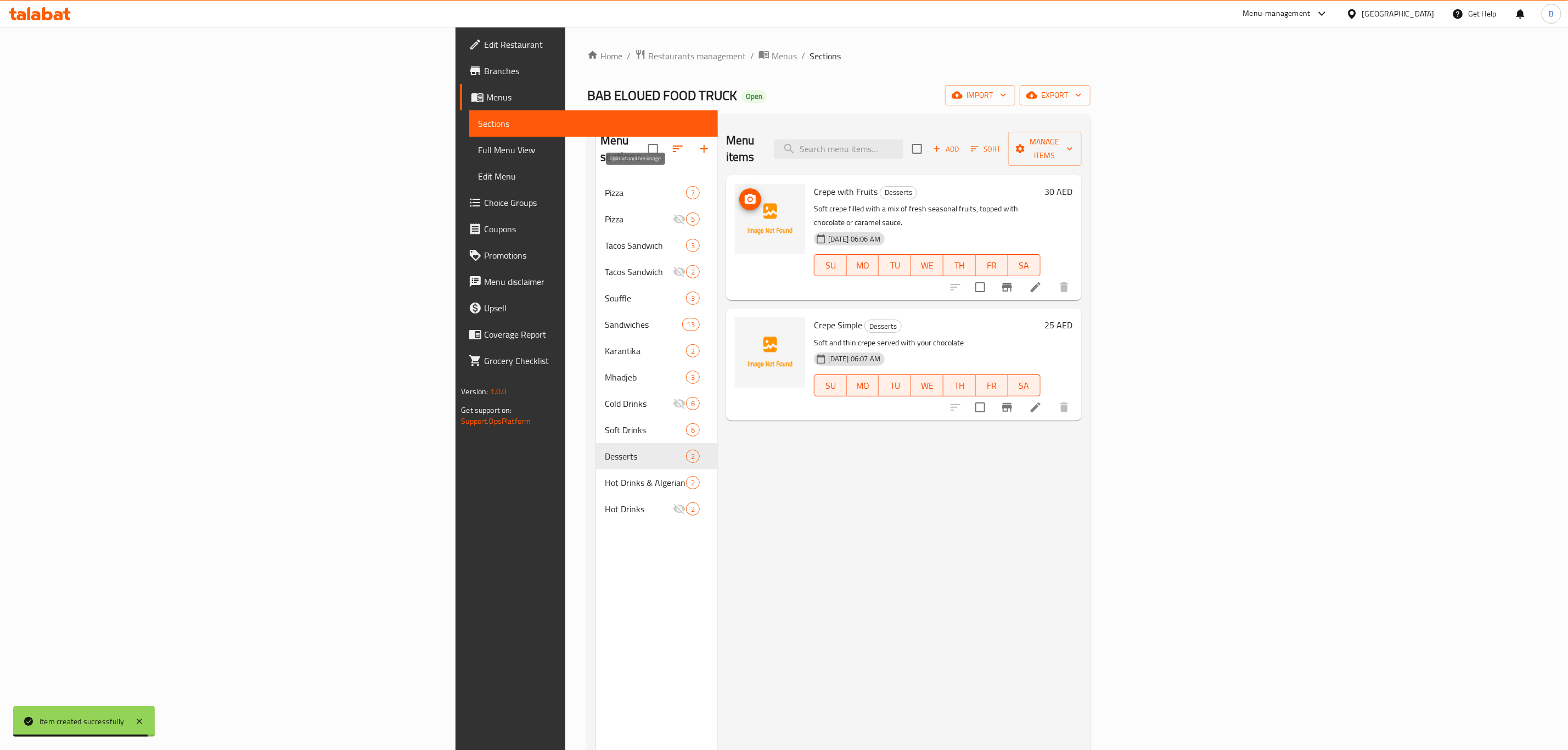
click at [739, 191] on button "upload picture" at bounding box center [750, 199] width 22 height 22
click at [739, 326] on span "upload picture" at bounding box center [750, 332] width 22 height 13
click at [743, 193] on icon "upload picture" at bounding box center [750, 199] width 13 height 13
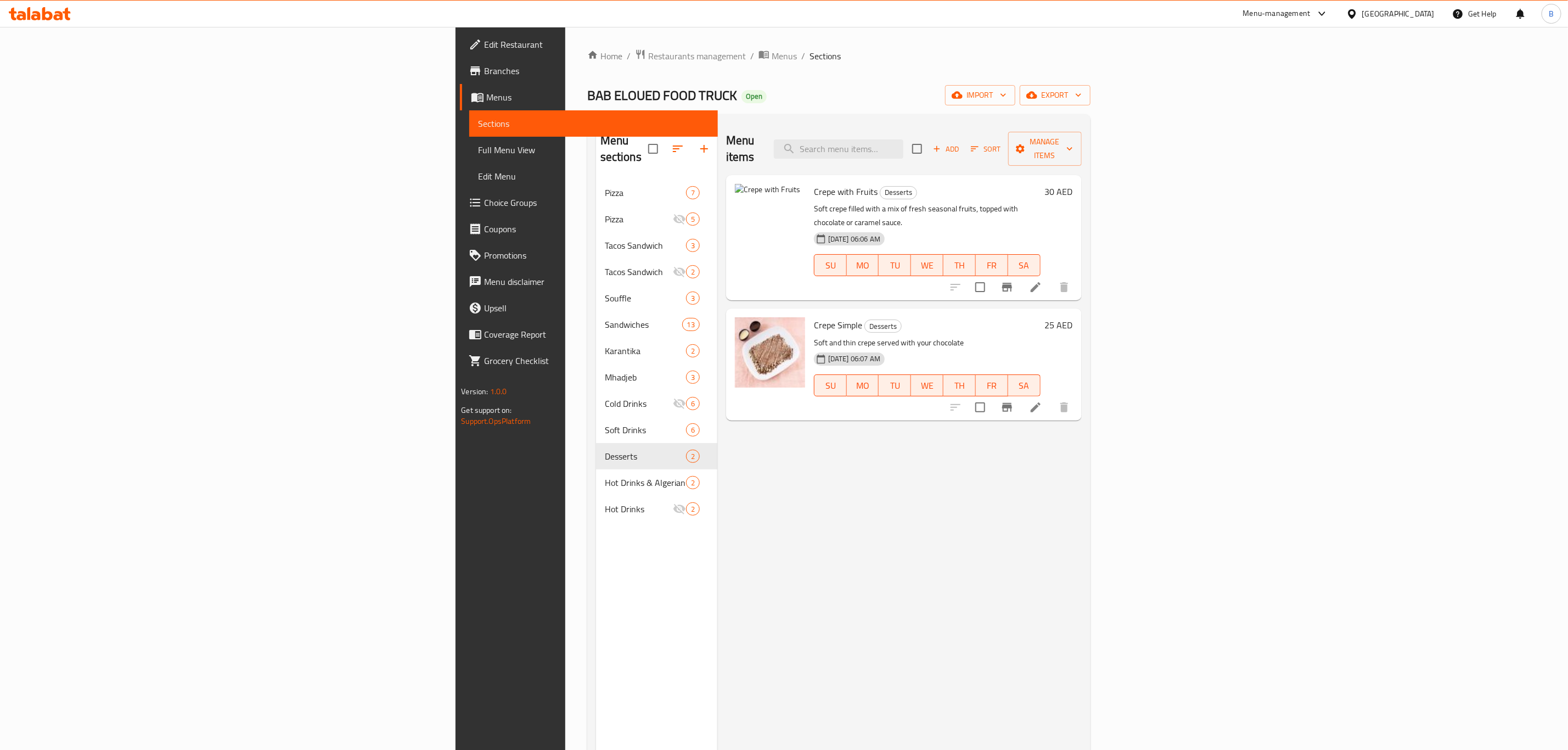
click at [774, 78] on div "Home / Restaurants management / Menus / Sections BAB ELOUED FOOD TRUCK Open imp…" at bounding box center [839, 465] width 503 height 833
click at [648, 59] on span "Restaurants management" at bounding box center [697, 56] width 98 height 13
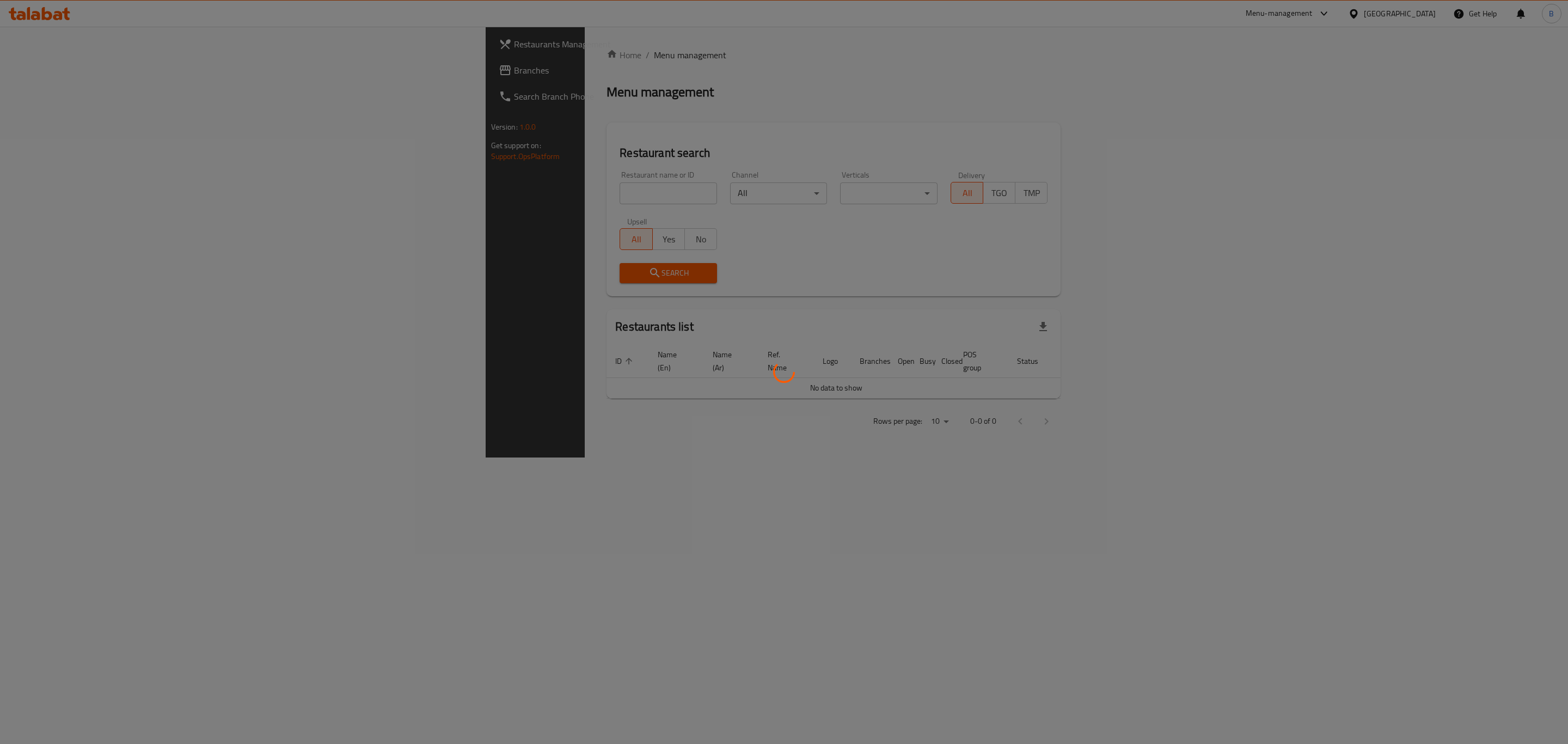
click at [437, 193] on div at bounding box center [784, 372] width 1568 height 744
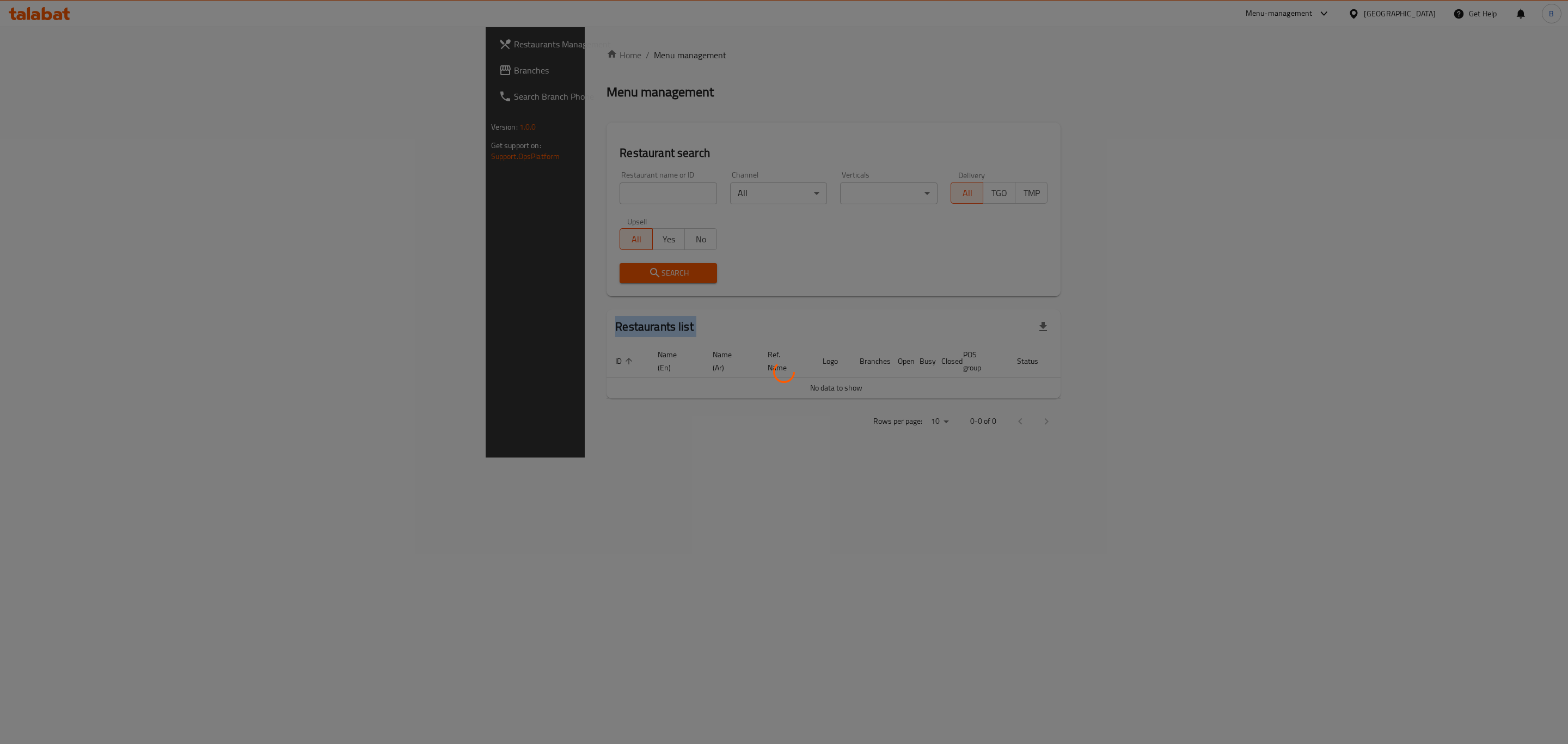
click at [437, 193] on div at bounding box center [784, 372] width 1568 height 744
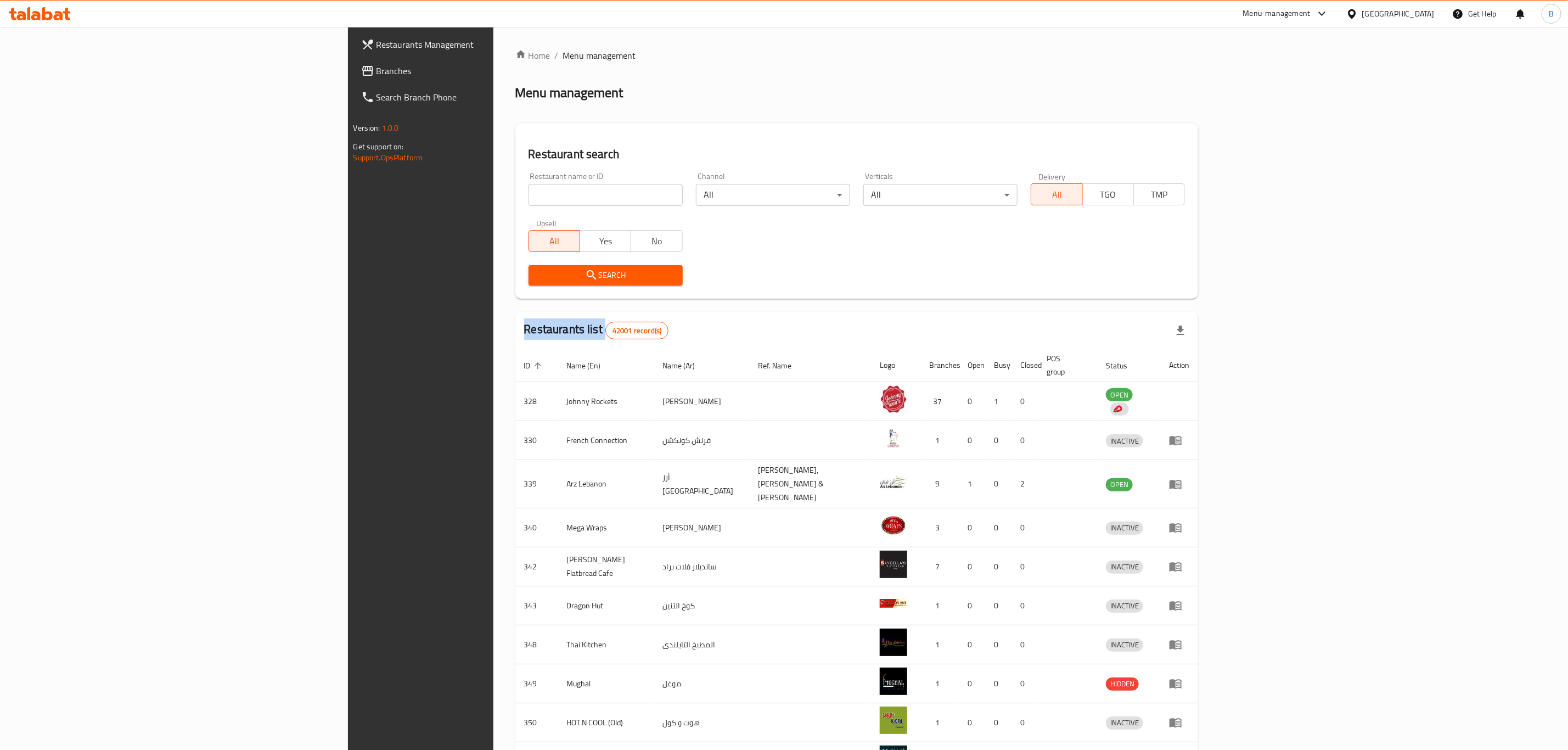
click at [516, 195] on div "Home / Menu management Menu management Restaurant search Restaurant name or ID …" at bounding box center [857, 434] width 684 height 770
click at [528, 195] on input "search" at bounding box center [606, 195] width 155 height 22
type input "beit el zaytoun"
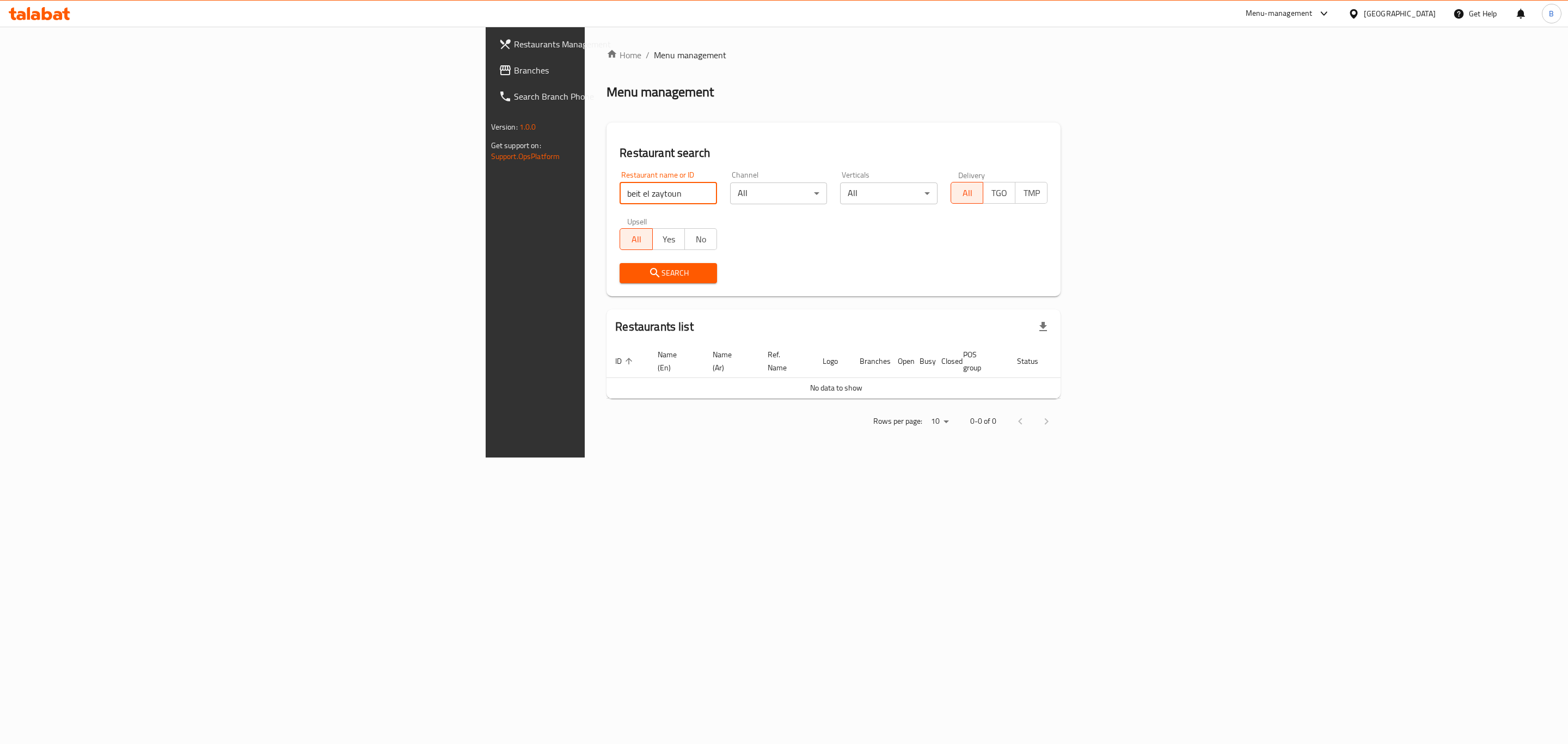
click at [514, 40] on span "Restaurants Management" at bounding box center [626, 44] width 225 height 13
